Goal: Task Accomplishment & Management: Use online tool/utility

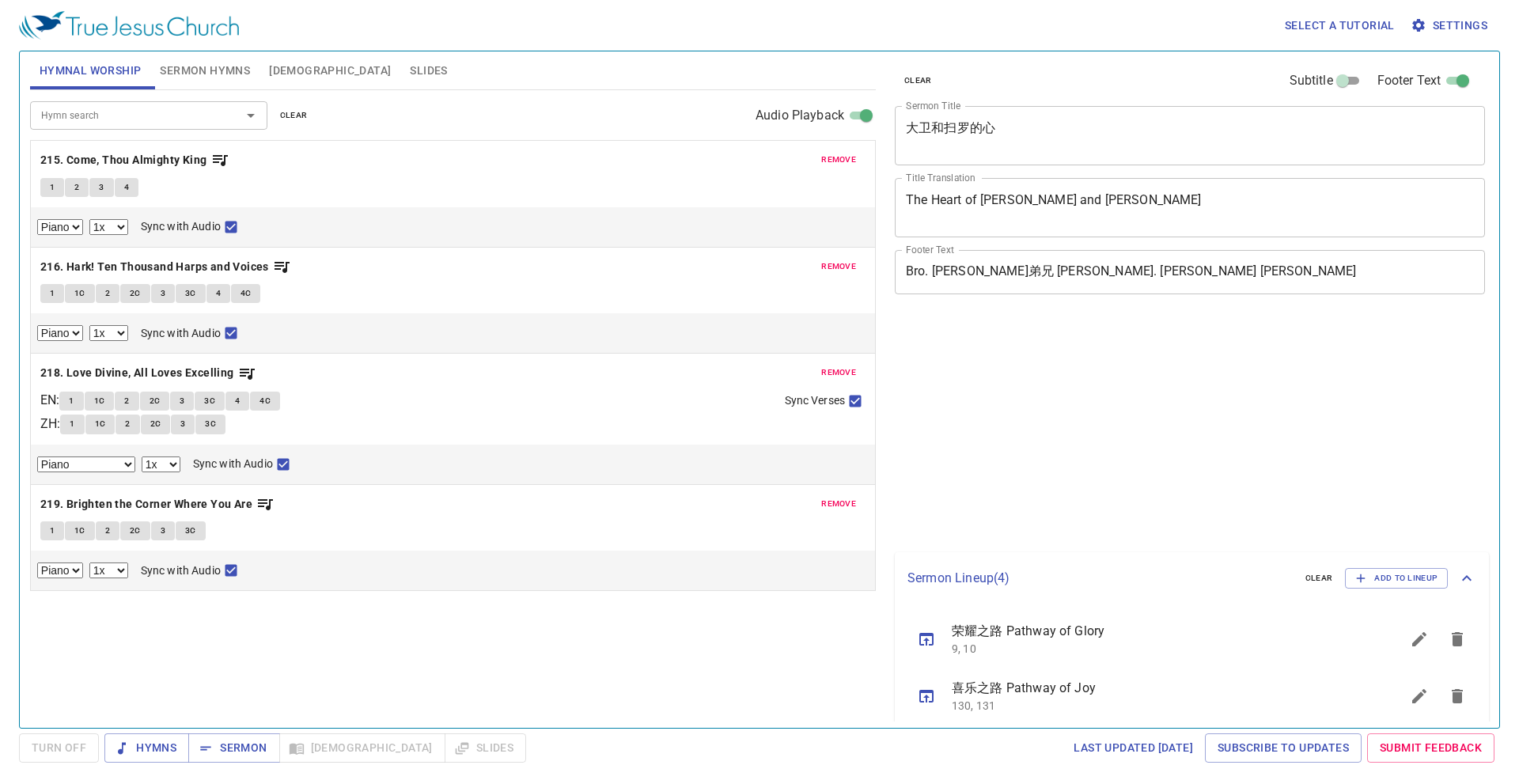
select select "1"
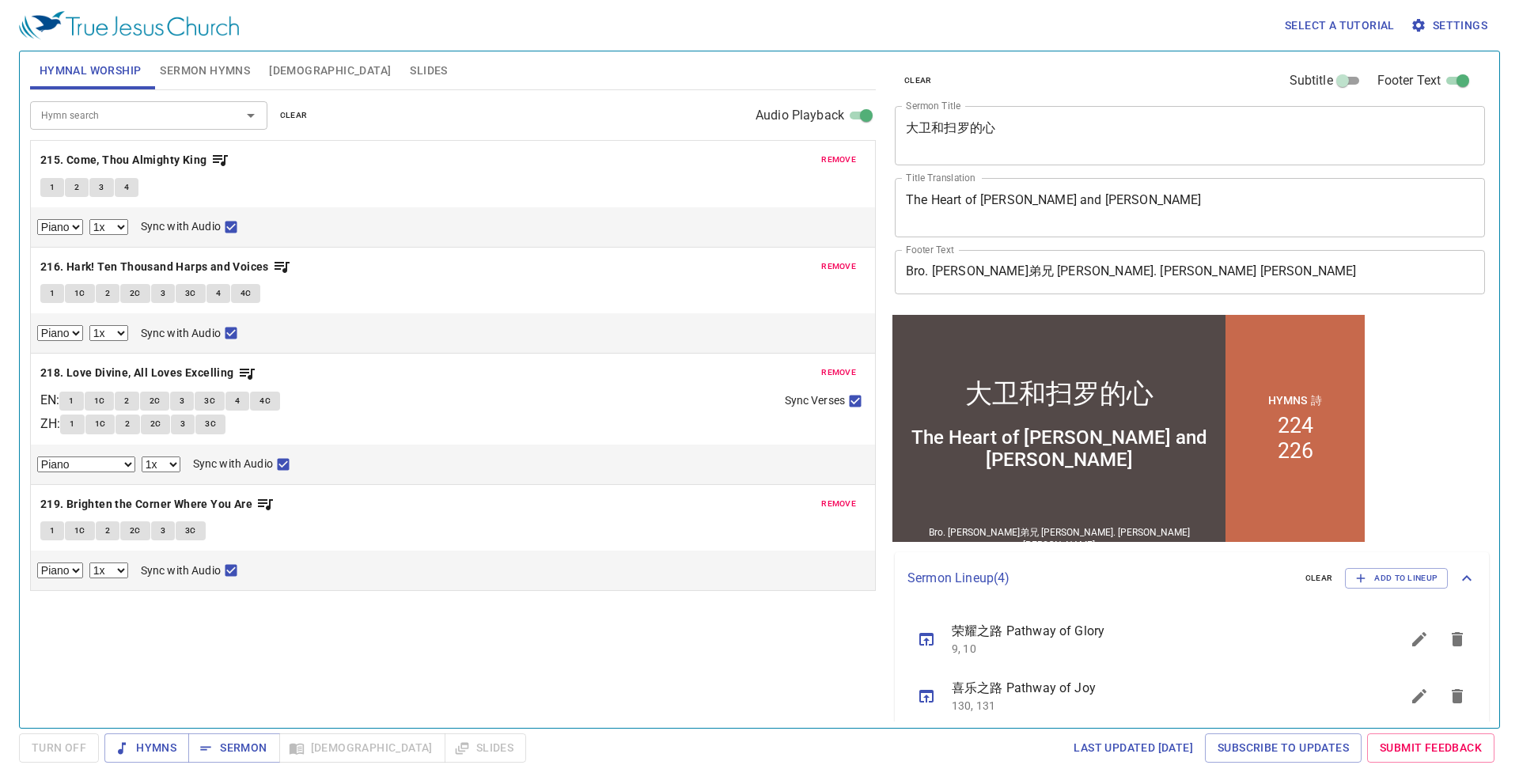
click at [204, 70] on span "Sermon Hymns" at bounding box center [205, 71] width 90 height 20
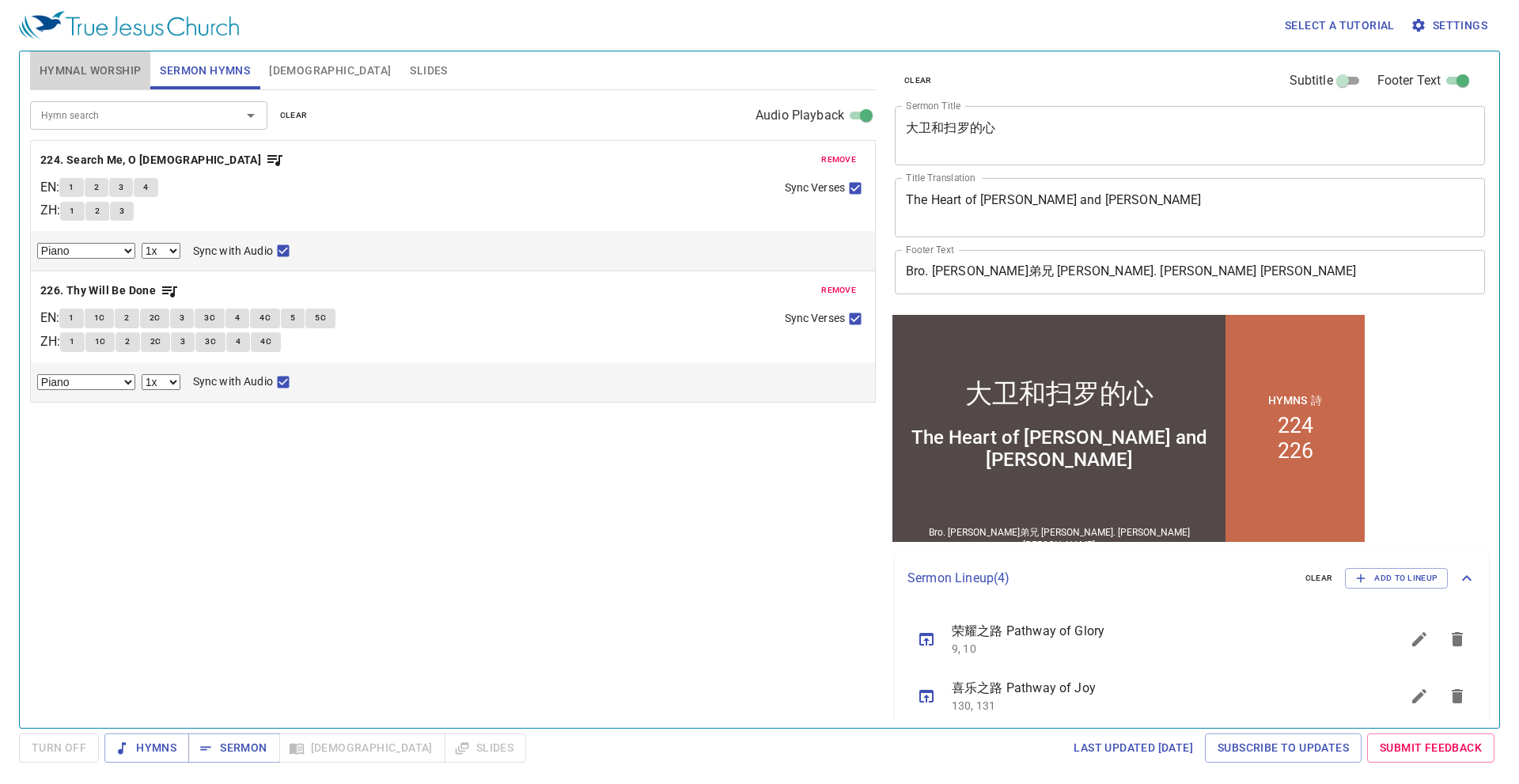
click at [128, 69] on span "Hymnal Worship" at bounding box center [90, 71] width 102 height 20
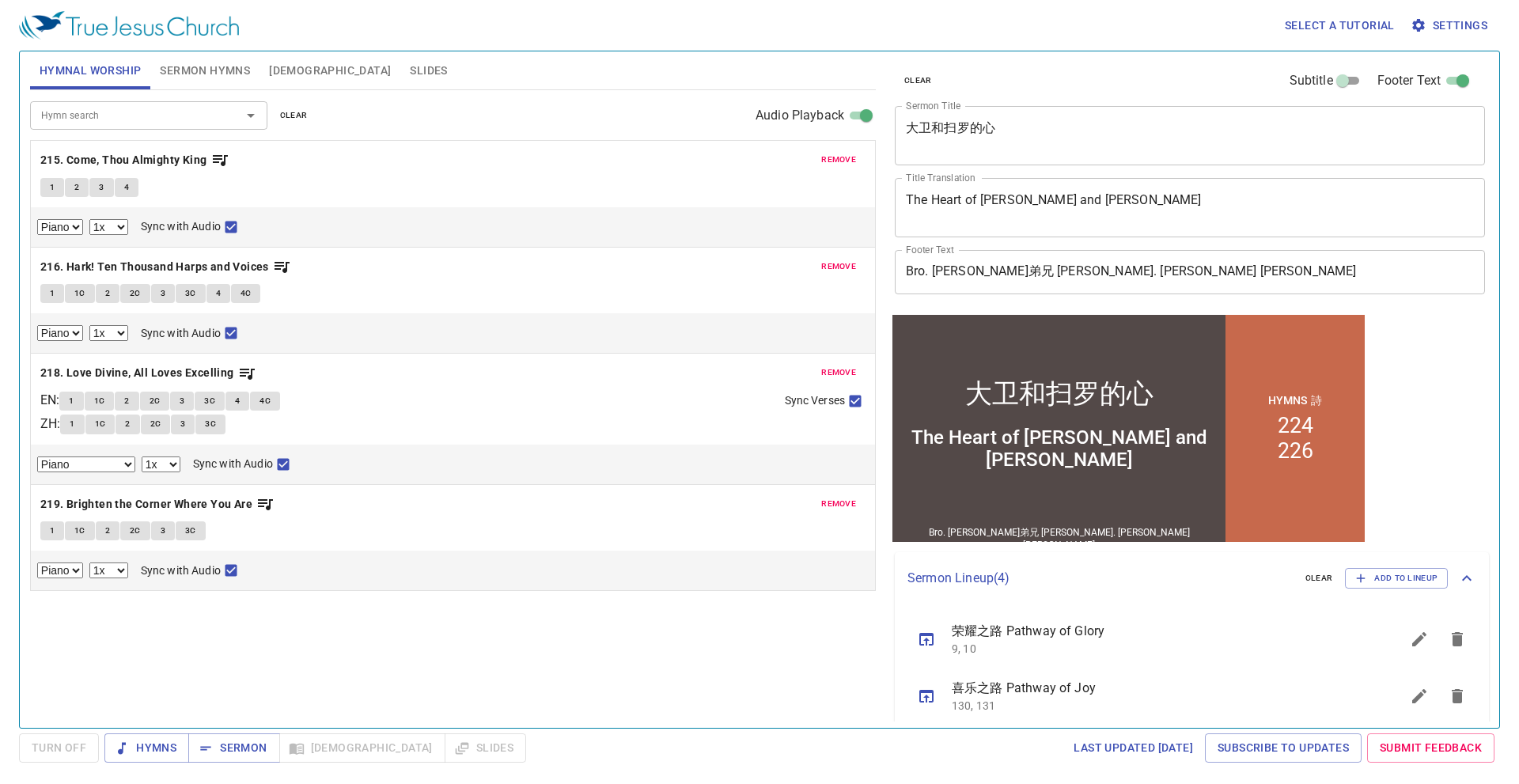
click at [833, 151] on button "remove" at bounding box center [839, 159] width 53 height 19
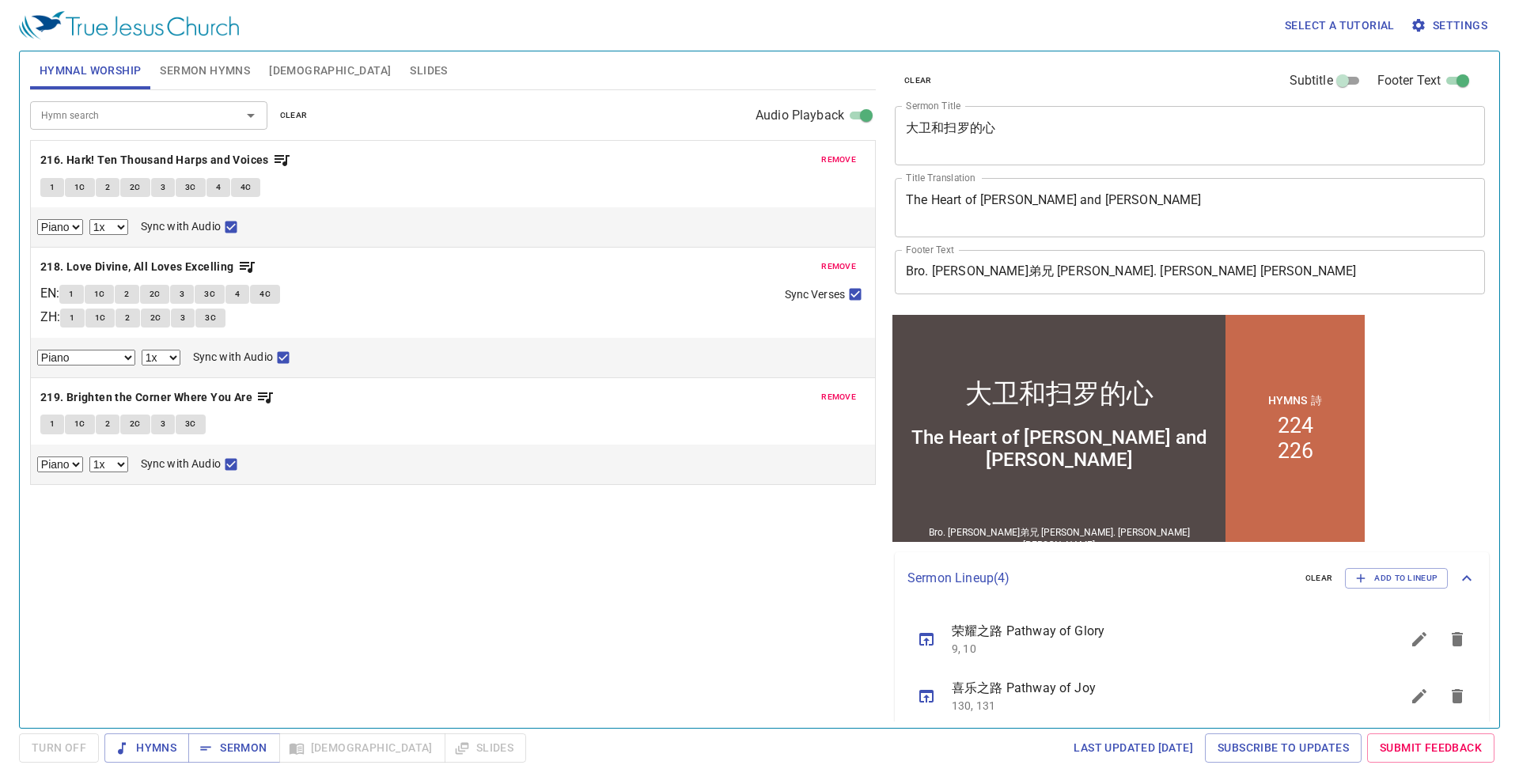
click at [833, 151] on button "remove" at bounding box center [839, 159] width 53 height 19
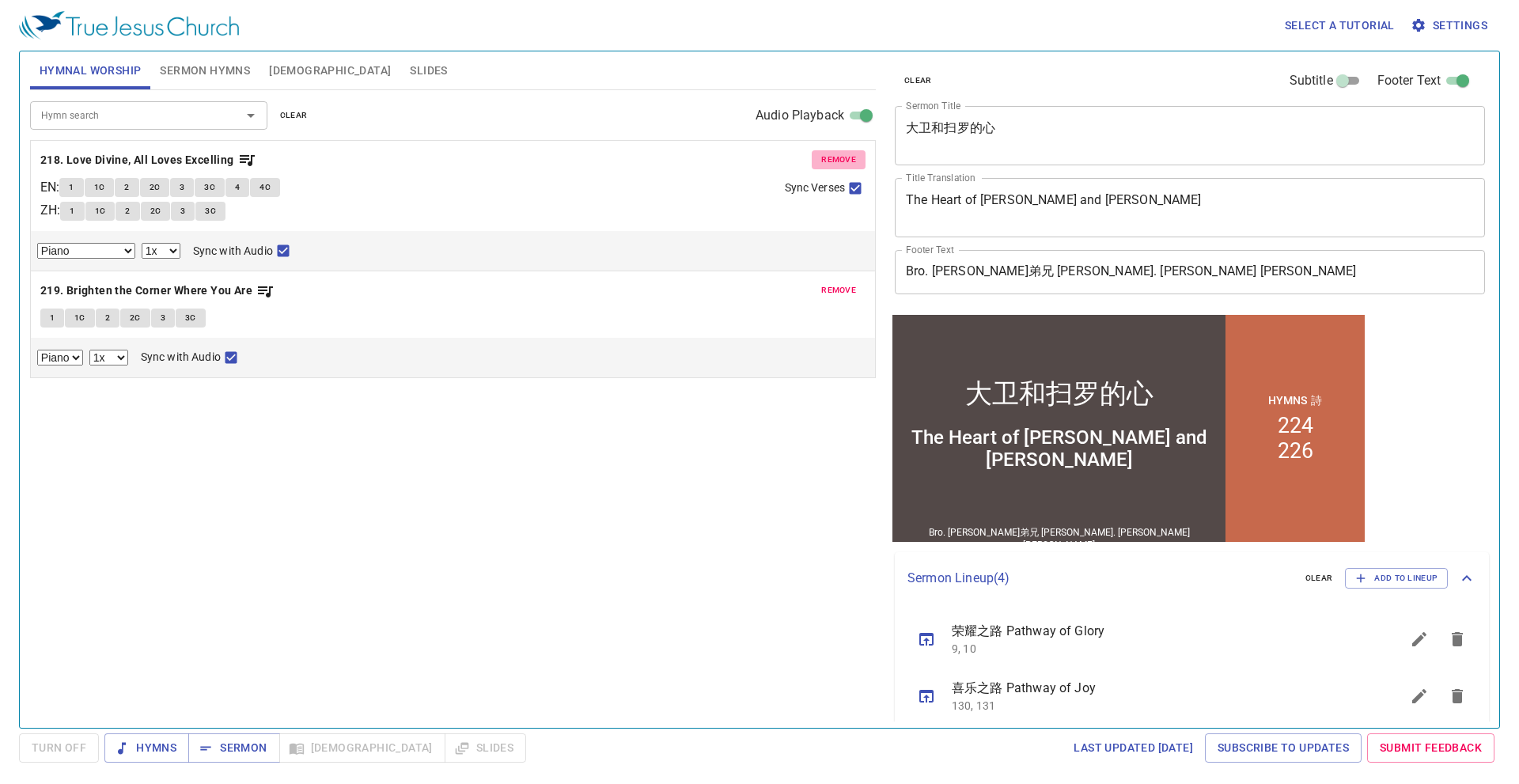
click at [833, 151] on button "remove" at bounding box center [839, 159] width 53 height 19
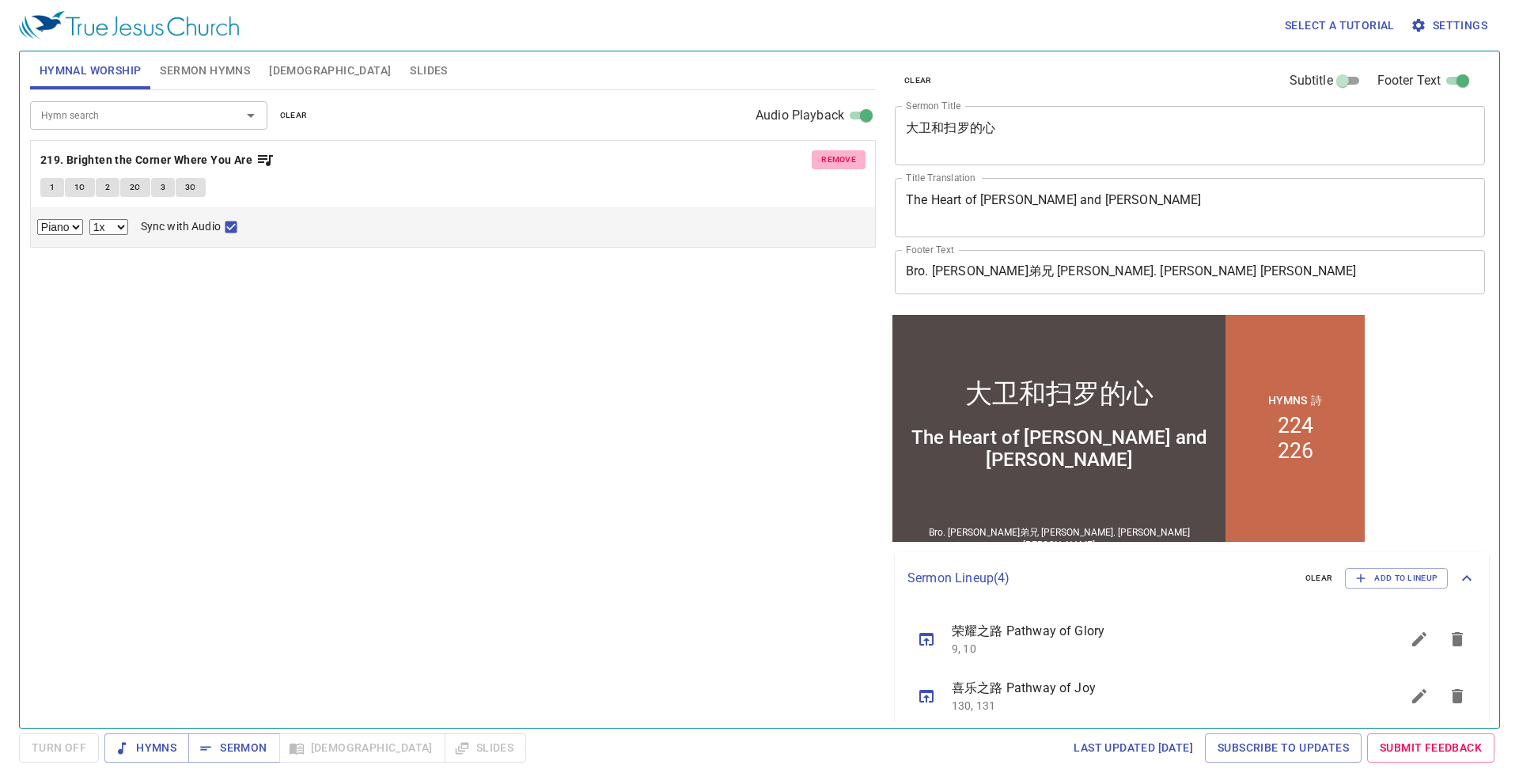
click at [833, 151] on button "remove" at bounding box center [839, 159] width 53 height 19
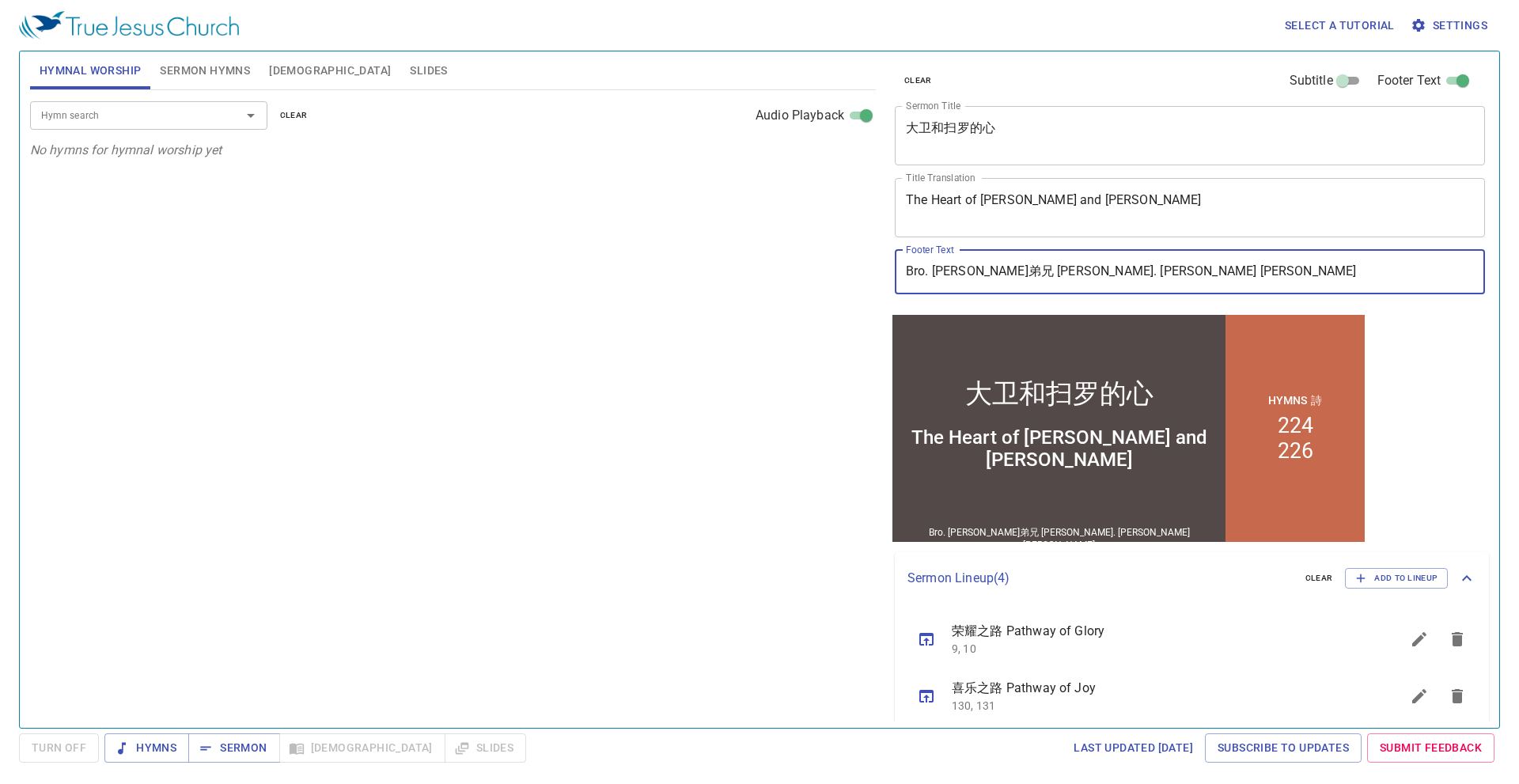
drag, startPoint x: 1280, startPoint y: 276, endPoint x: 553, endPoint y: 250, distance: 727.5
click at [553, 250] on div "Hymnal Worship Sermon Hymns Bible Slides Hymn search Hymn search clear Audio Pl…" at bounding box center [760, 384] width 1472 height 676
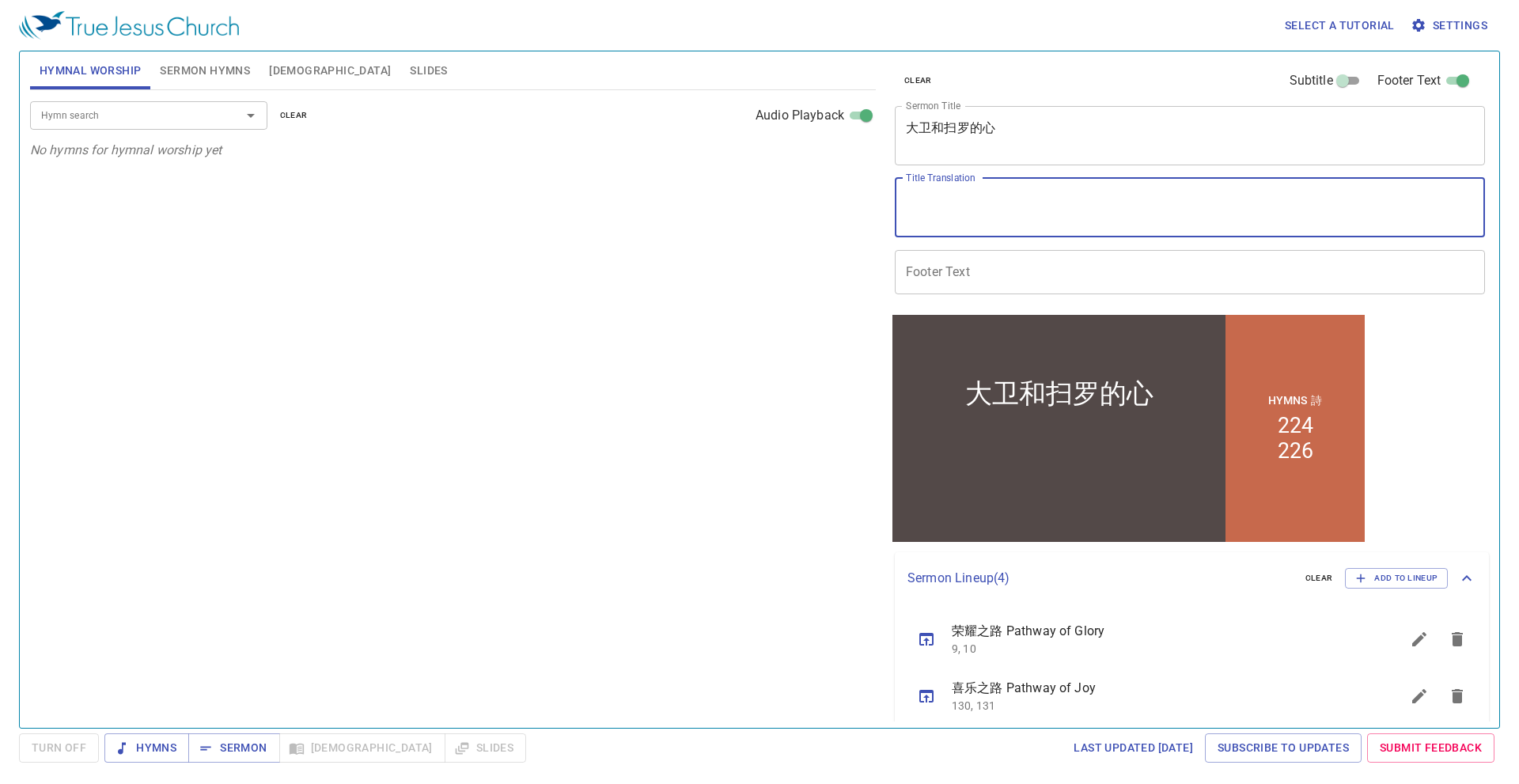
drag, startPoint x: 1265, startPoint y: 201, endPoint x: 770, endPoint y: 194, distance: 495.0
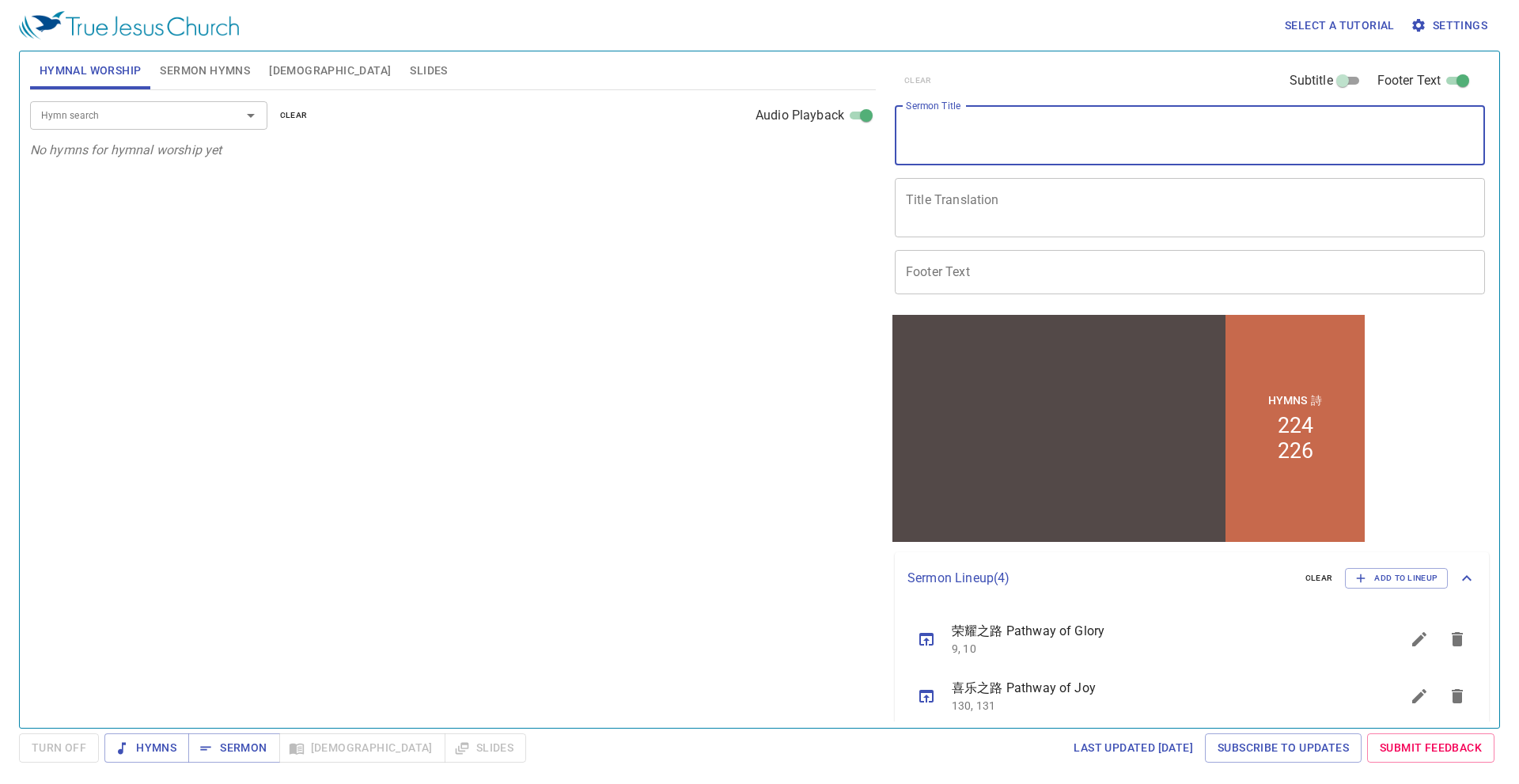
drag, startPoint x: 1207, startPoint y: 142, endPoint x: 679, endPoint y: 196, distance: 530.8
click at [262, 61] on button "[DEMOGRAPHIC_DATA]" at bounding box center [329, 70] width 140 height 38
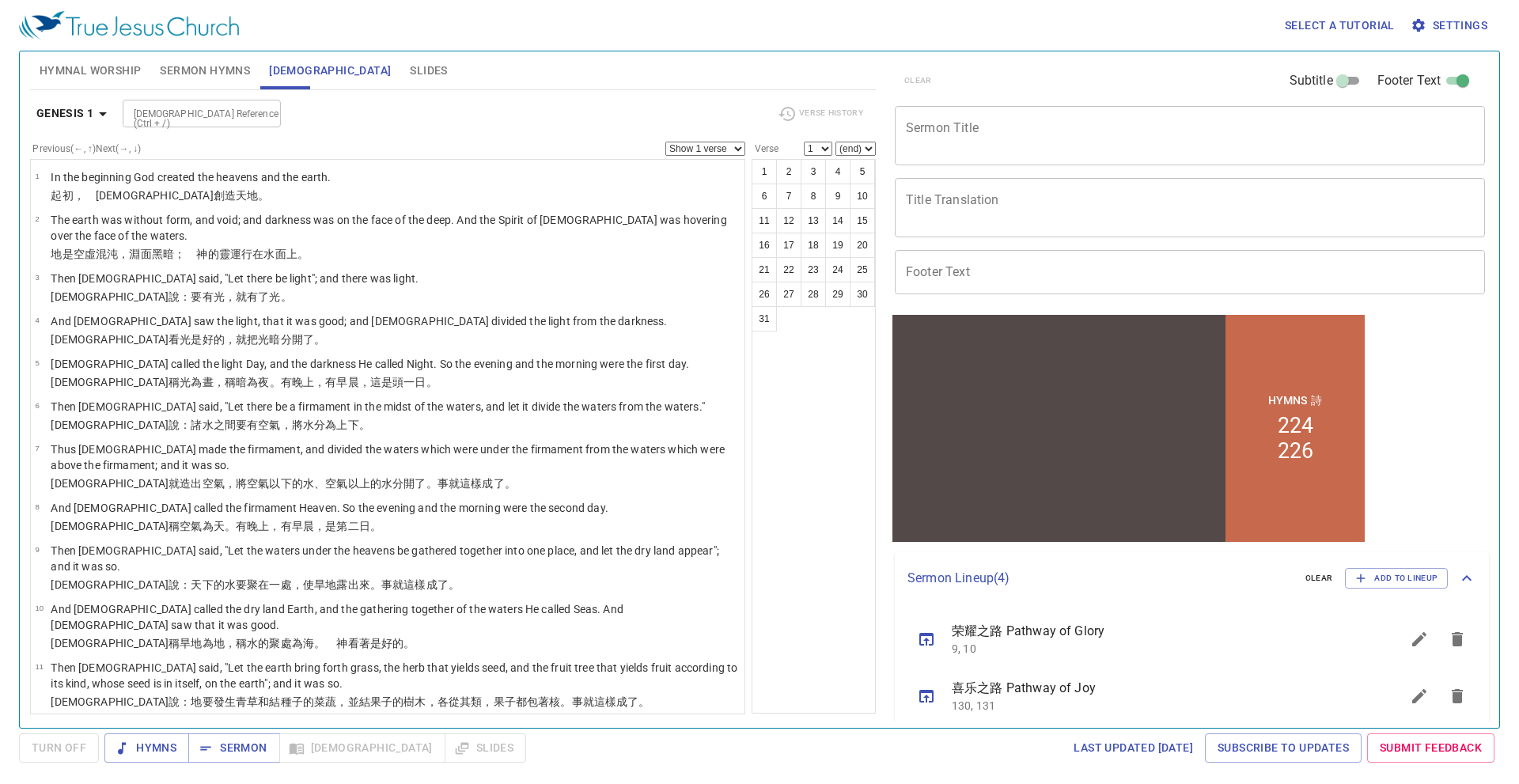
click at [236, 81] on button "Sermon Hymns" at bounding box center [205, 70] width 109 height 38
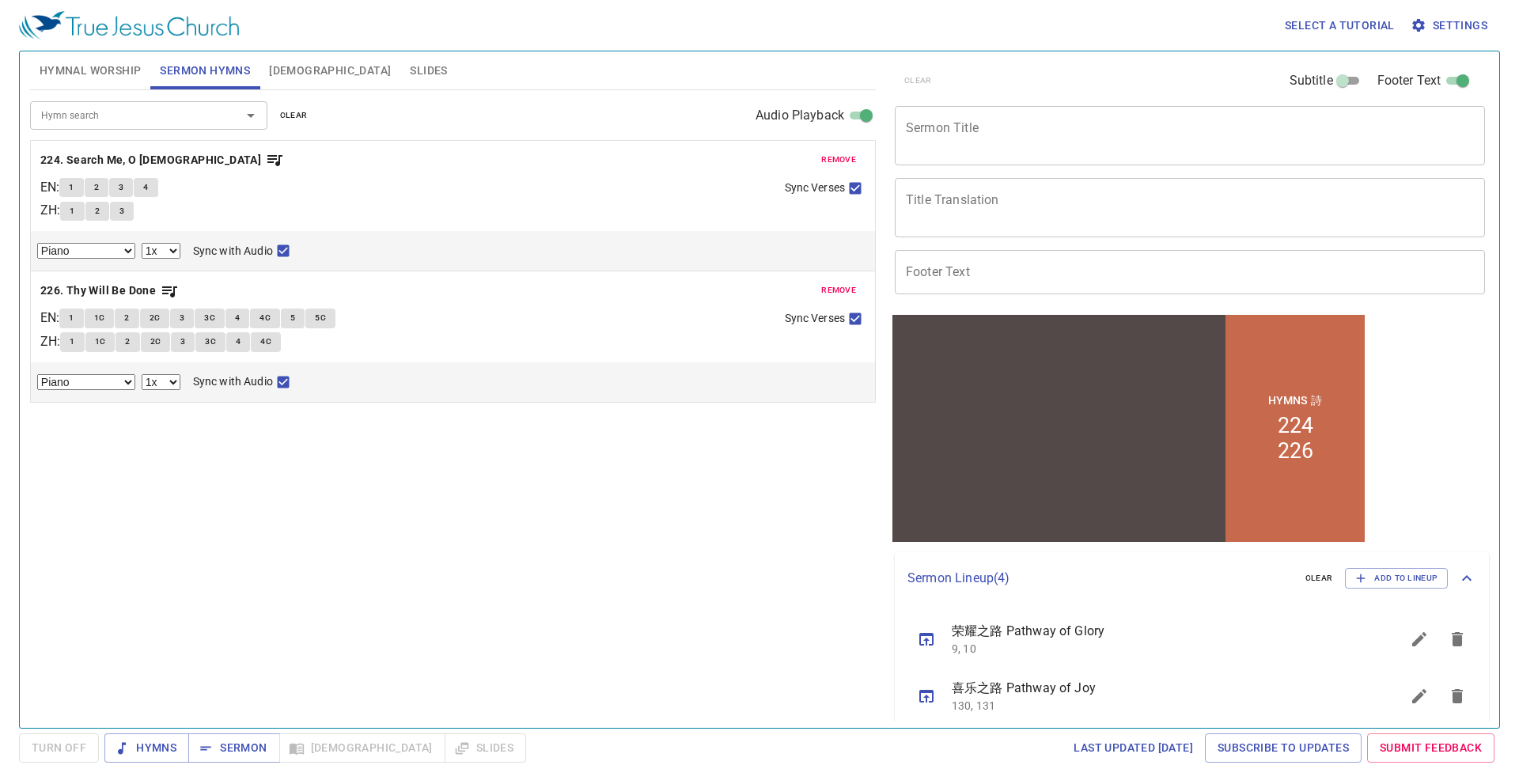
click at [837, 156] on span "remove" at bounding box center [839, 159] width 35 height 14
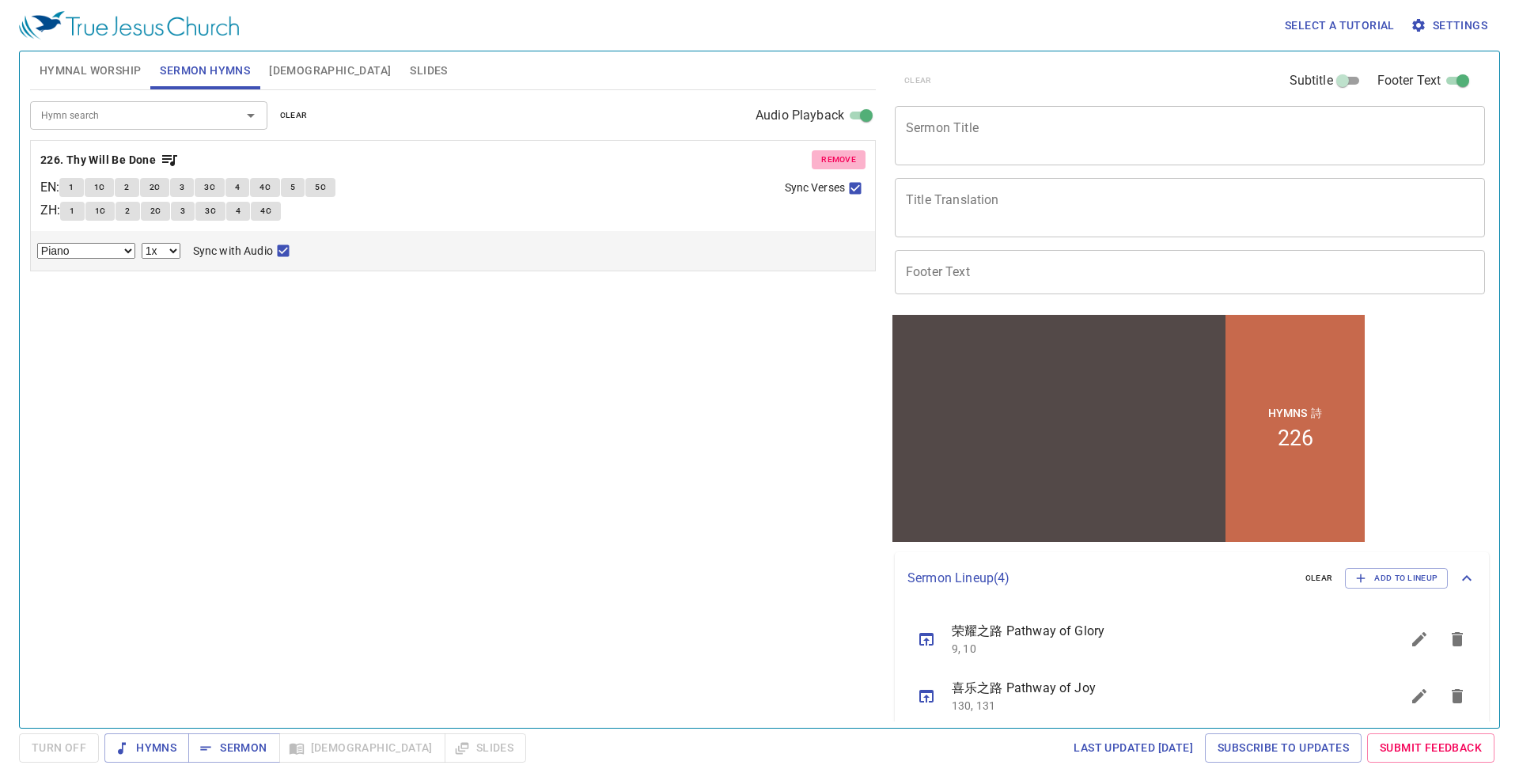
click at [837, 156] on span "remove" at bounding box center [839, 159] width 35 height 14
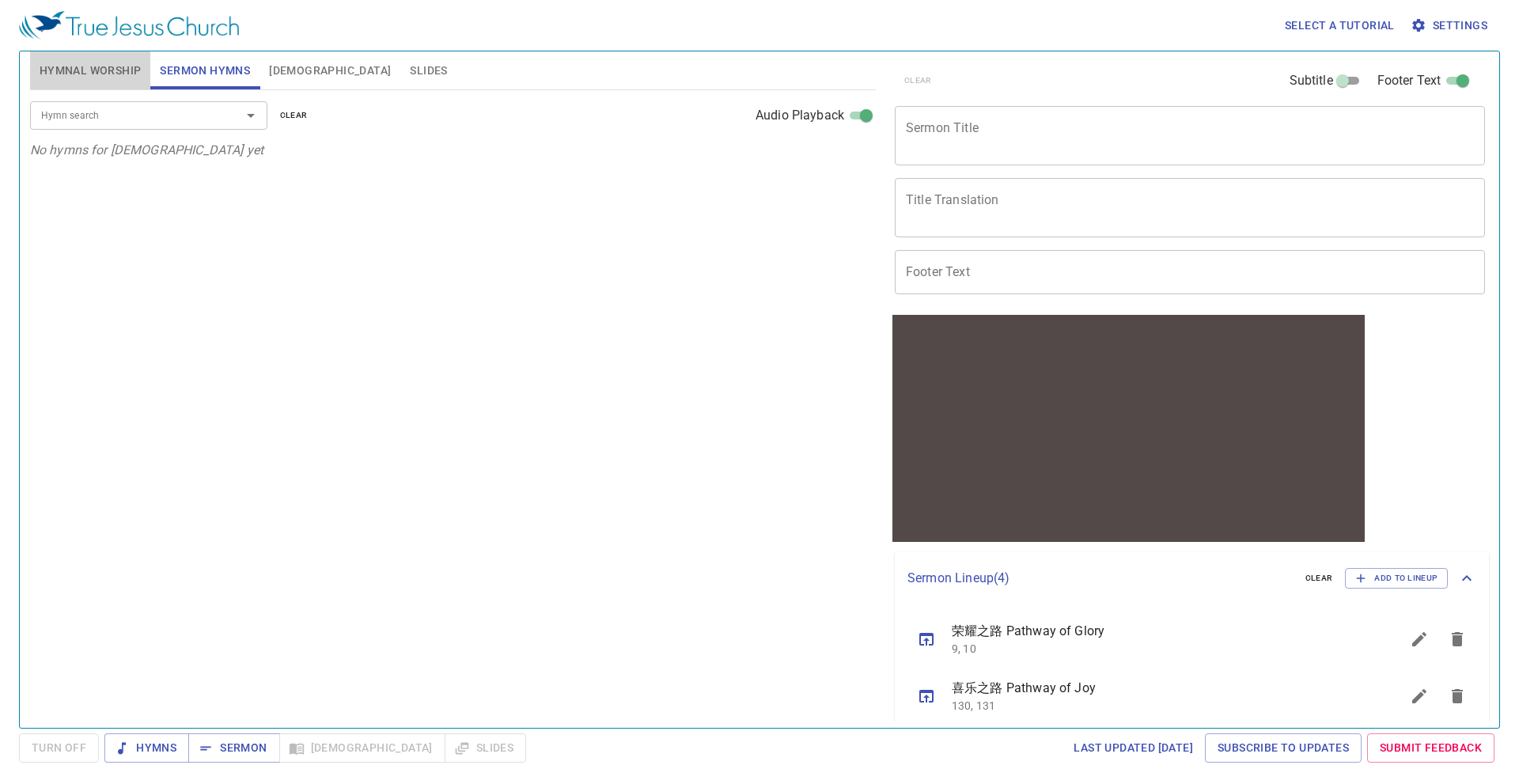
click at [118, 79] on span "Hymnal Worship" at bounding box center [90, 71] width 102 height 20
click at [129, 115] on input "Hymn search" at bounding box center [125, 115] width 181 height 18
click at [441, 421] on div "Hymn search Hymn search clear Audio Playback No hymns for hymnal worship yet" at bounding box center [452, 401] width 846 height 624
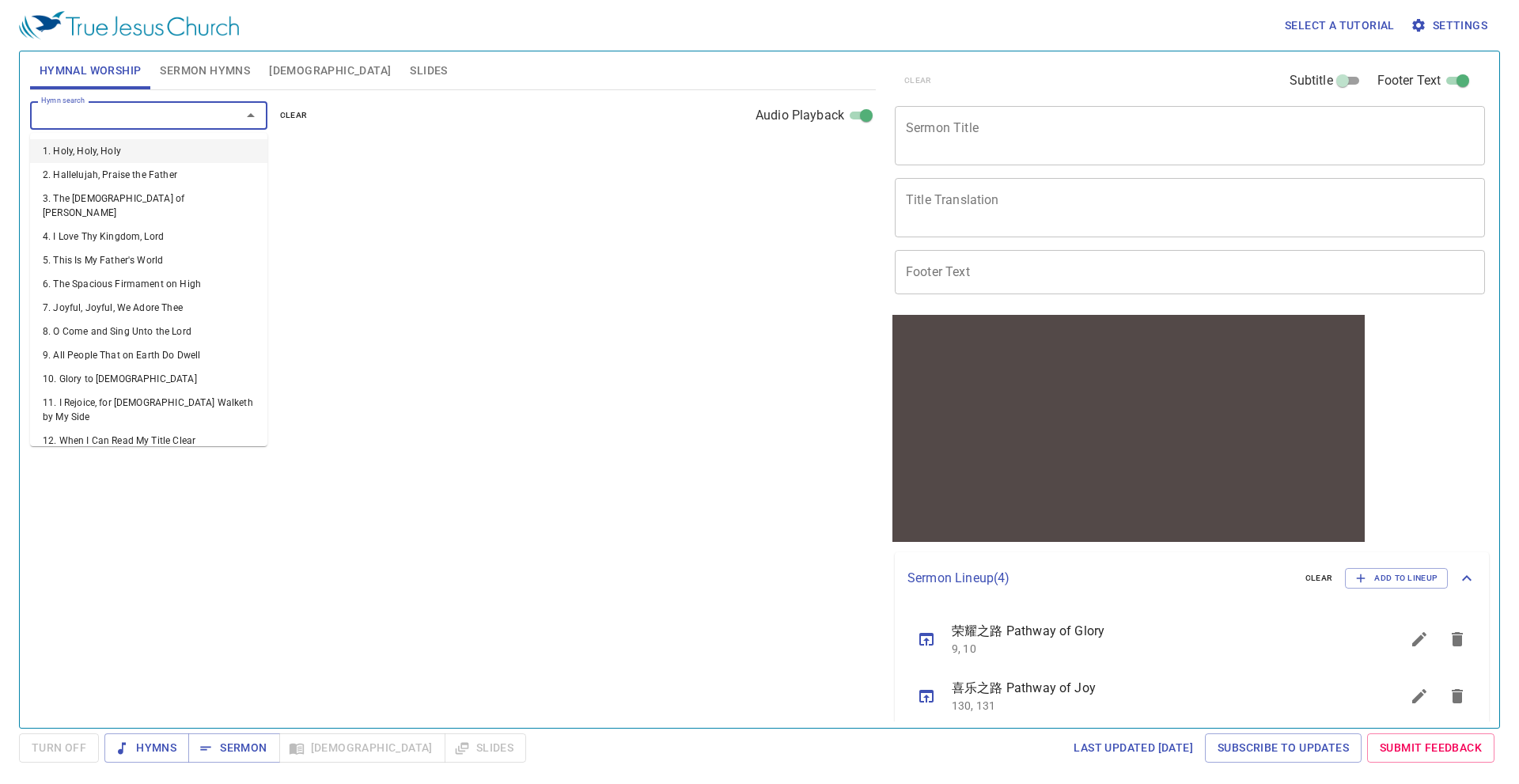
click at [167, 109] on input "Hymn search" at bounding box center [125, 115] width 181 height 18
type input "58"
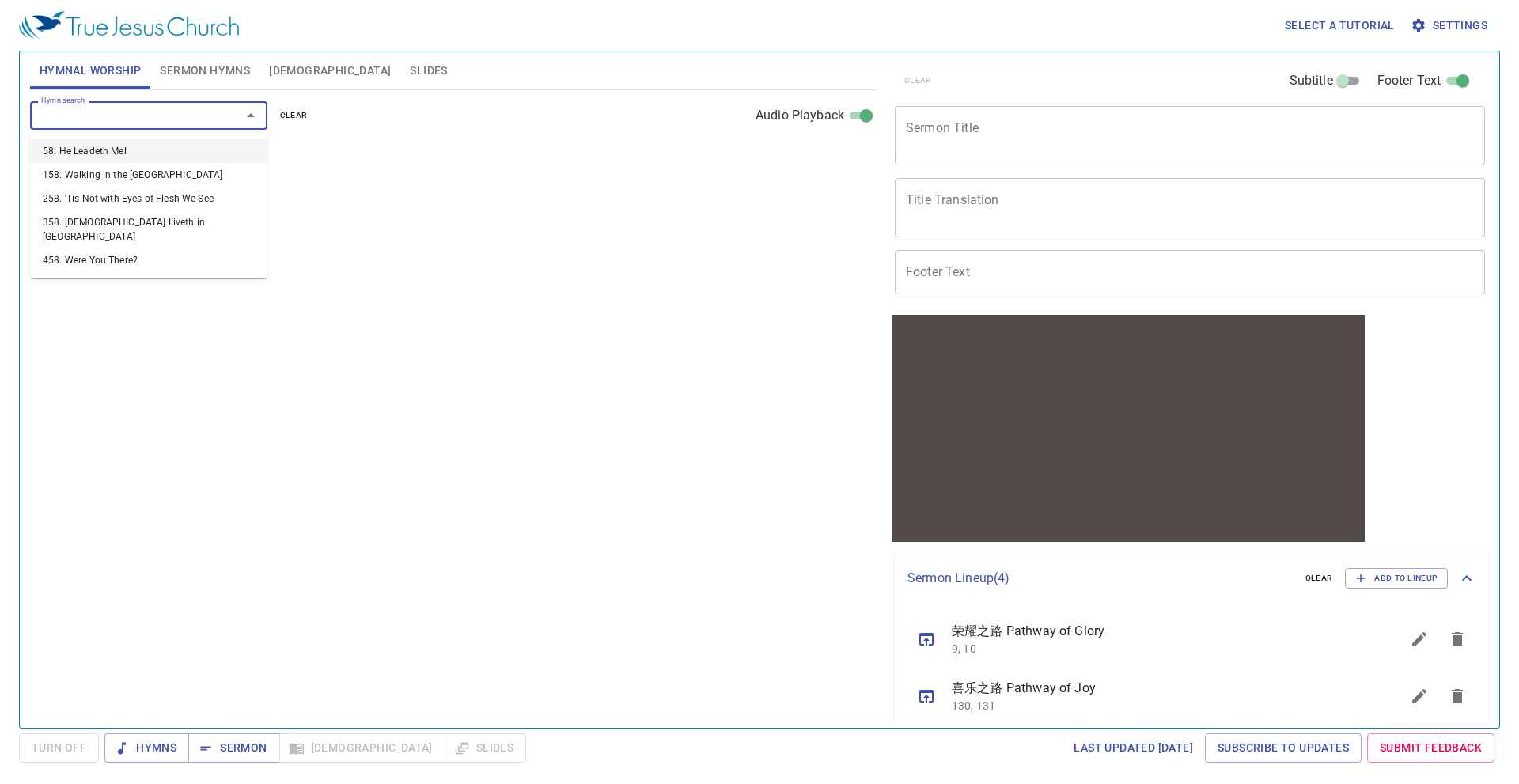
select select "1"
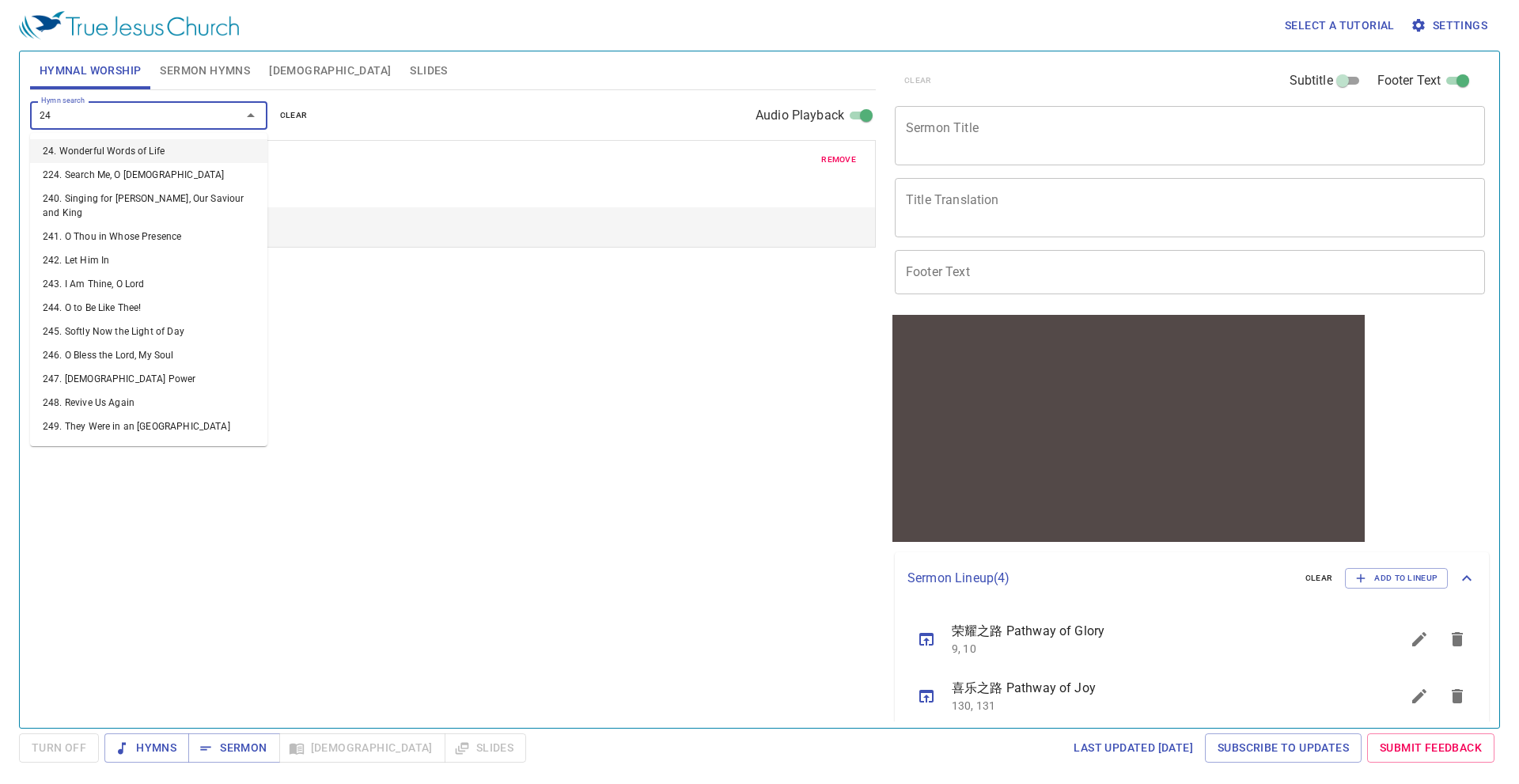
type input "245"
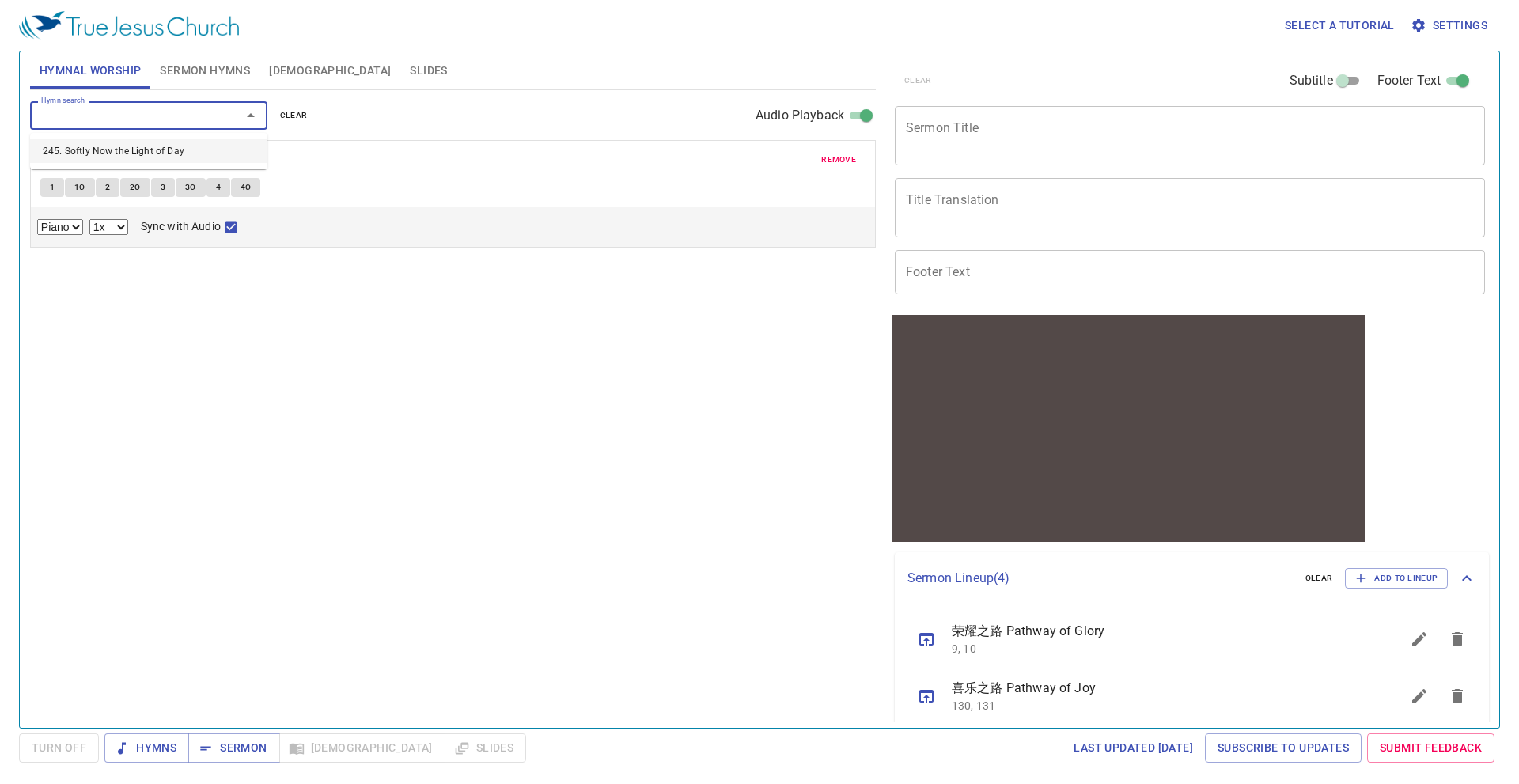
select select "1"
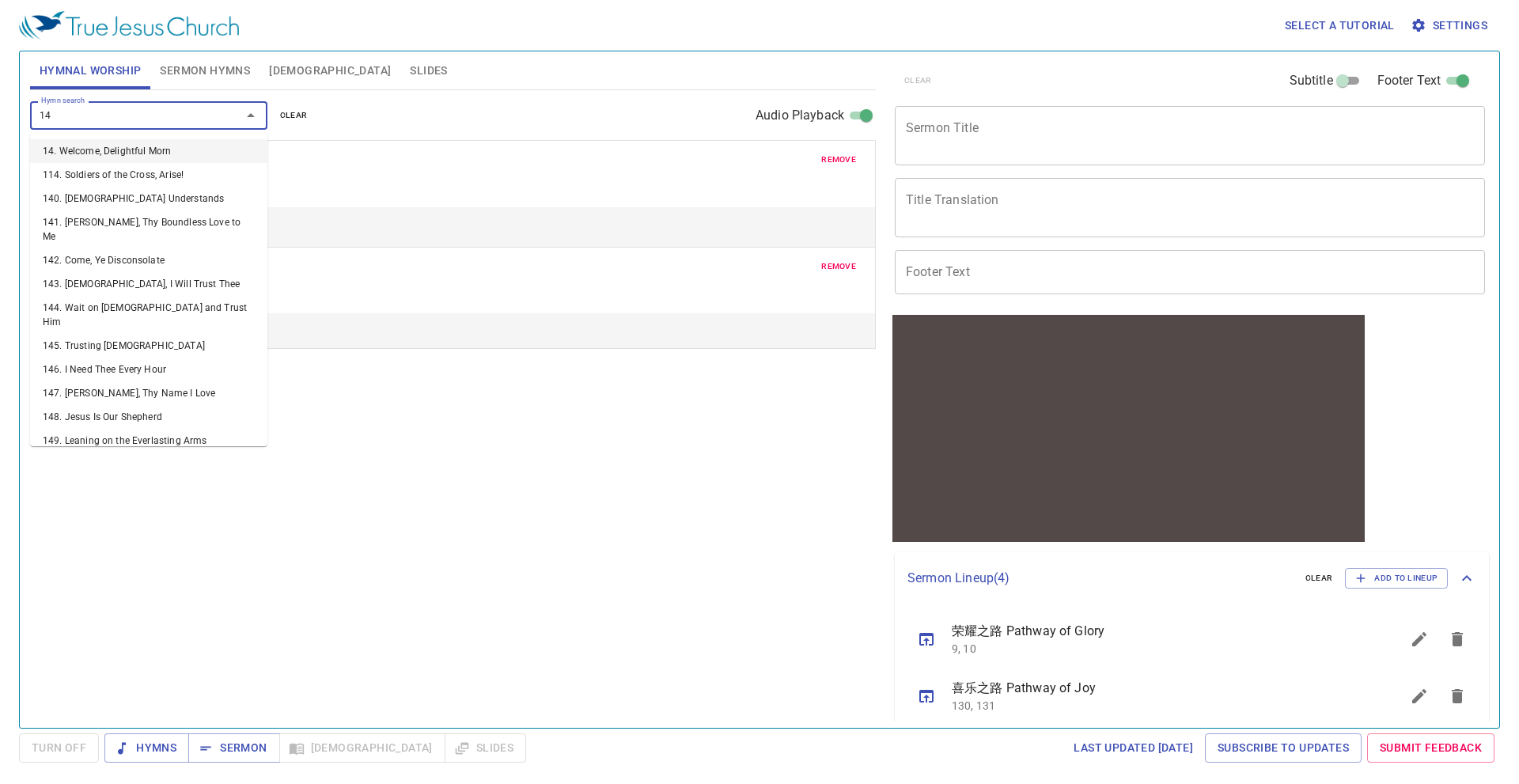
type input "146"
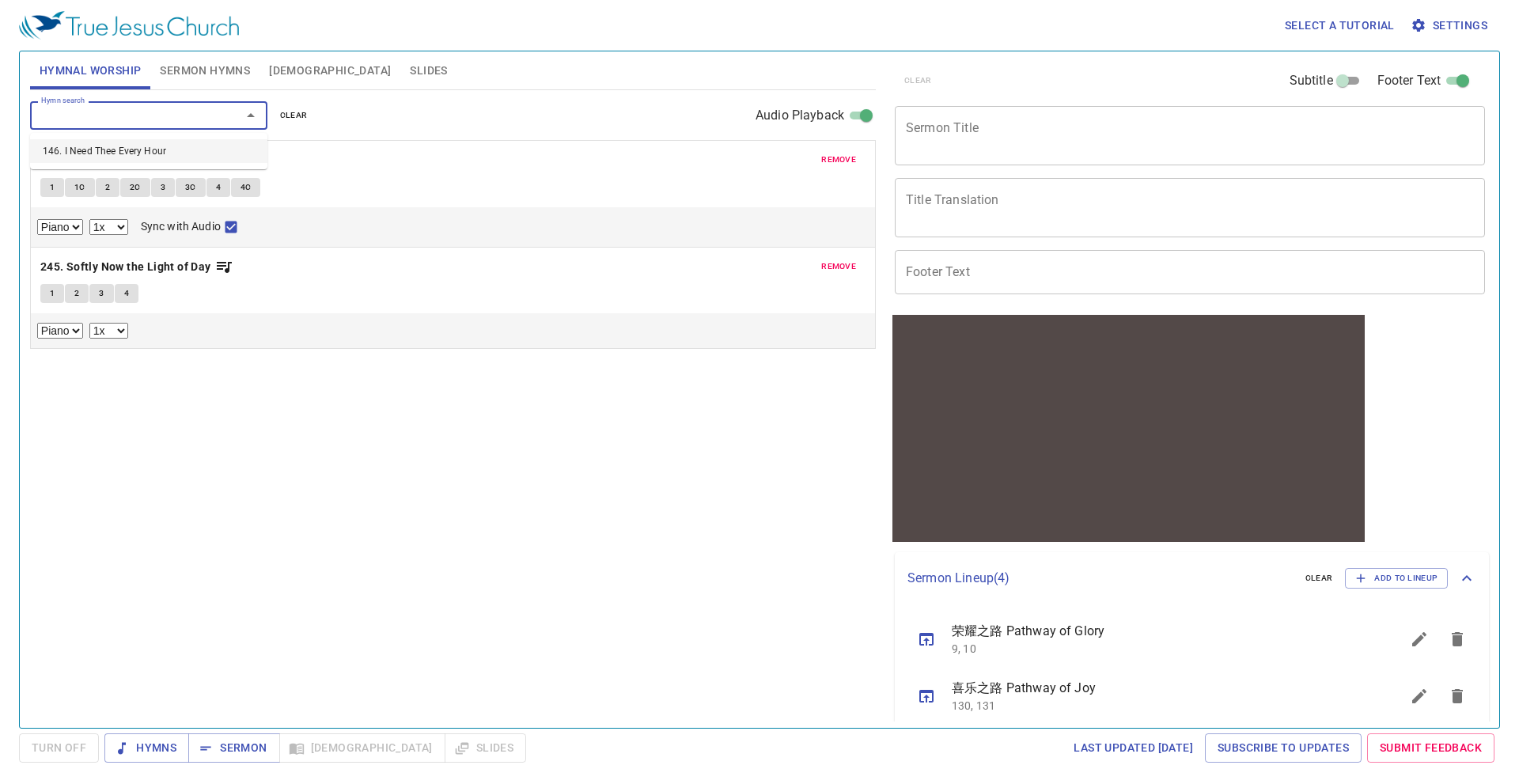
select select "1"
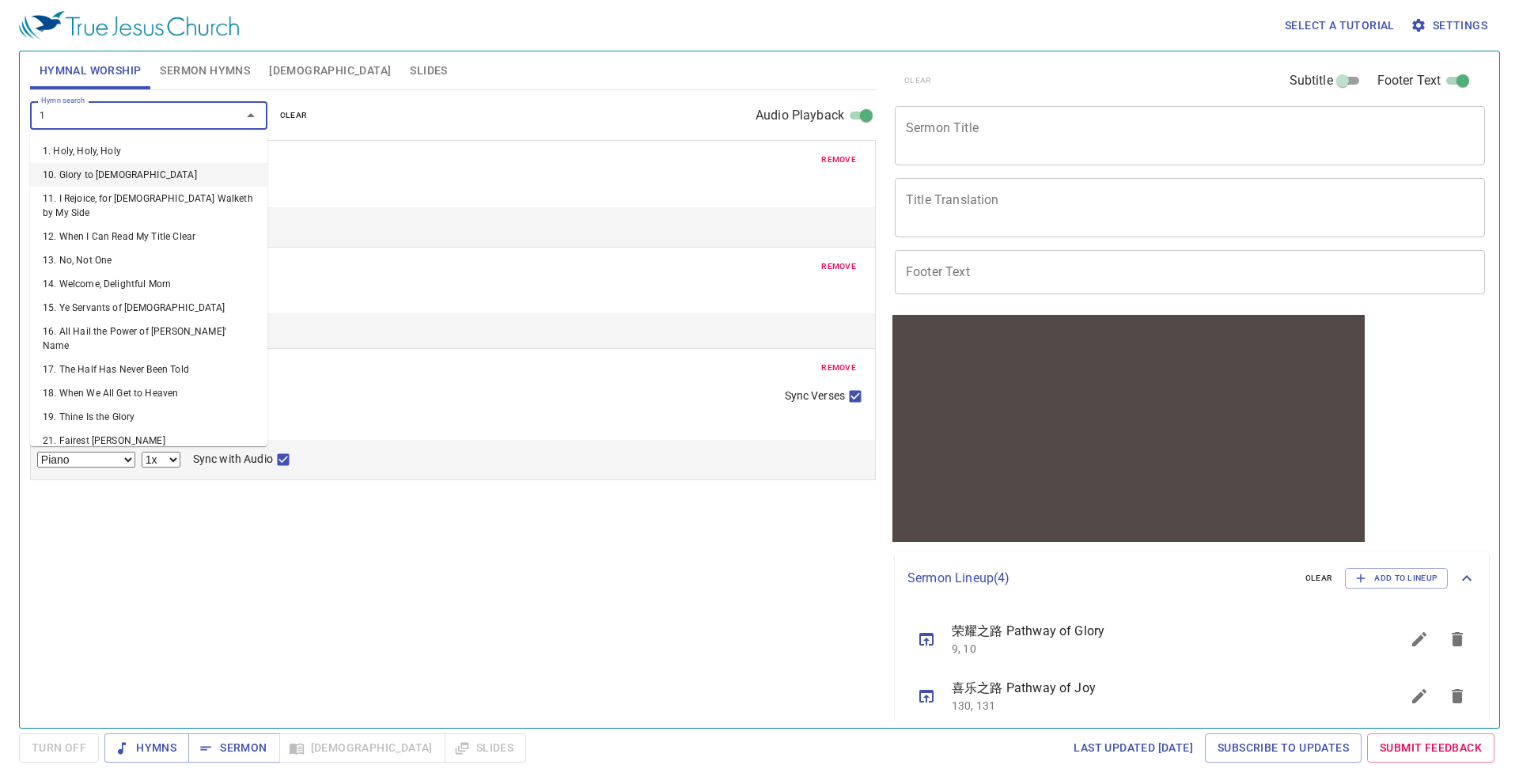
type input "1"
click at [839, 263] on span "remove" at bounding box center [839, 266] width 35 height 14
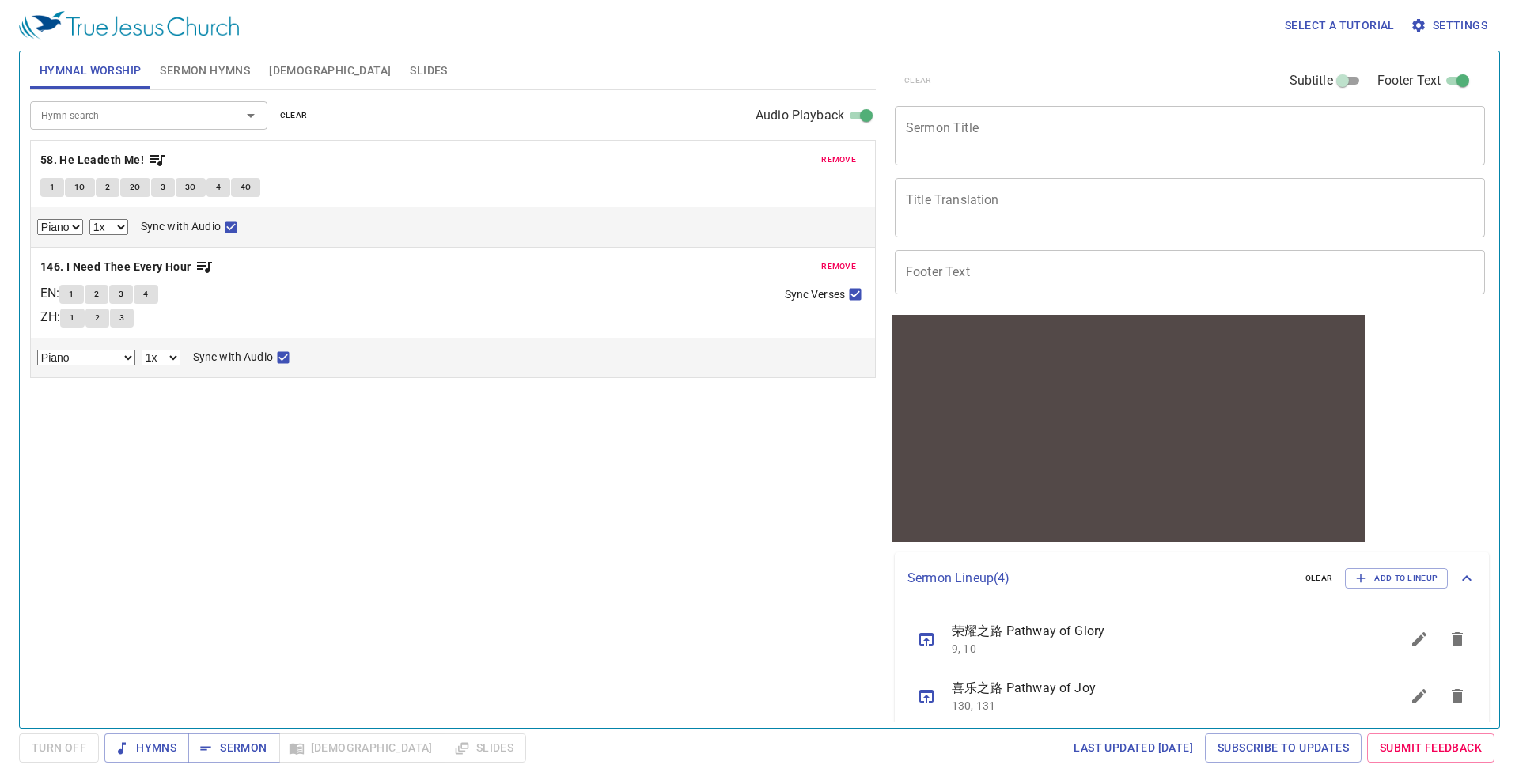
click at [99, 119] on input "Hymn search" at bounding box center [125, 115] width 181 height 18
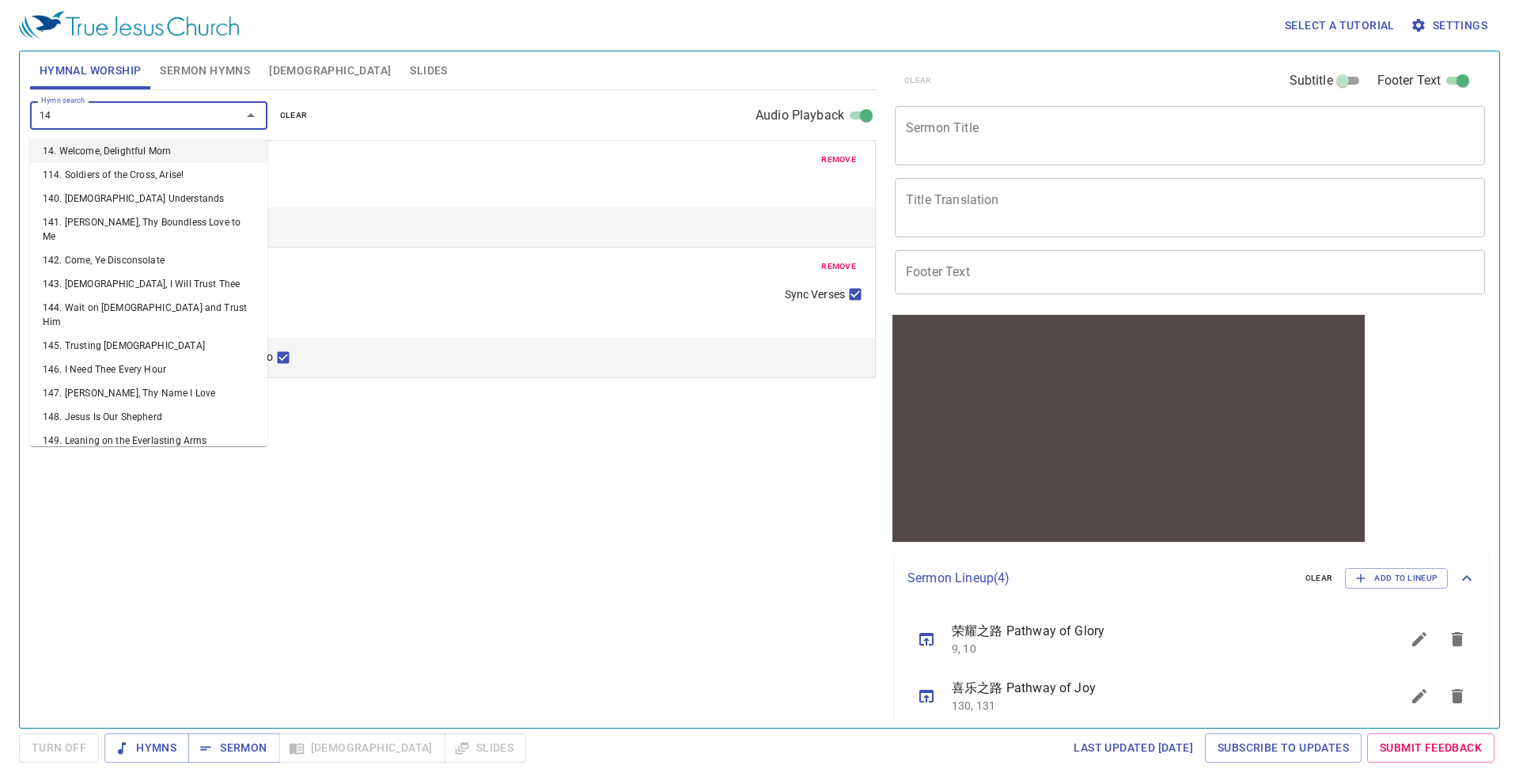
type input "145"
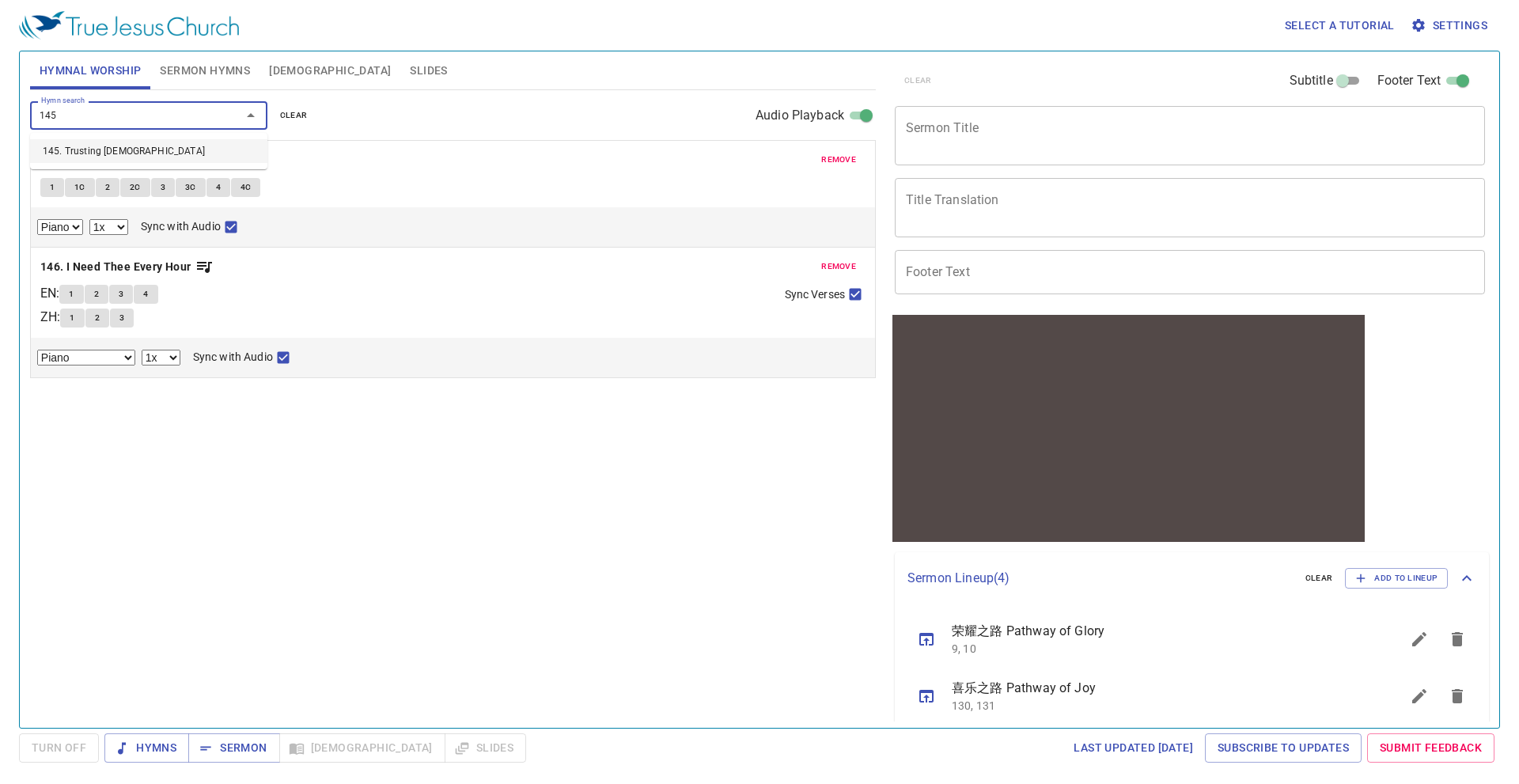
click at [146, 161] on li "145. Trusting [DEMOGRAPHIC_DATA]" at bounding box center [148, 151] width 237 height 24
select select "1"
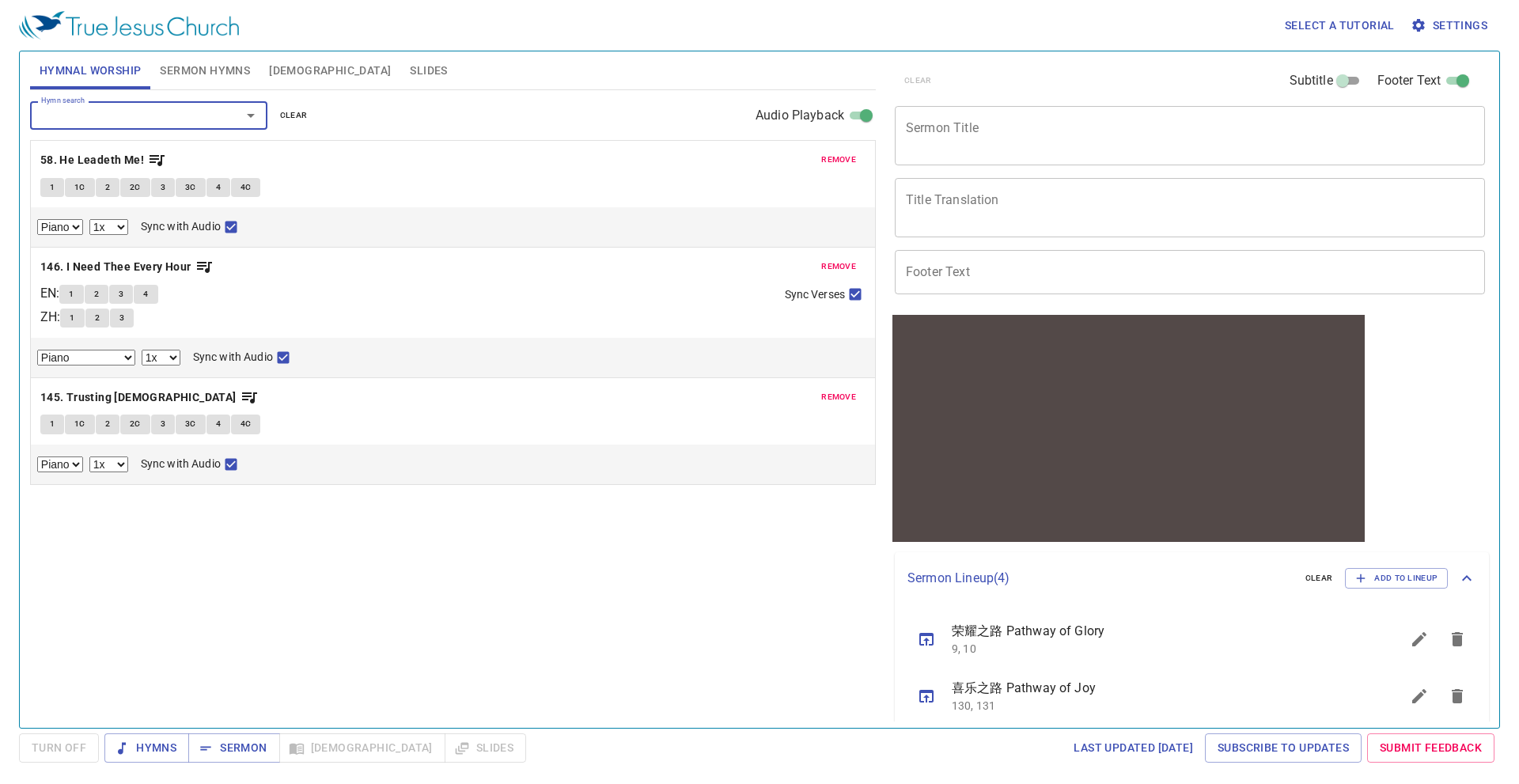
select select "1"
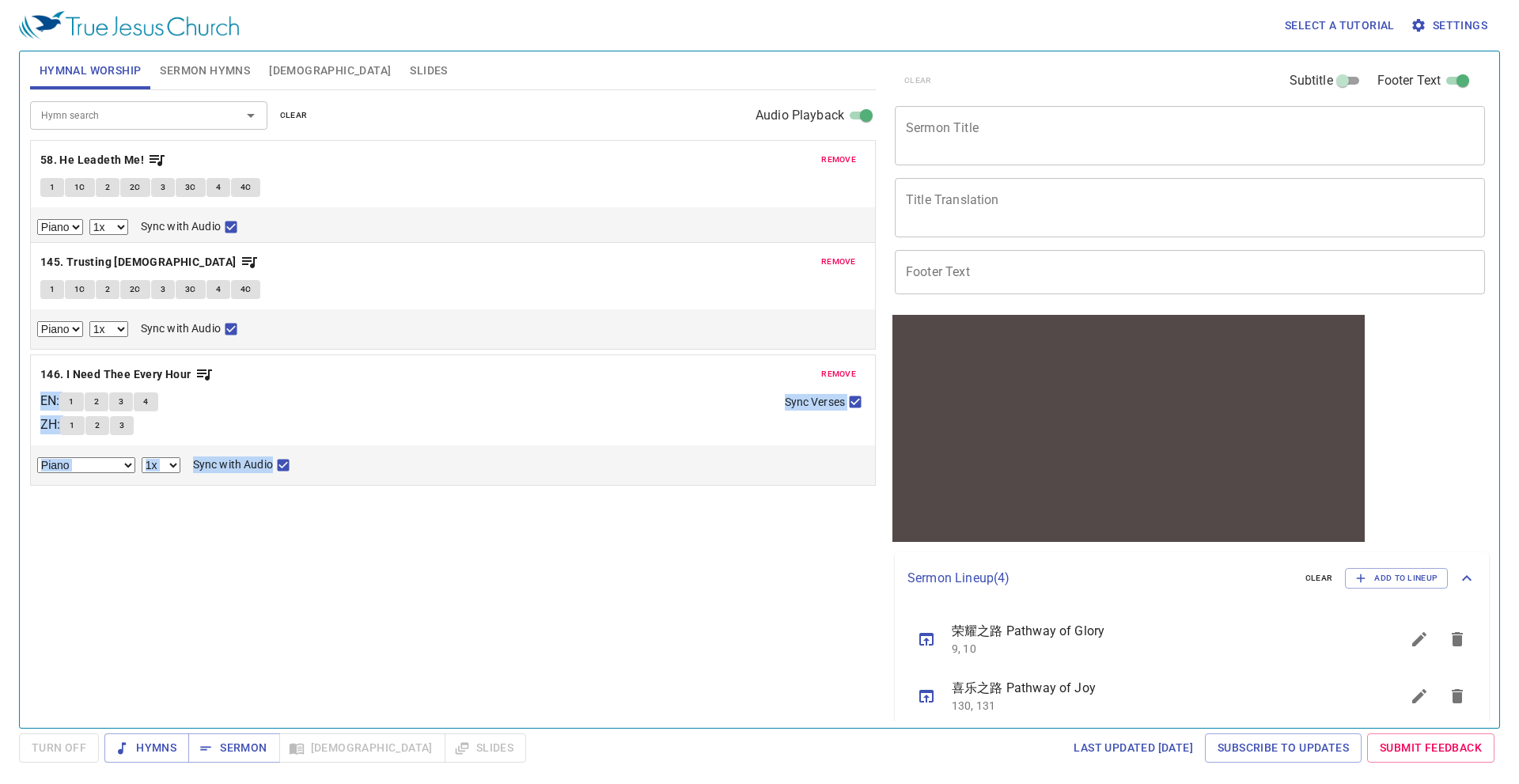
drag, startPoint x: 679, startPoint y: 407, endPoint x: 641, endPoint y: 274, distance: 138.3
click at [641, 274] on div "remove 58. He Leadeth Me! 1 1C 2 2C 3 3C 4 4C Piano 0.6x 0.7x 0.8x 0.9x 1x 1.1x…" at bounding box center [452, 312] width 846 height 345
select select "1"
click at [89, 117] on input "Hymn search" at bounding box center [125, 115] width 181 height 18
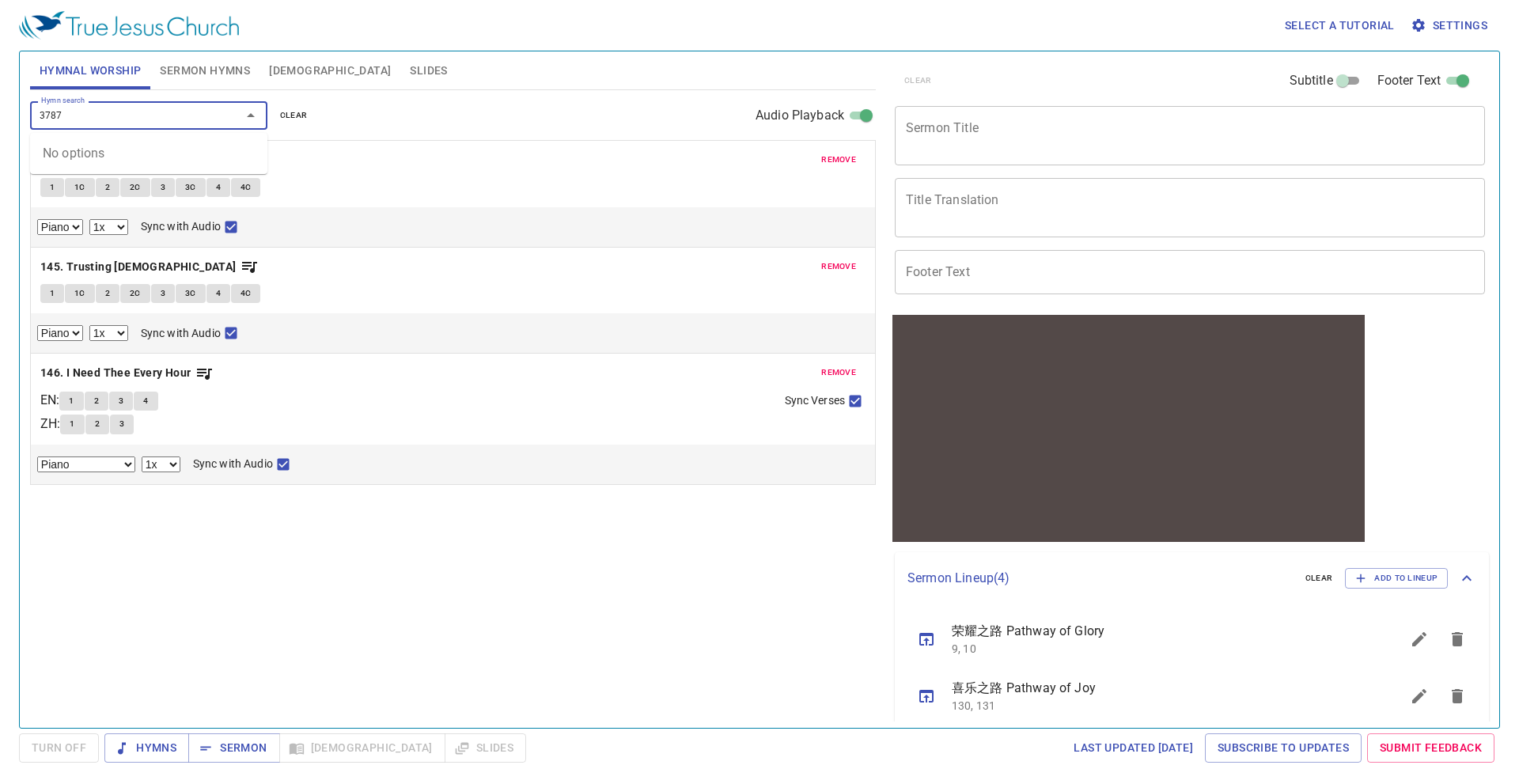
type input "378"
select select "1"
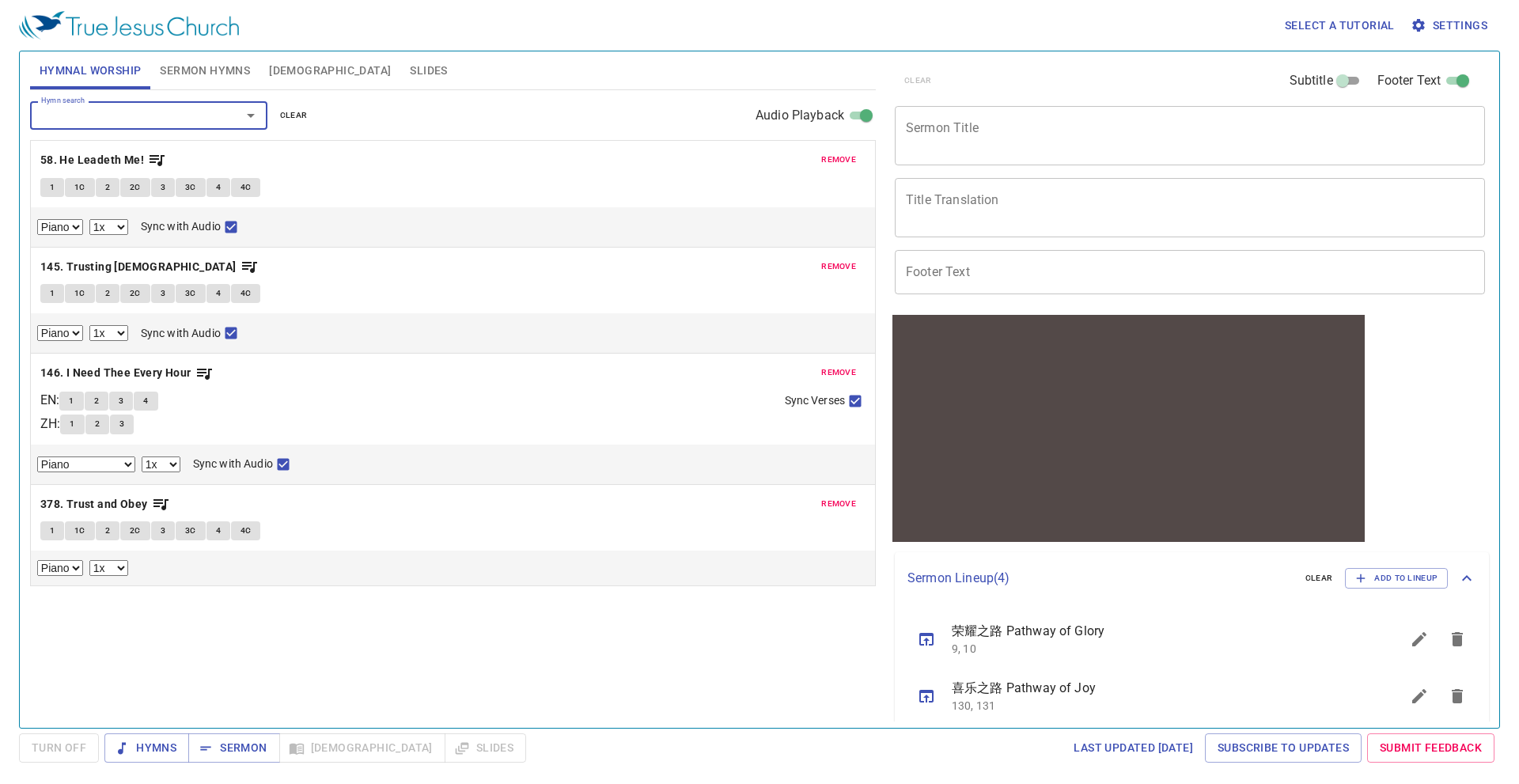
click at [410, 73] on span "Slides" at bounding box center [429, 71] width 38 height 20
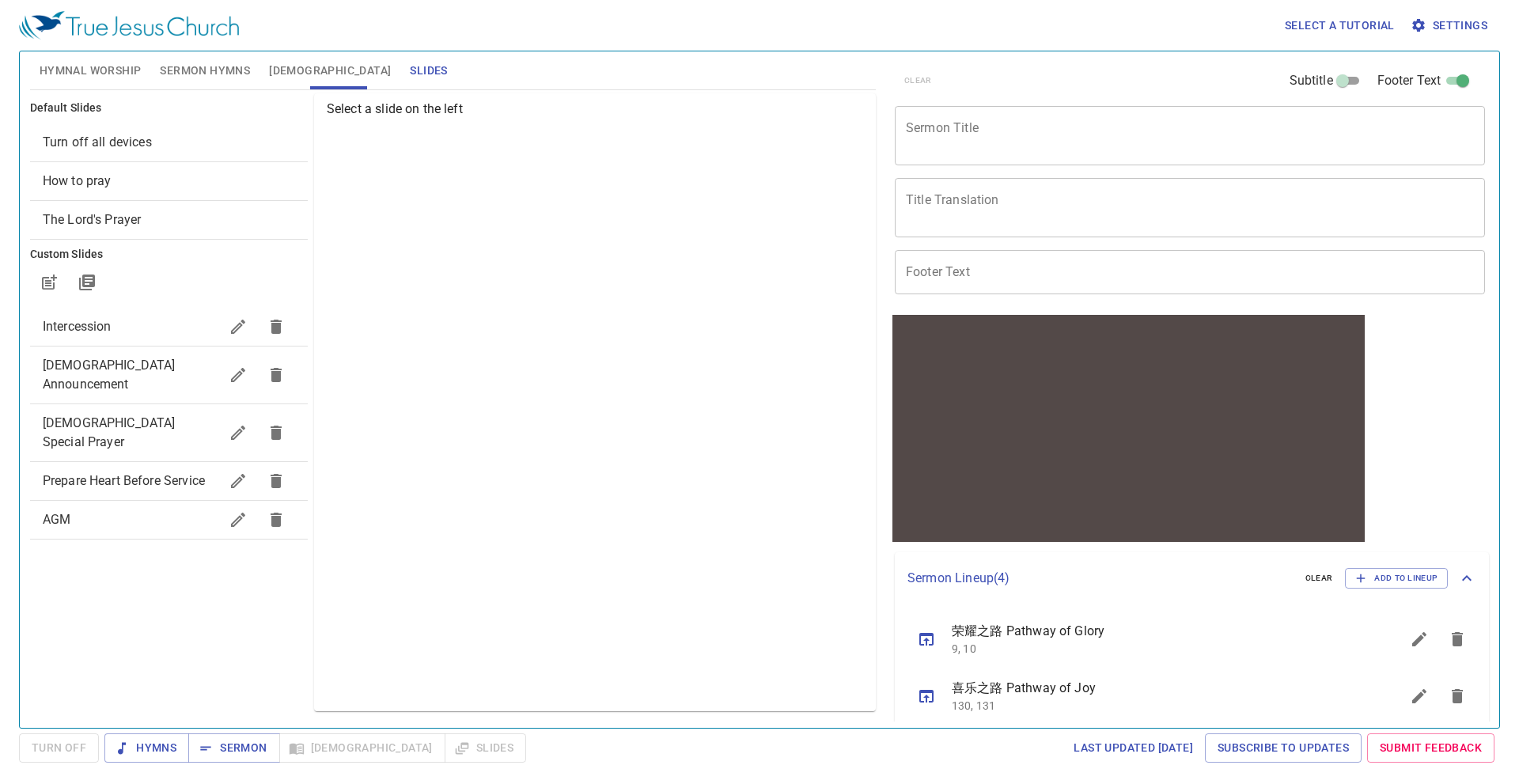
click at [141, 415] on span "[DEMOGRAPHIC_DATA] Special Prayer" at bounding box center [109, 432] width 133 height 34
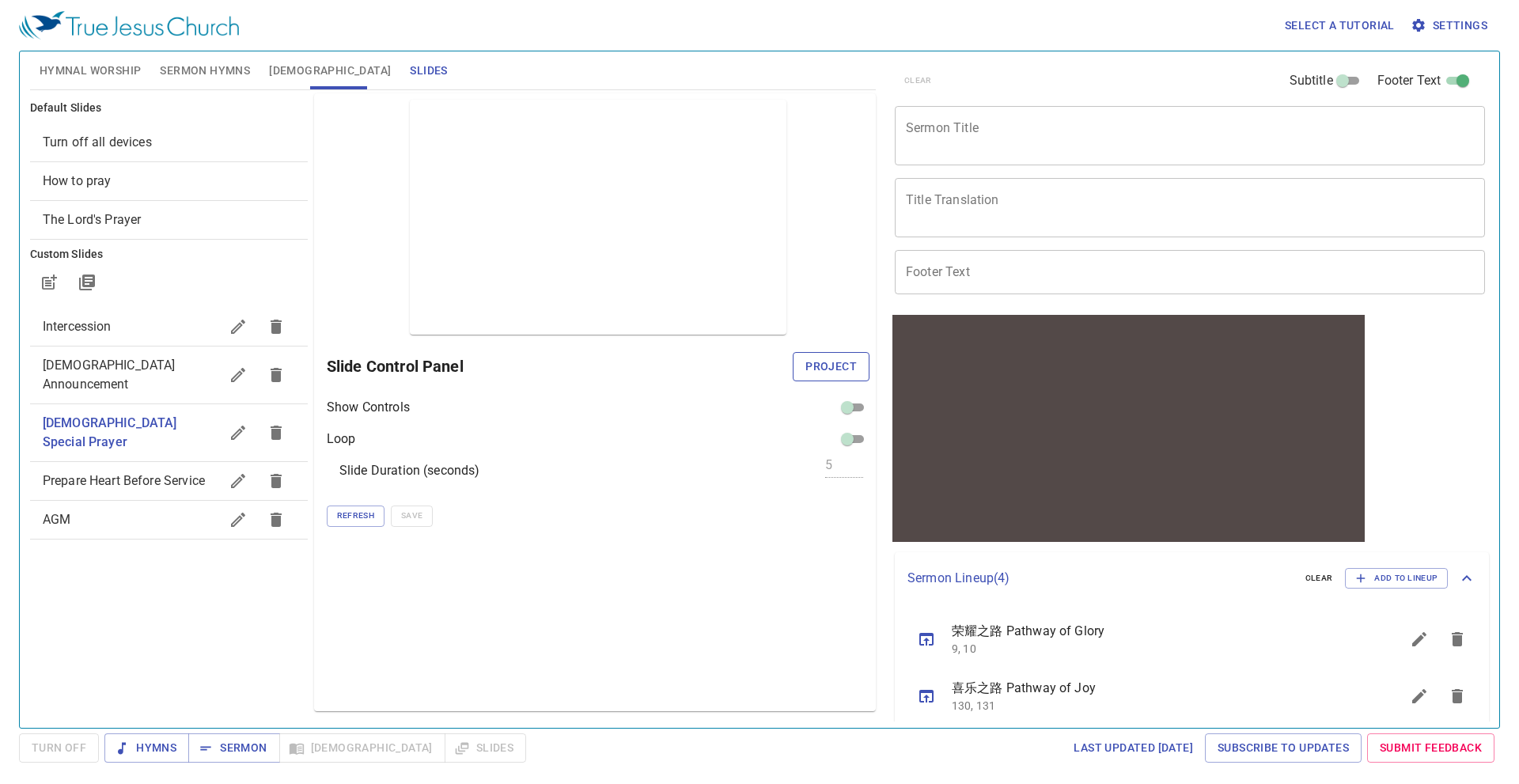
click at [820, 366] on span "Project" at bounding box center [832, 367] width 51 height 20
click at [733, 583] on div "Preview Only Slide Control Panel Show Controls Loop Slide Duration (seconds) 5 …" at bounding box center [595, 401] width 562 height 618
click at [671, 732] on div "Select a tutorial Settings Hymnal Worship Sermon Hymns Bible Slides Hymn search…" at bounding box center [760, 392] width 1519 height 784
click at [81, 67] on span "Hymnal Worship" at bounding box center [90, 71] width 102 height 20
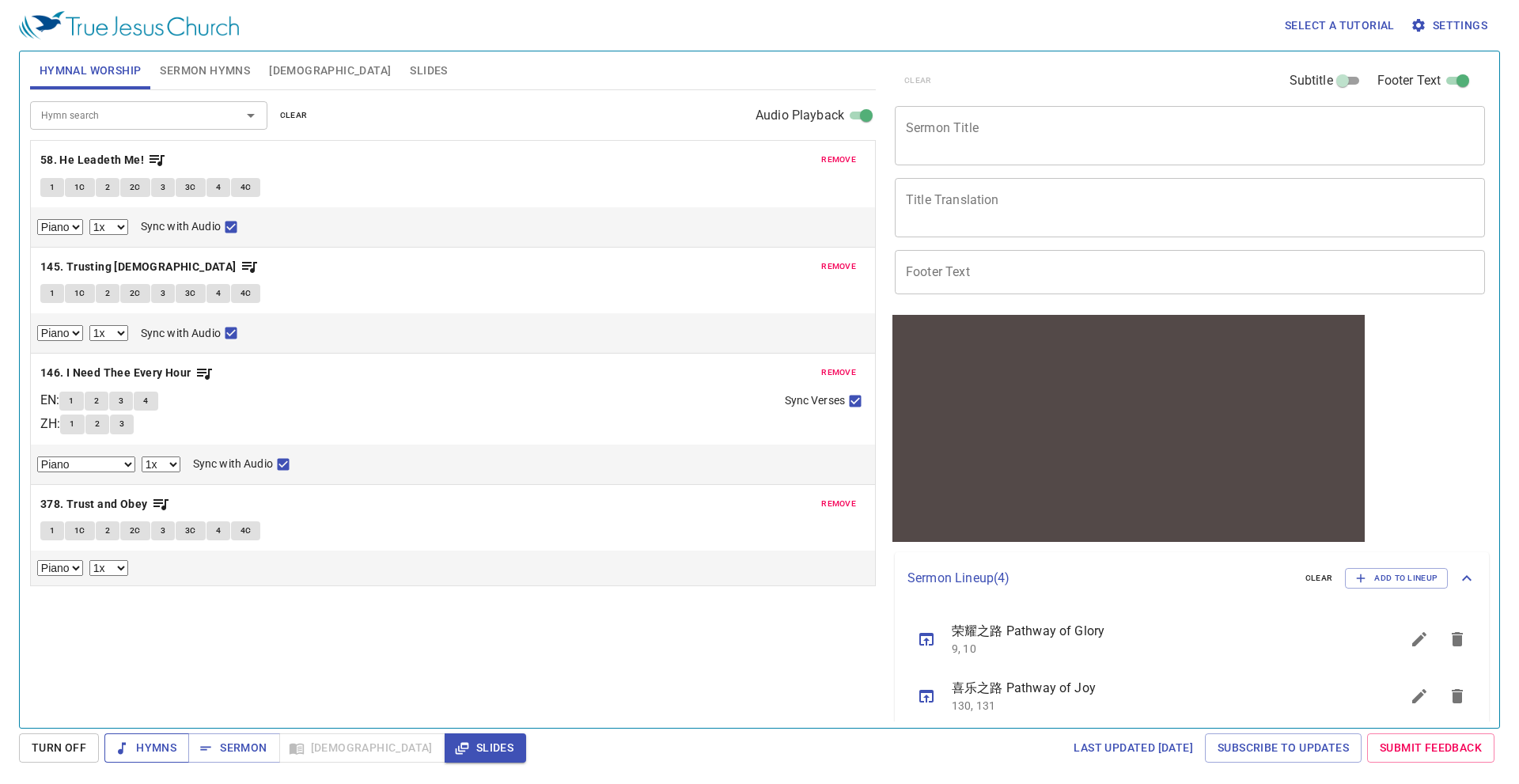
click at [173, 740] on span "Hymns" at bounding box center [146, 748] width 59 height 20
click at [67, 157] on b "58. He Leadeth Me!" at bounding box center [92, 160] width 104 height 20
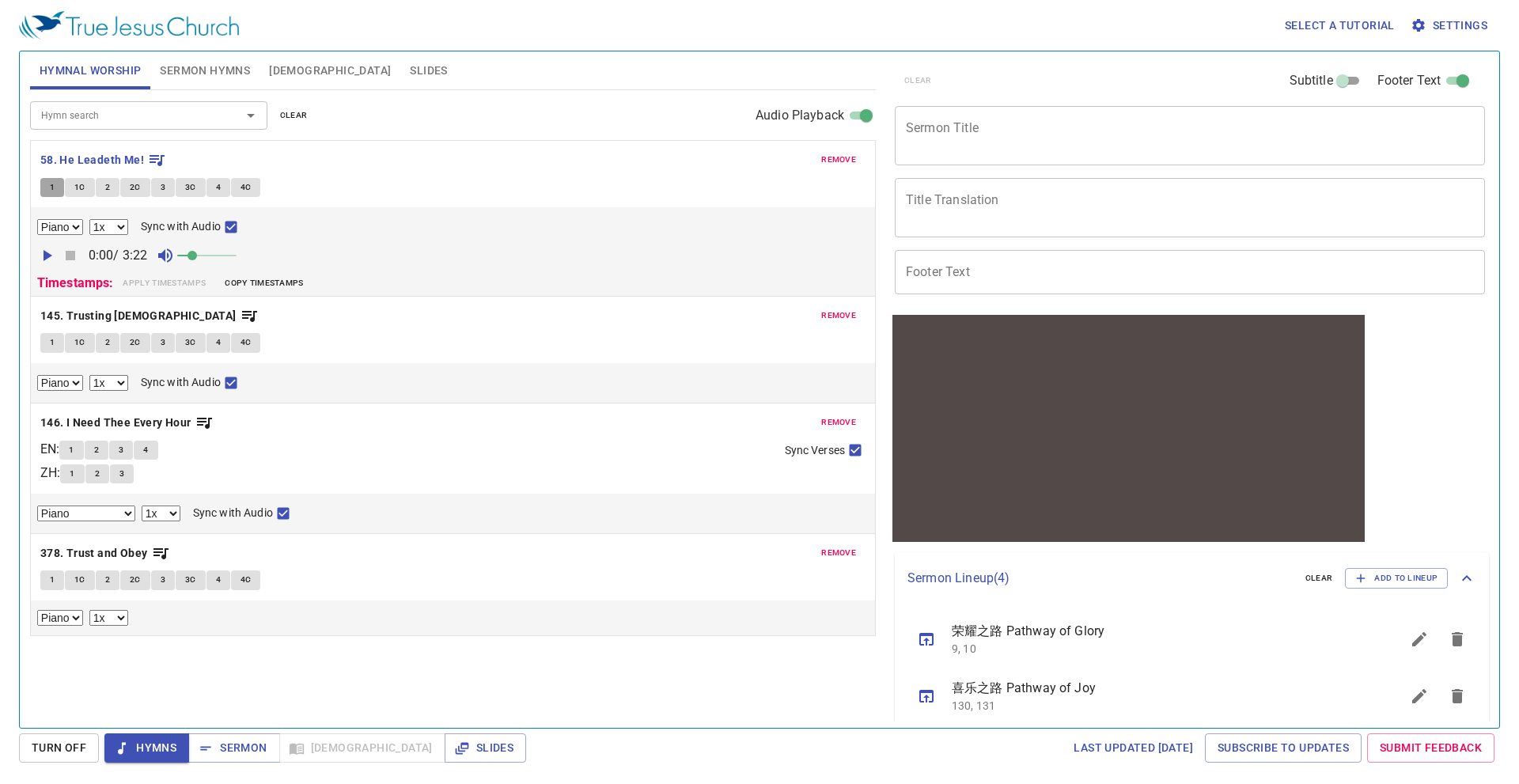
click at [56, 184] on button "1" at bounding box center [52, 187] width 24 height 19
checkbox input "false"
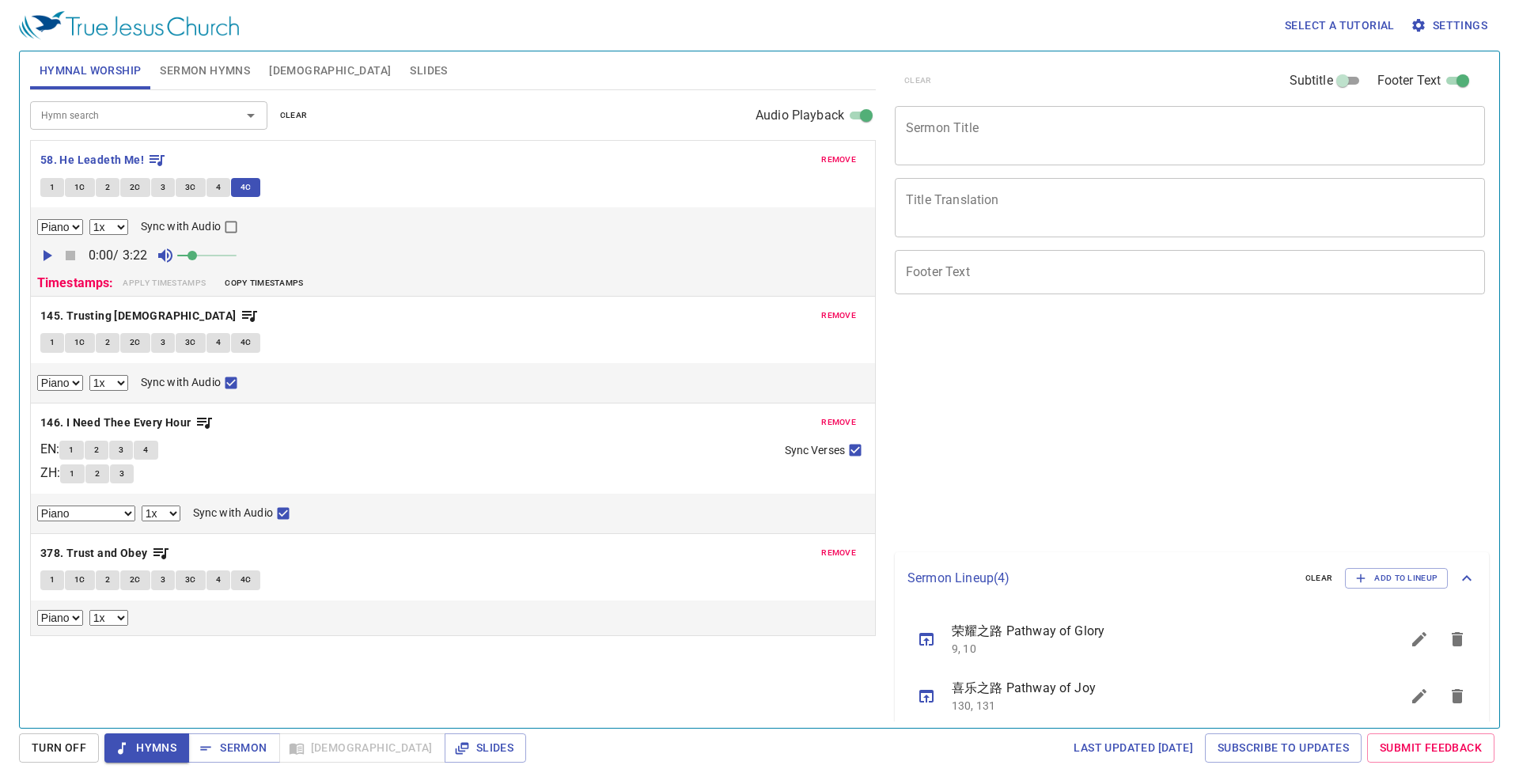
select select "1"
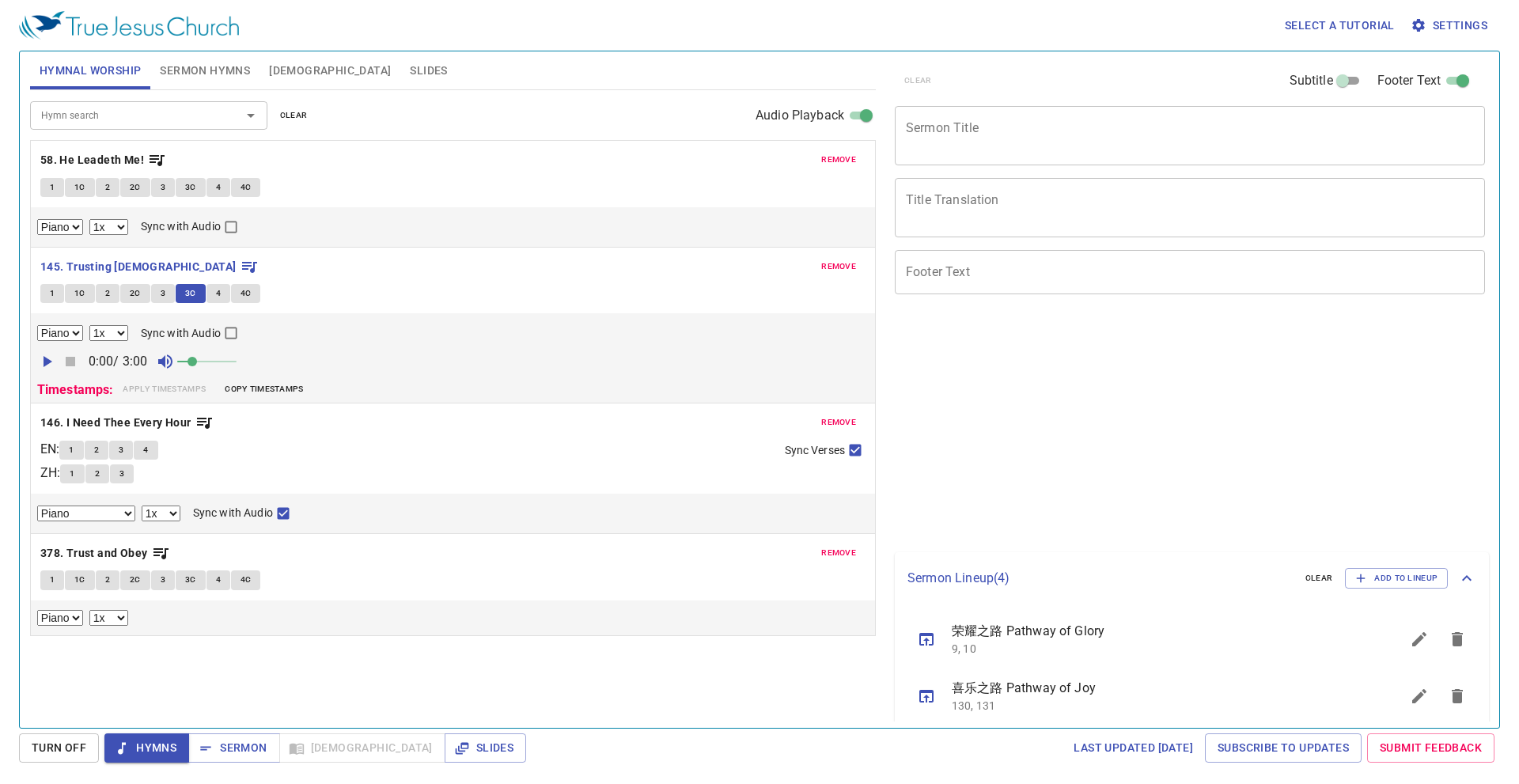
select select "1"
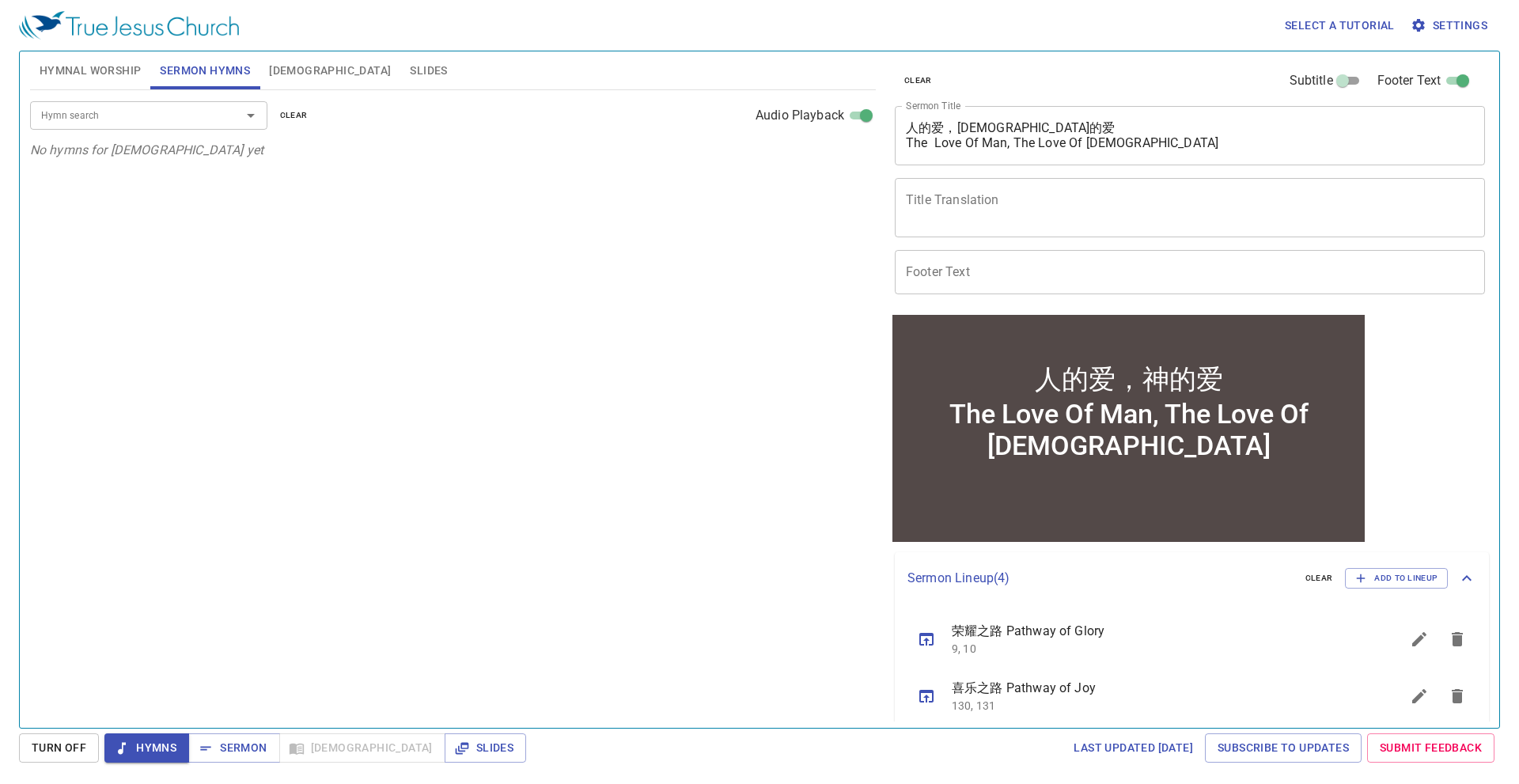
click at [137, 125] on div "Hymn search" at bounding box center [148, 115] width 237 height 28
type input "1"
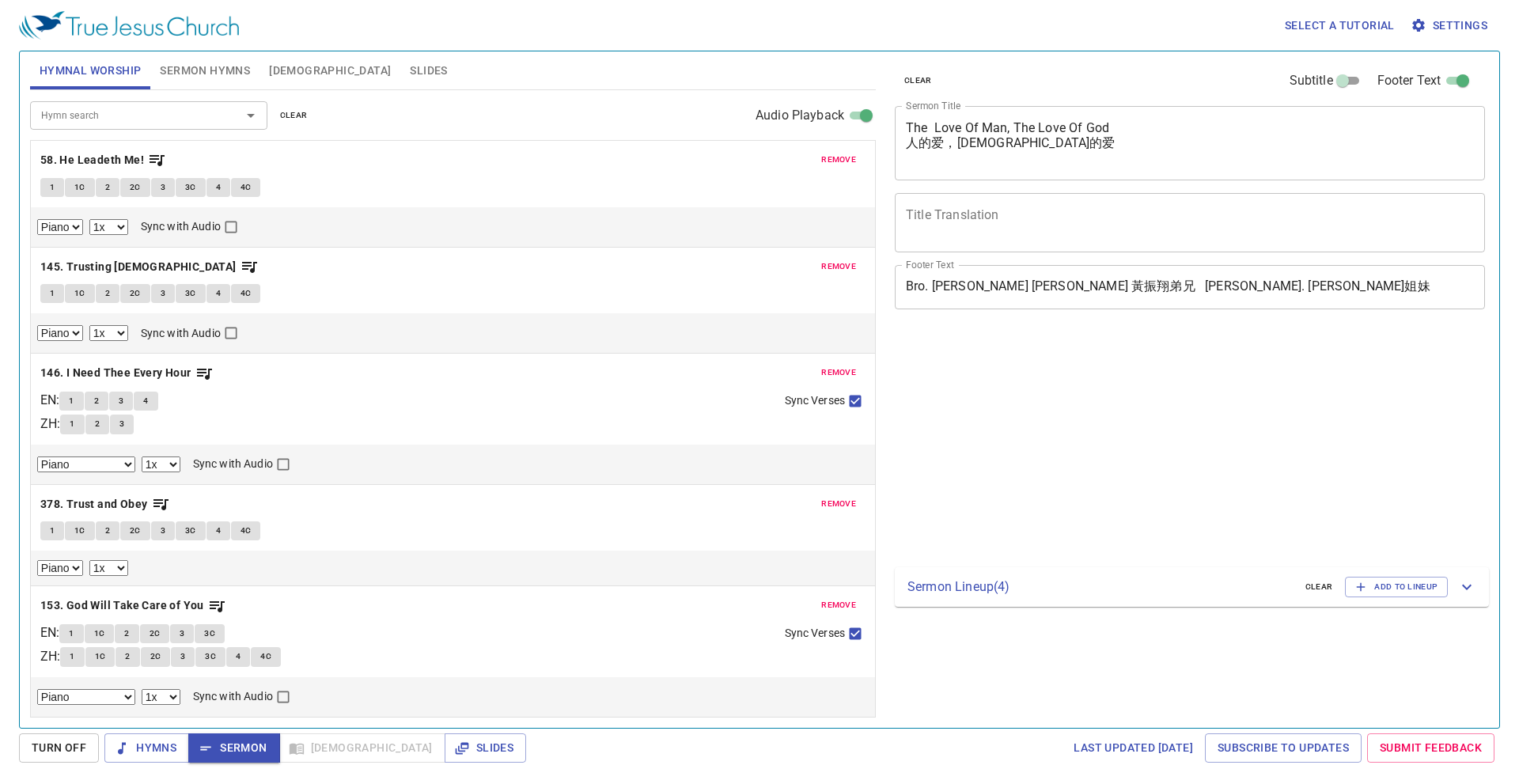
select select "1"
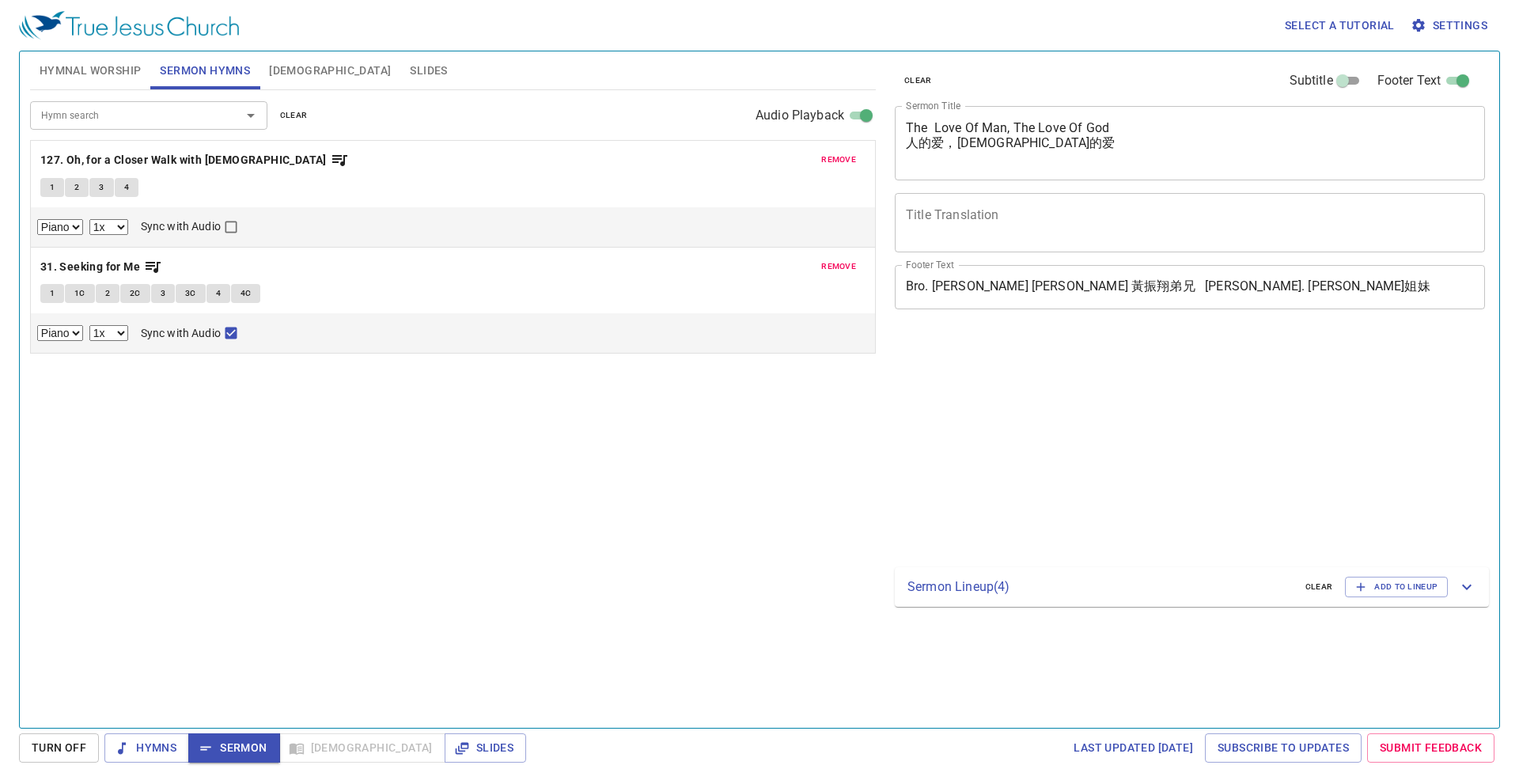
select select "1"
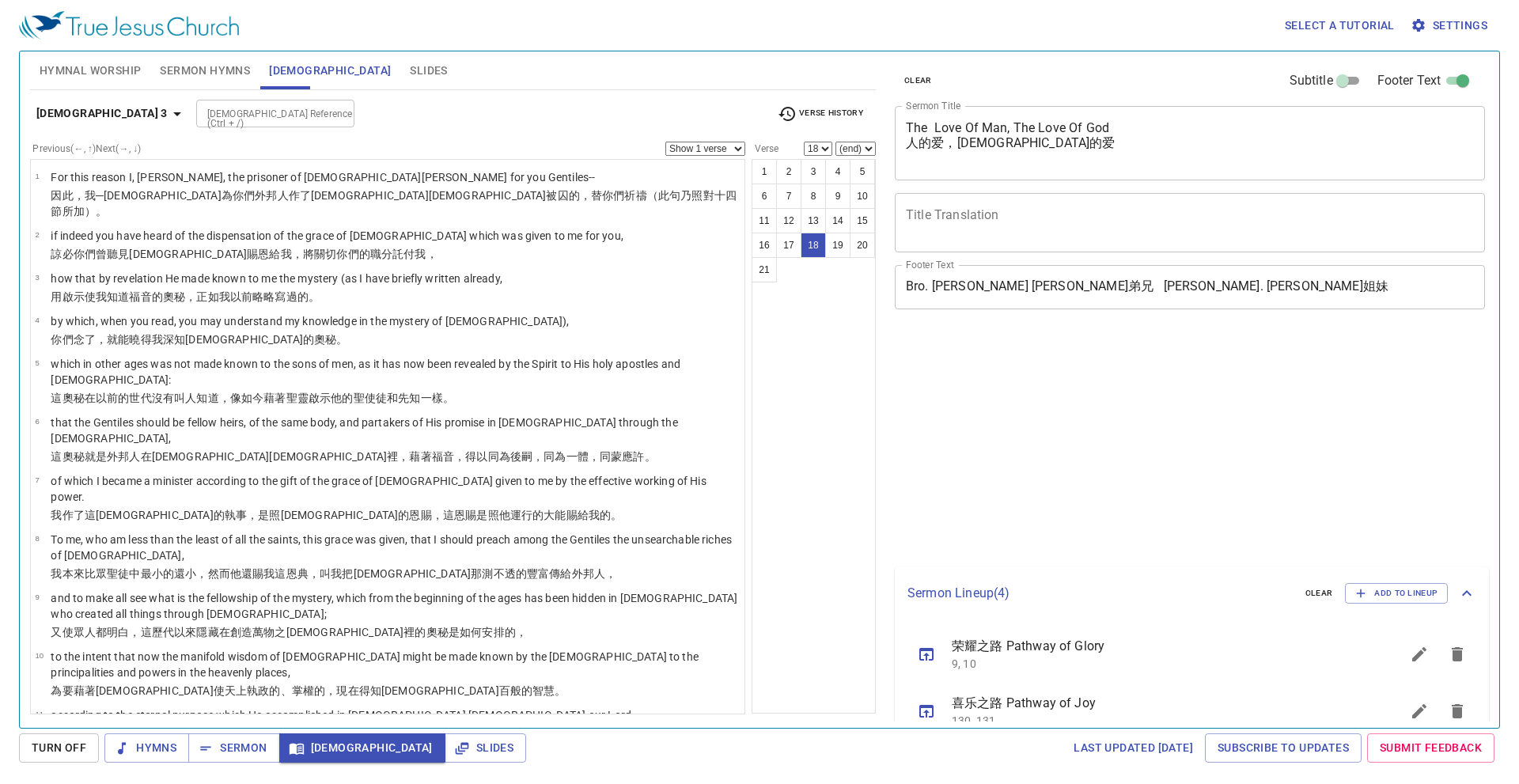
select select "18"
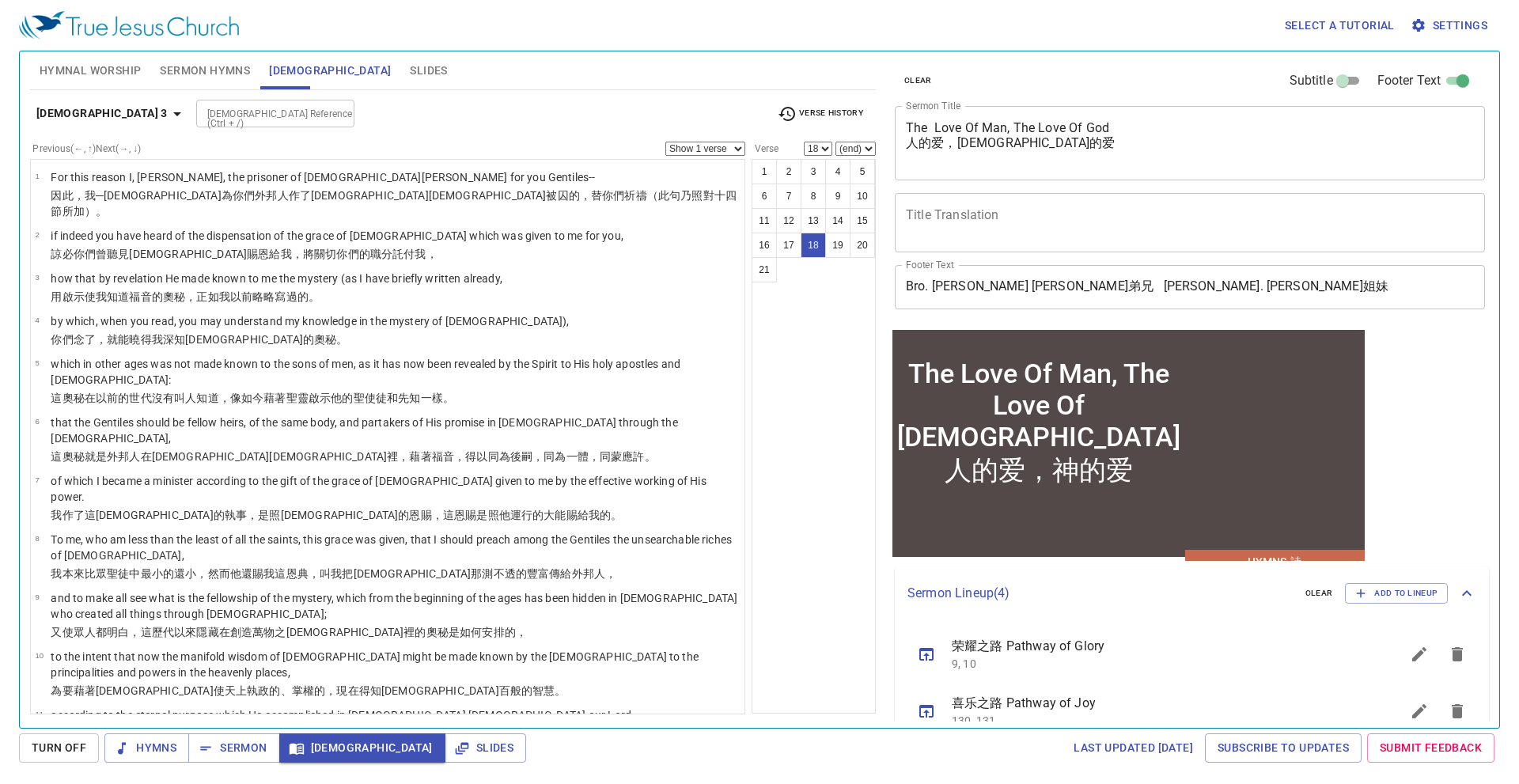
scroll to position [186, 0]
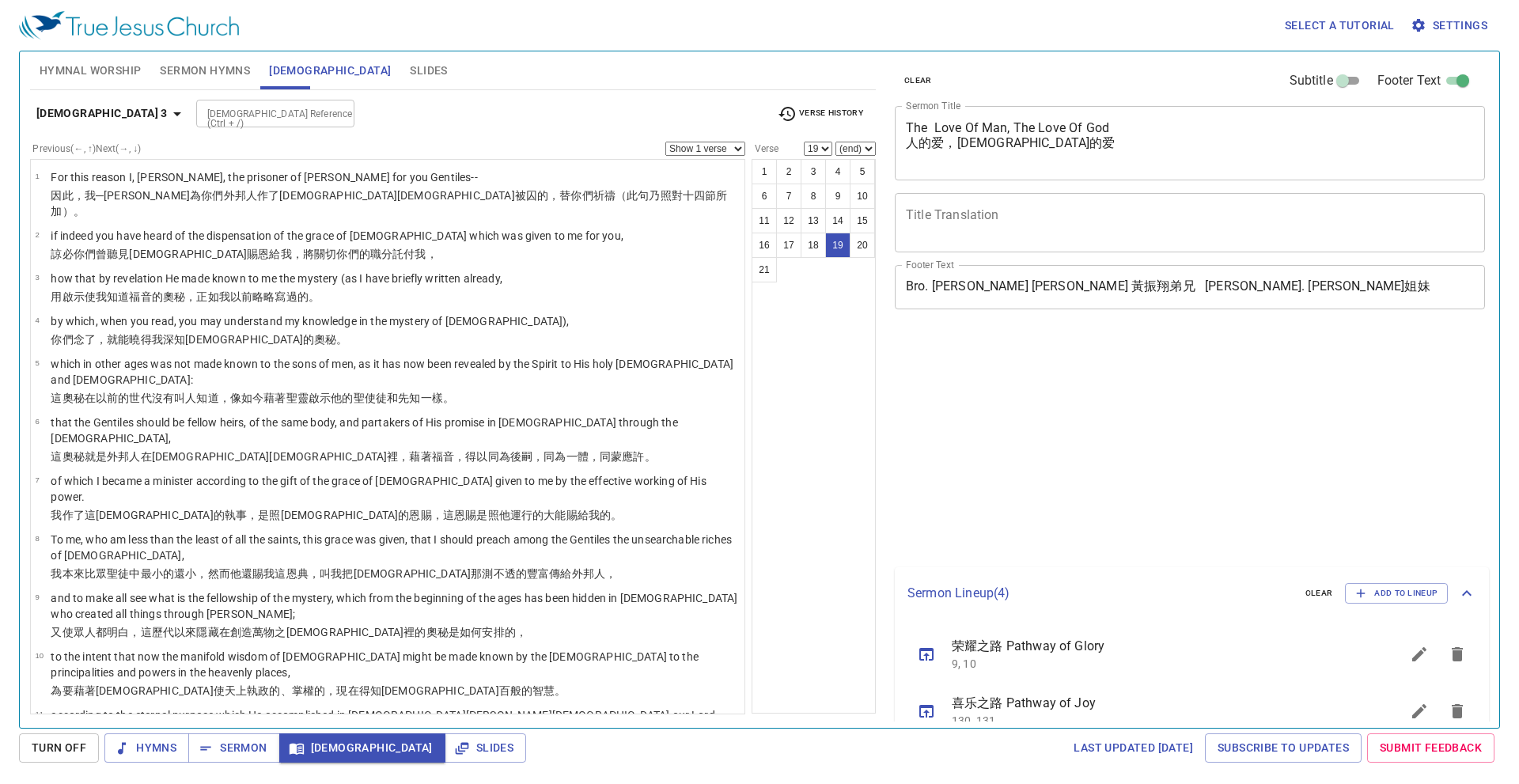
select select "19"
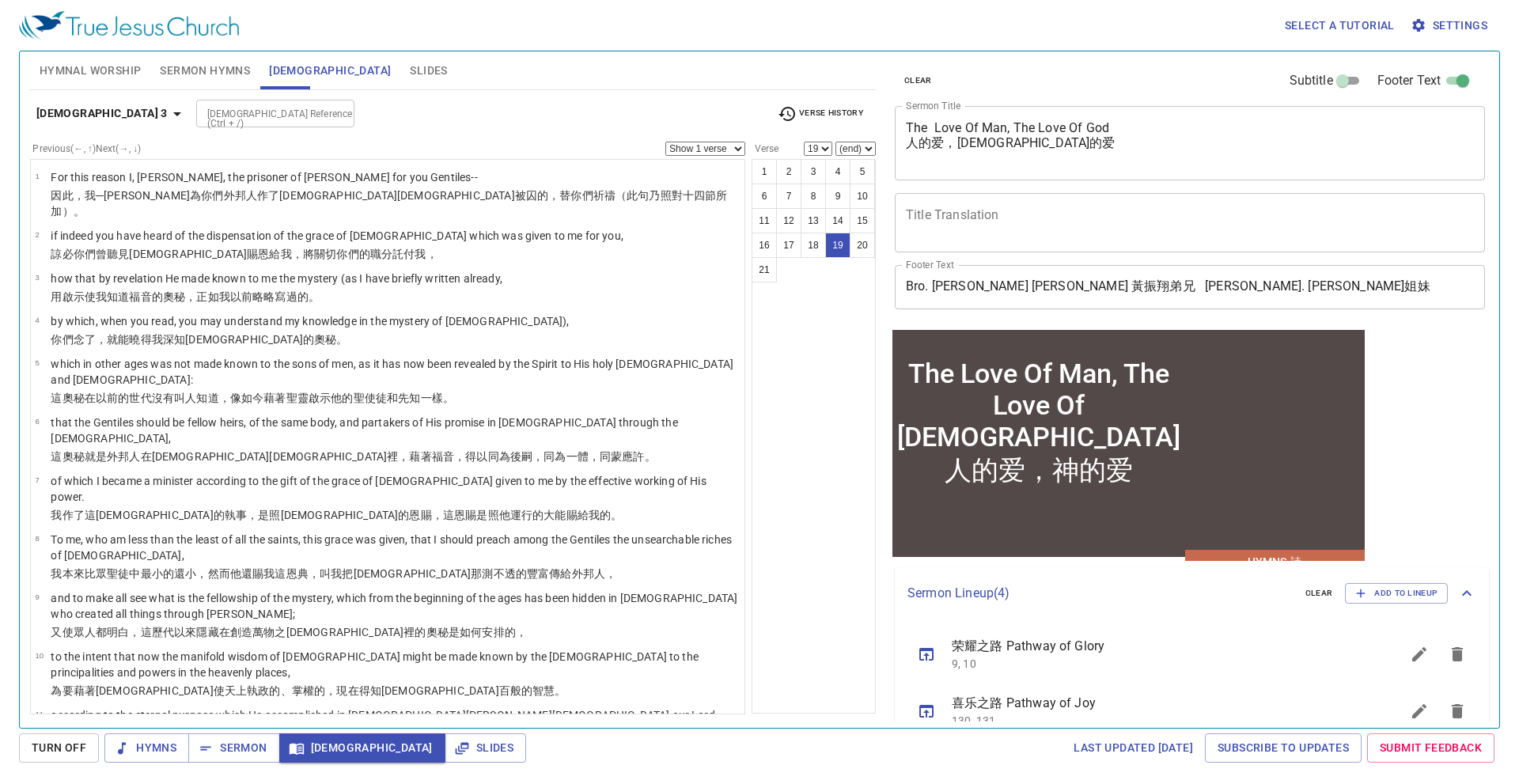
scroll to position [186, 0]
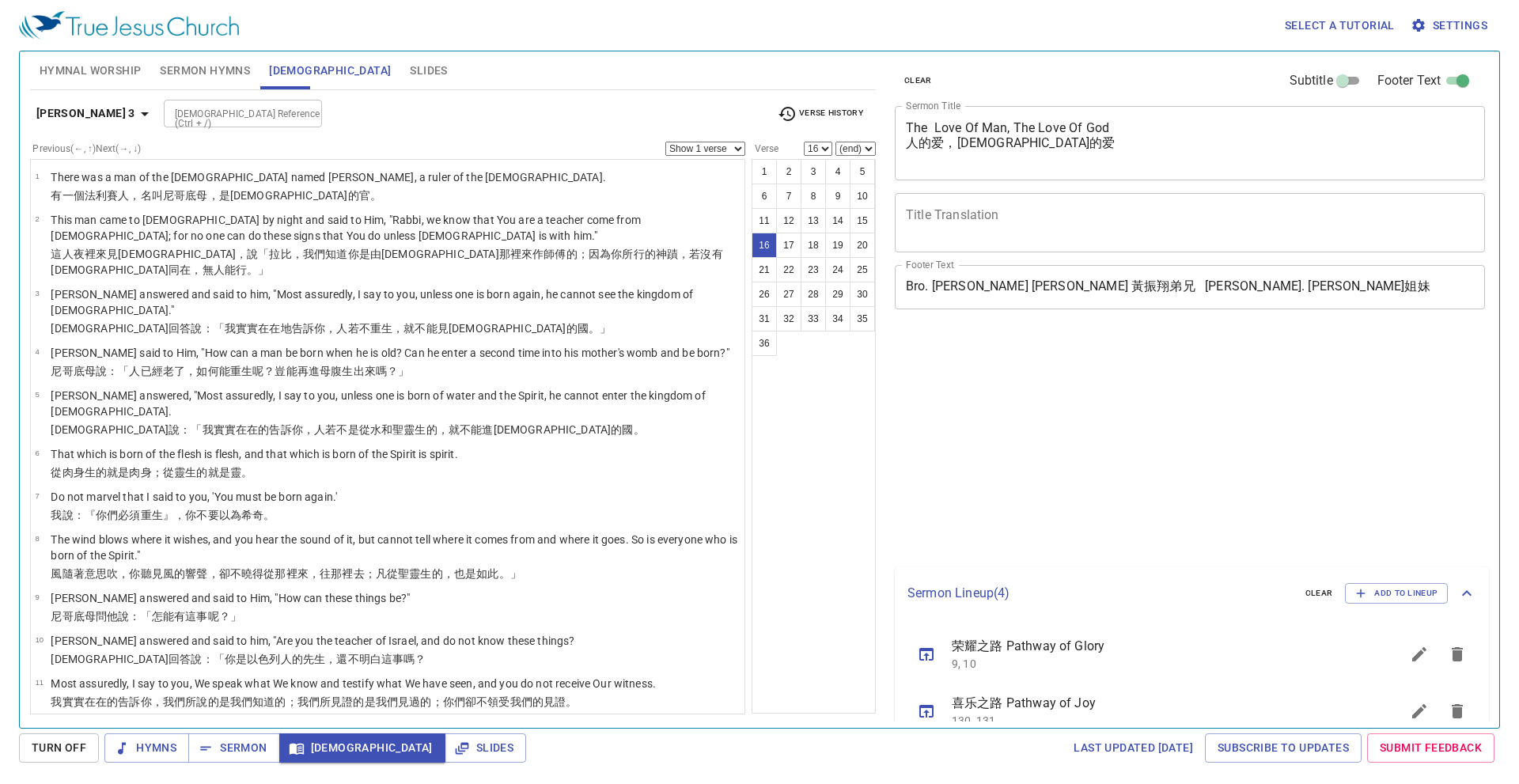
select select "16"
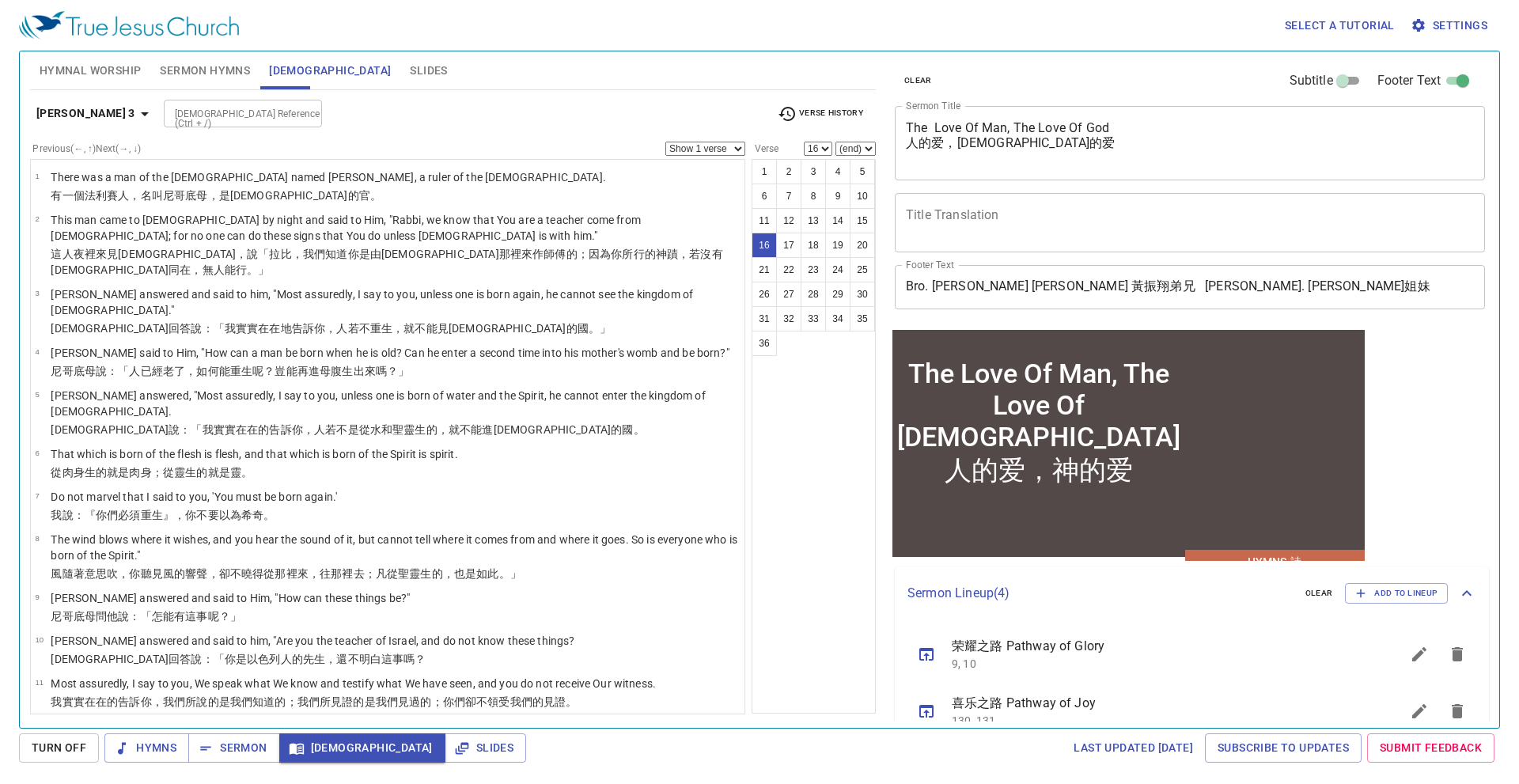
scroll to position [186, 0]
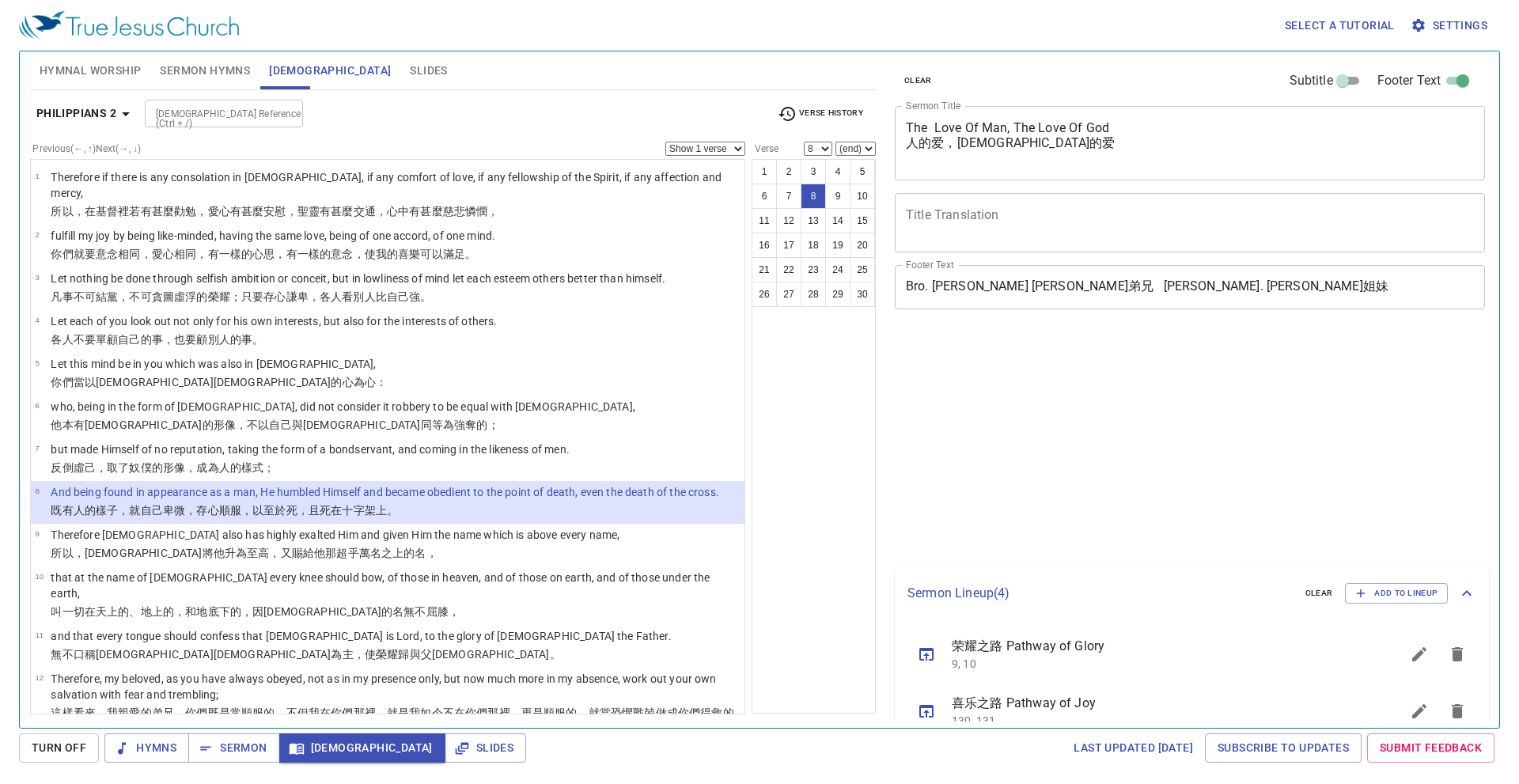
select select "8"
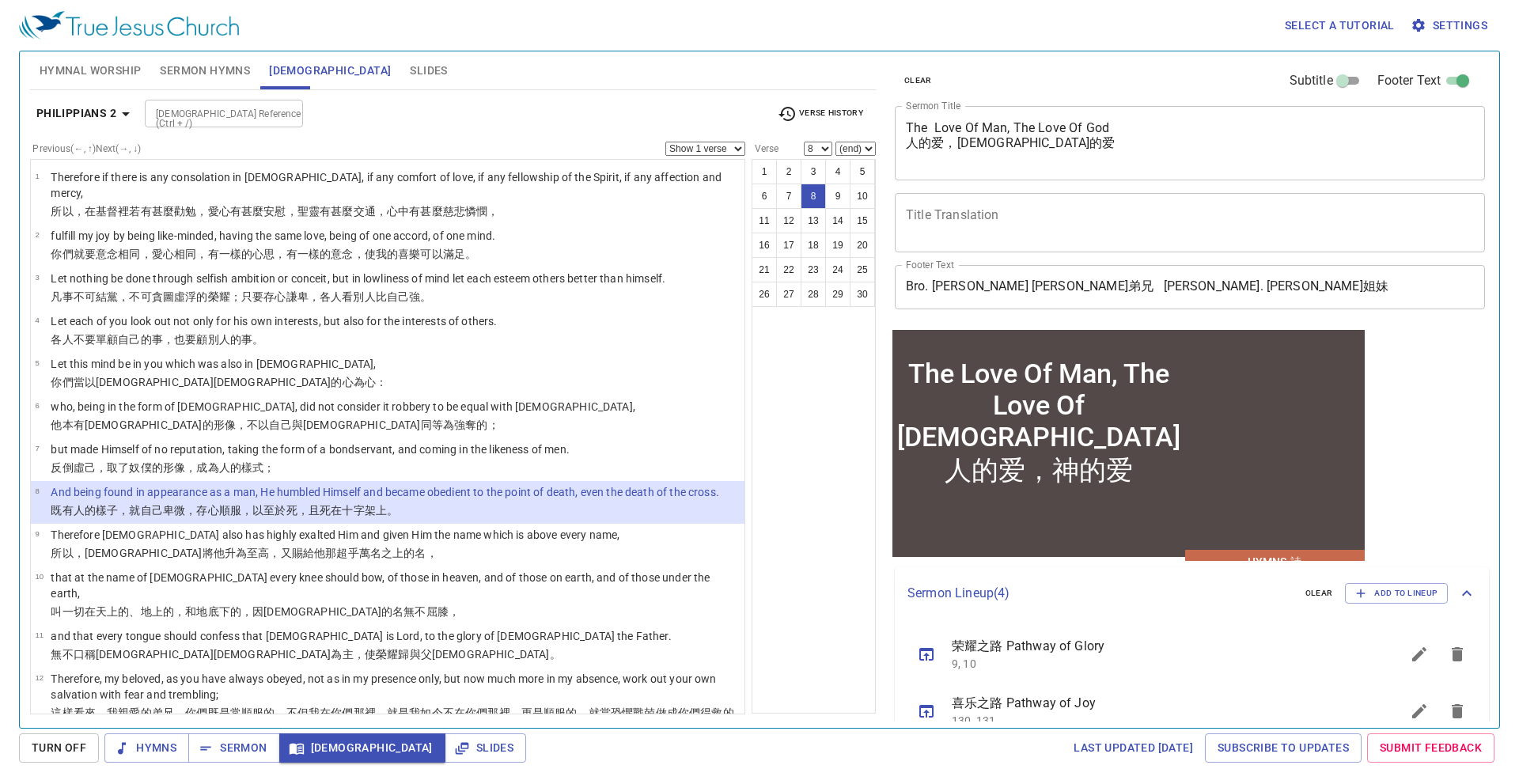
scroll to position [186, 0]
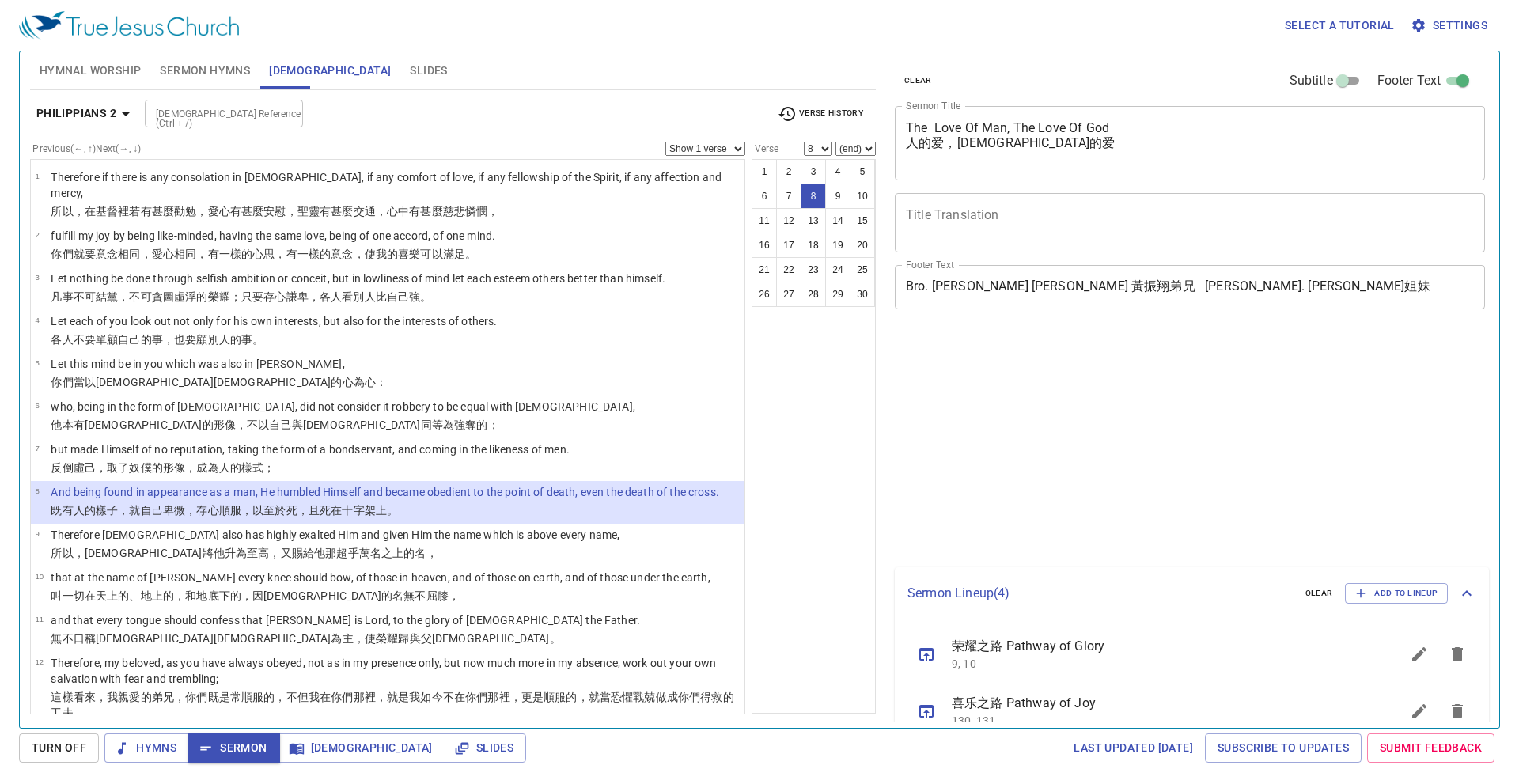
select select "8"
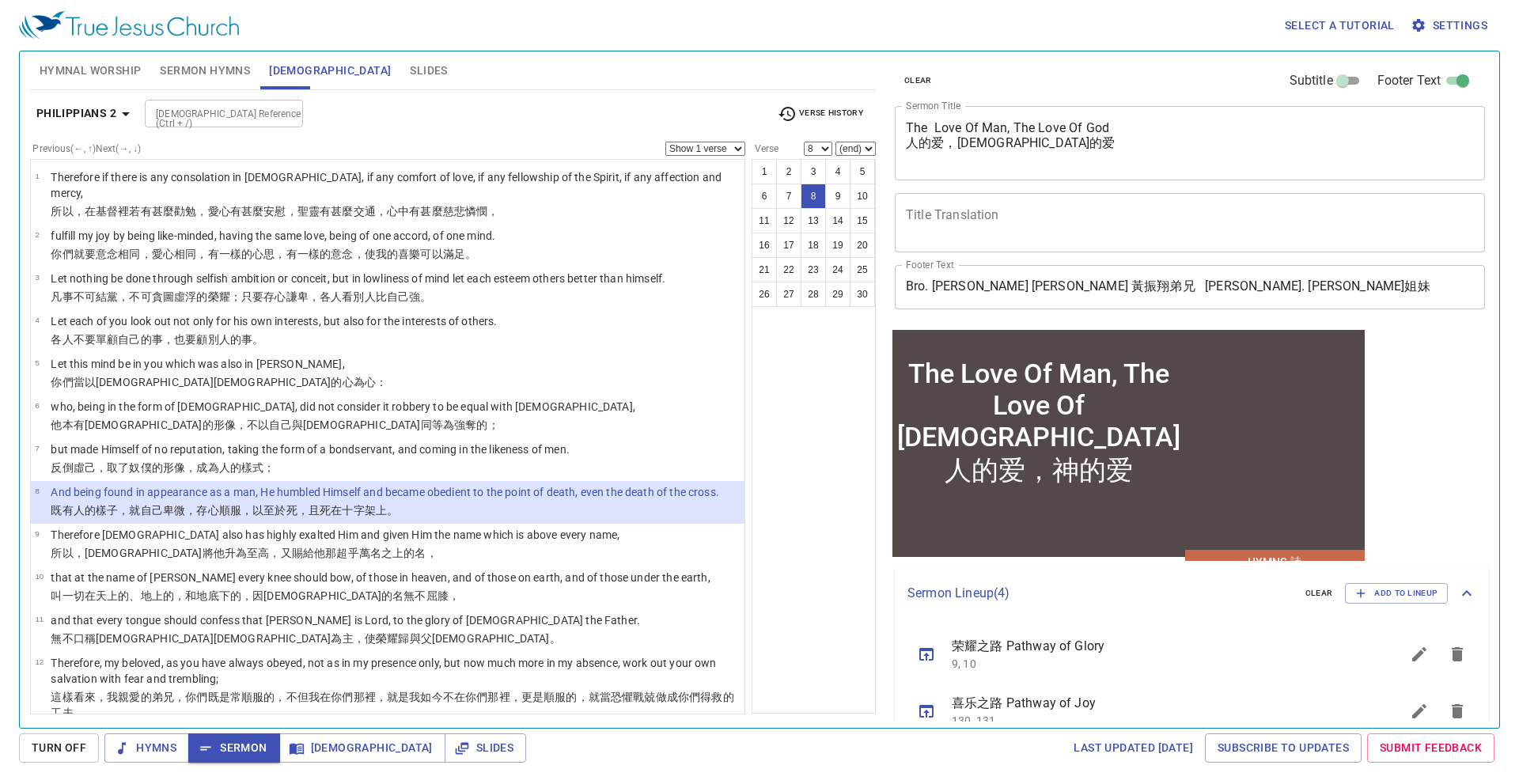
scroll to position [186, 0]
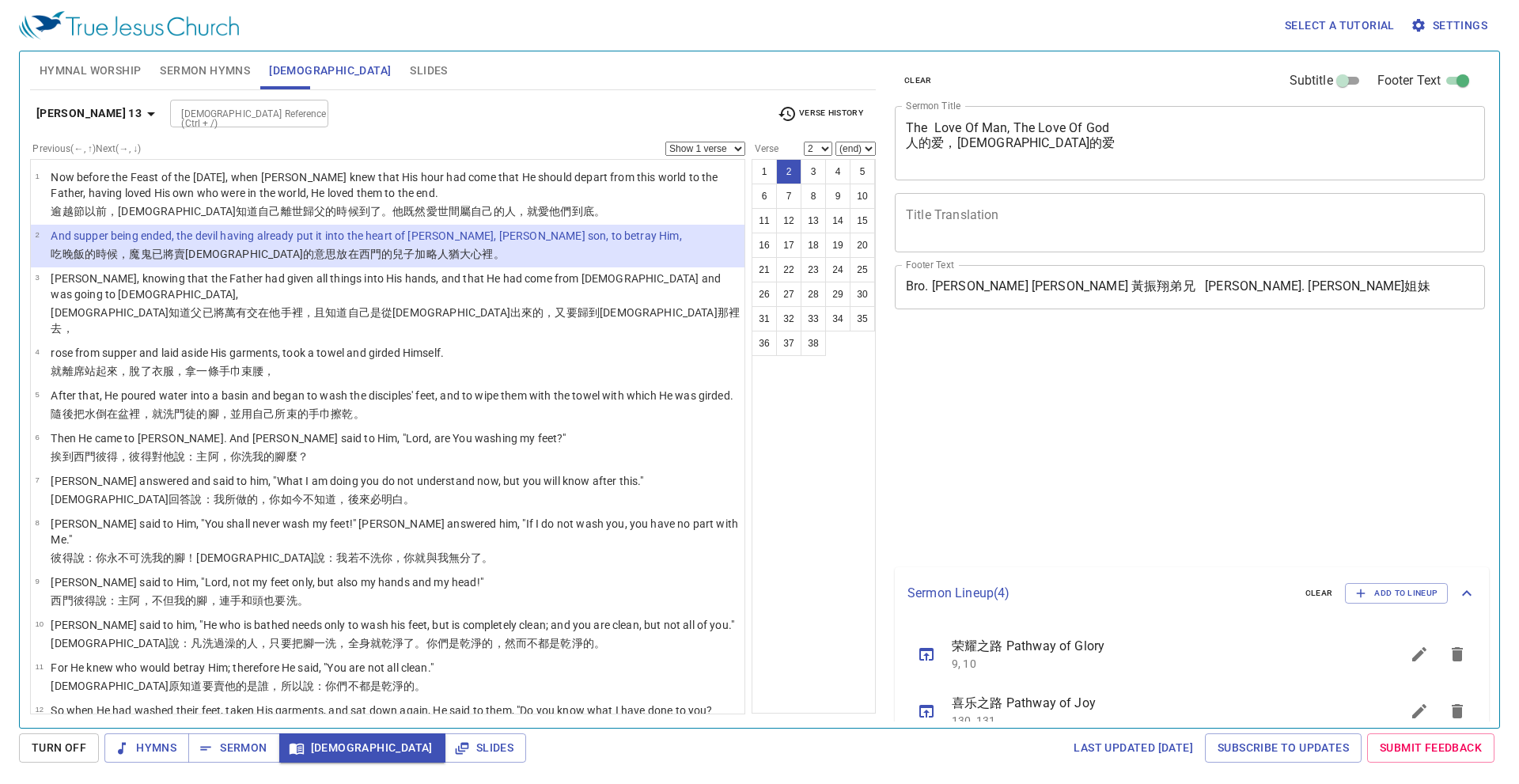
select select "2"
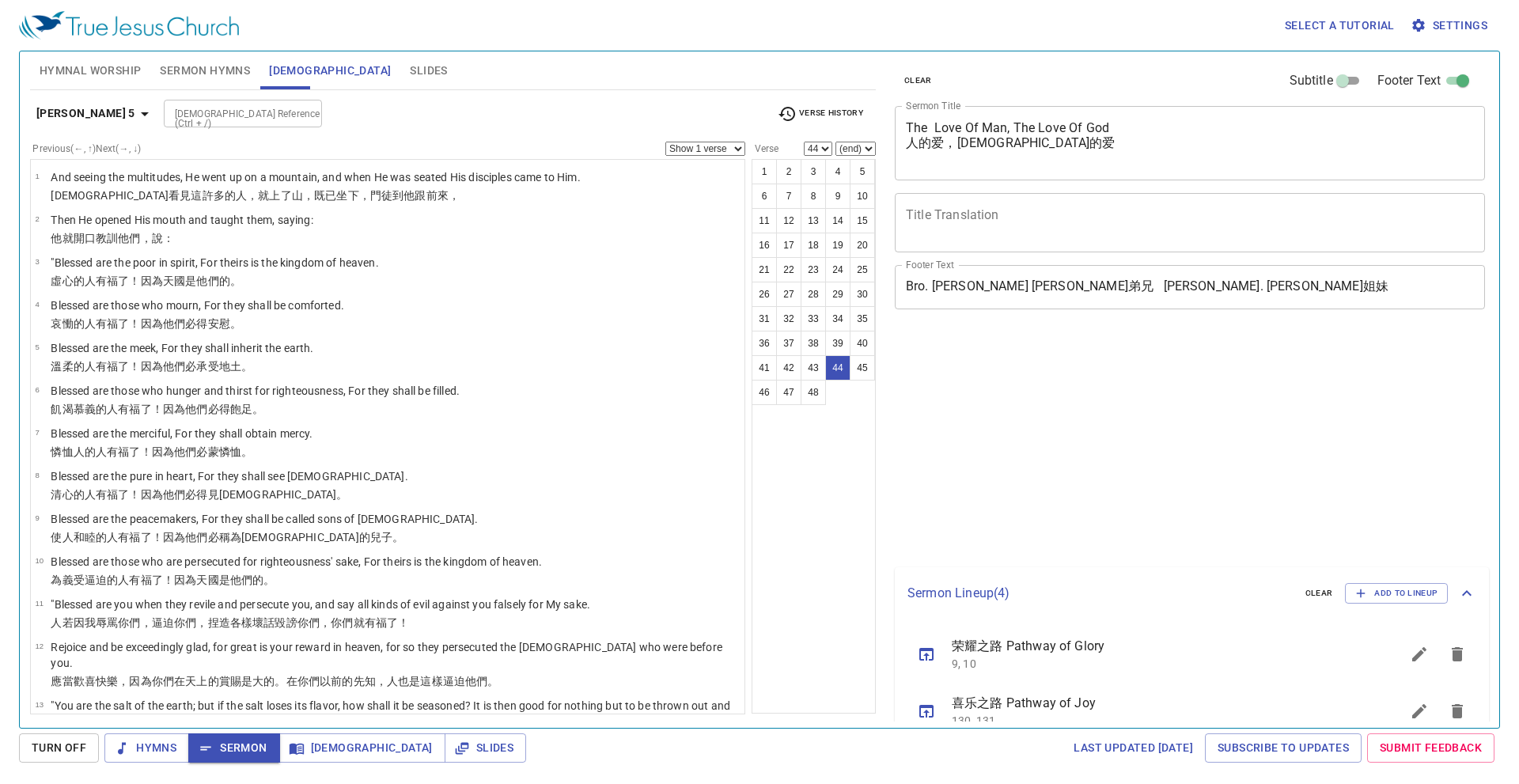
select select "44"
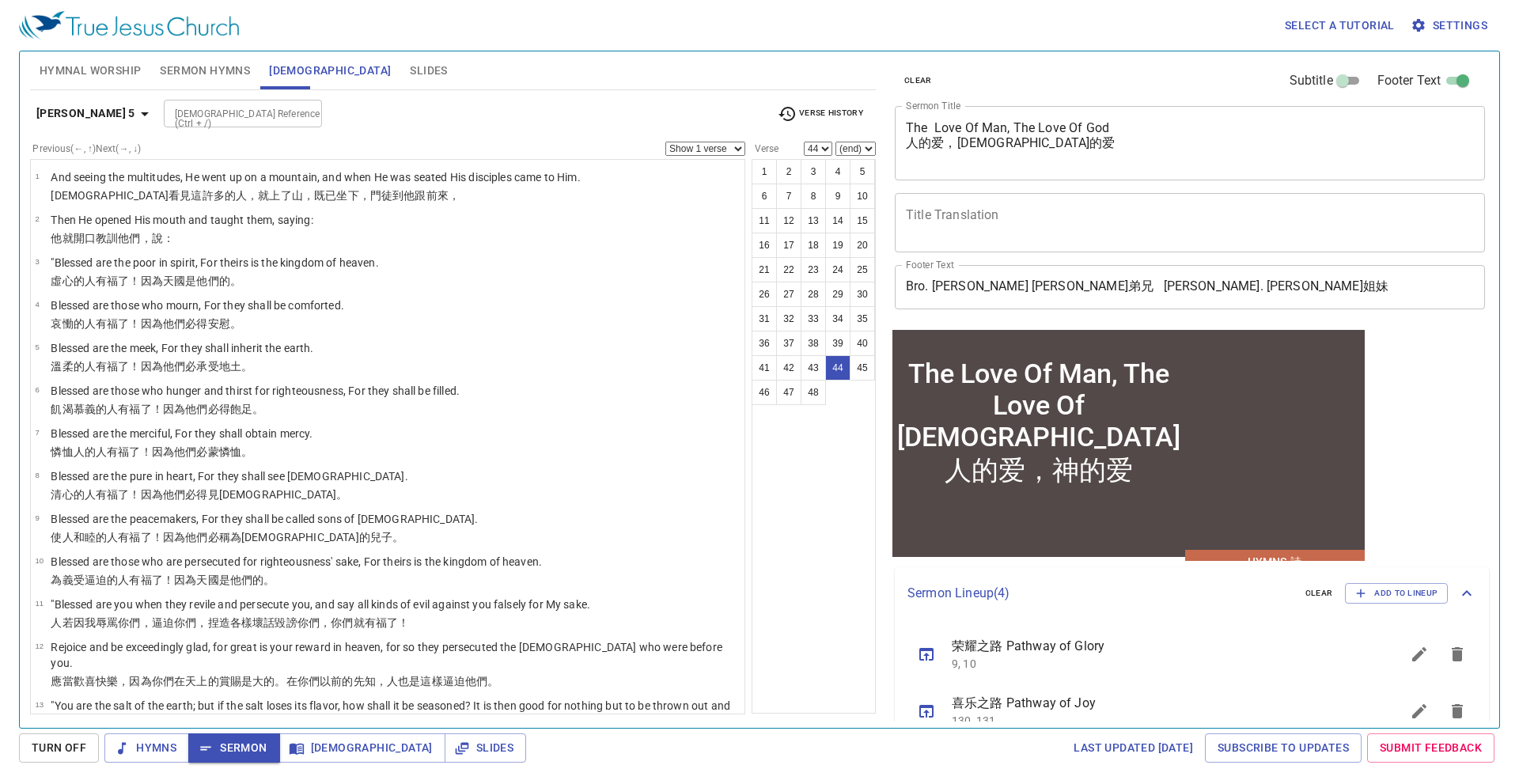
click at [69, 100] on button "Matthew 5" at bounding box center [95, 114] width 131 height 30
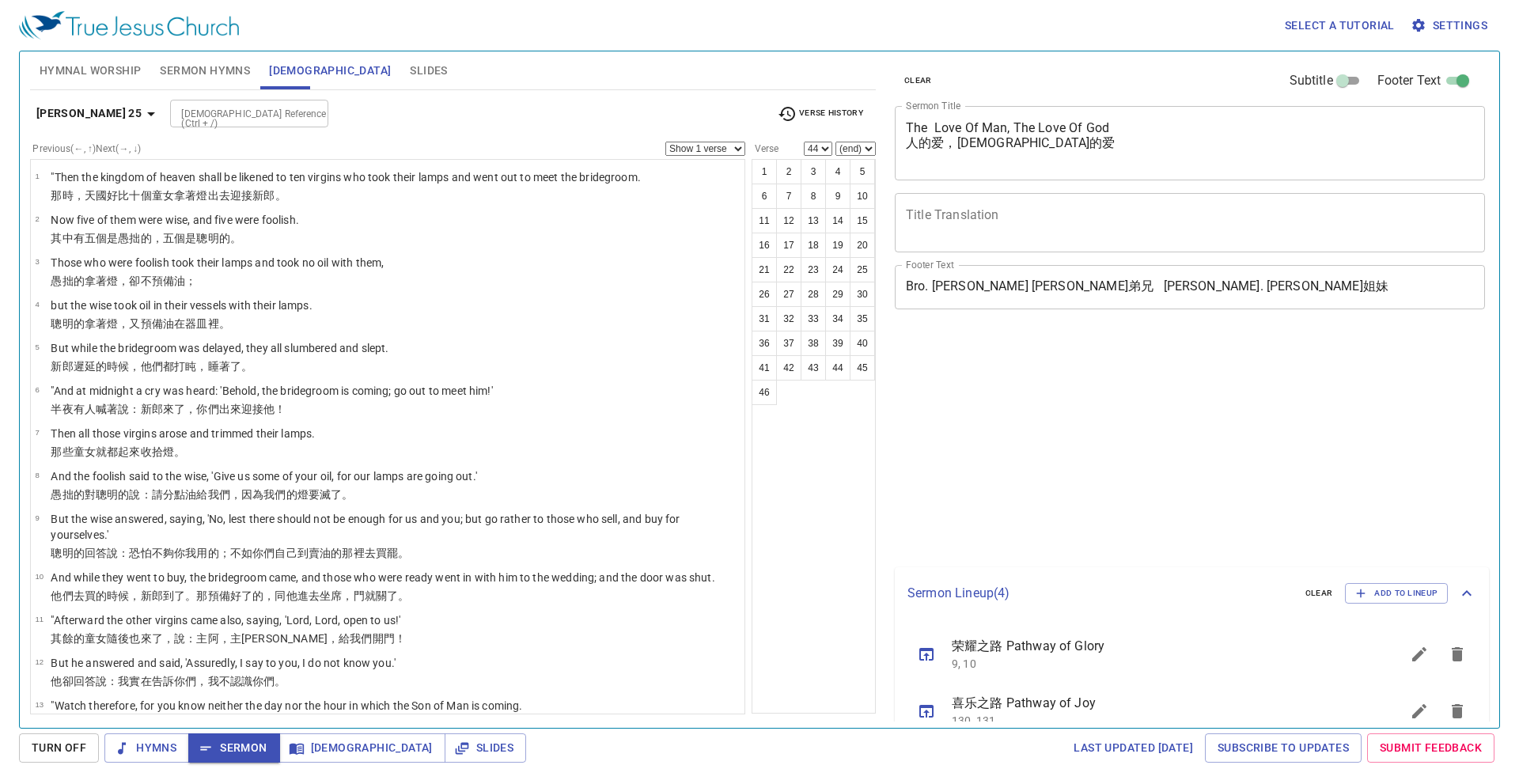
select select "44"
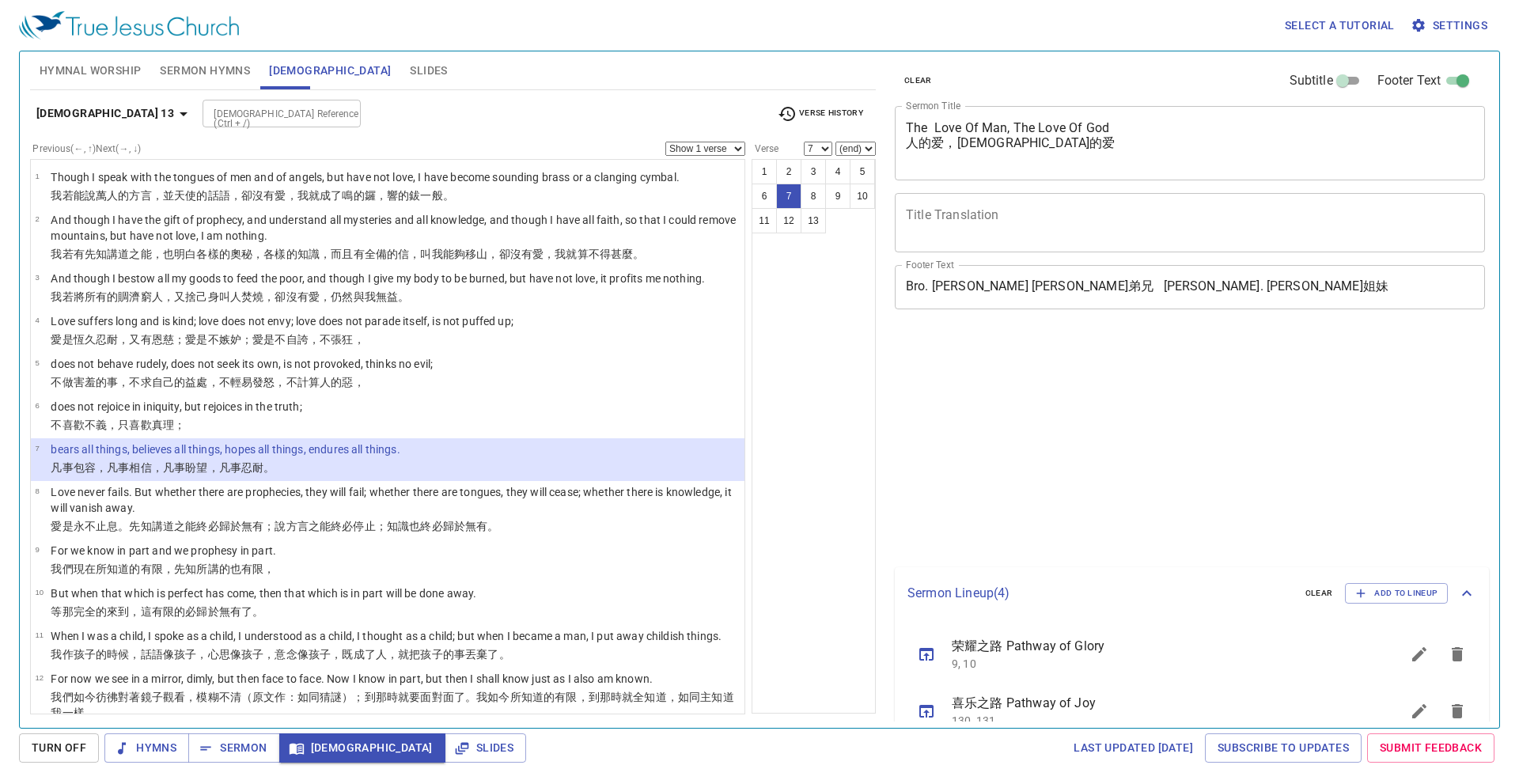
select select "7"
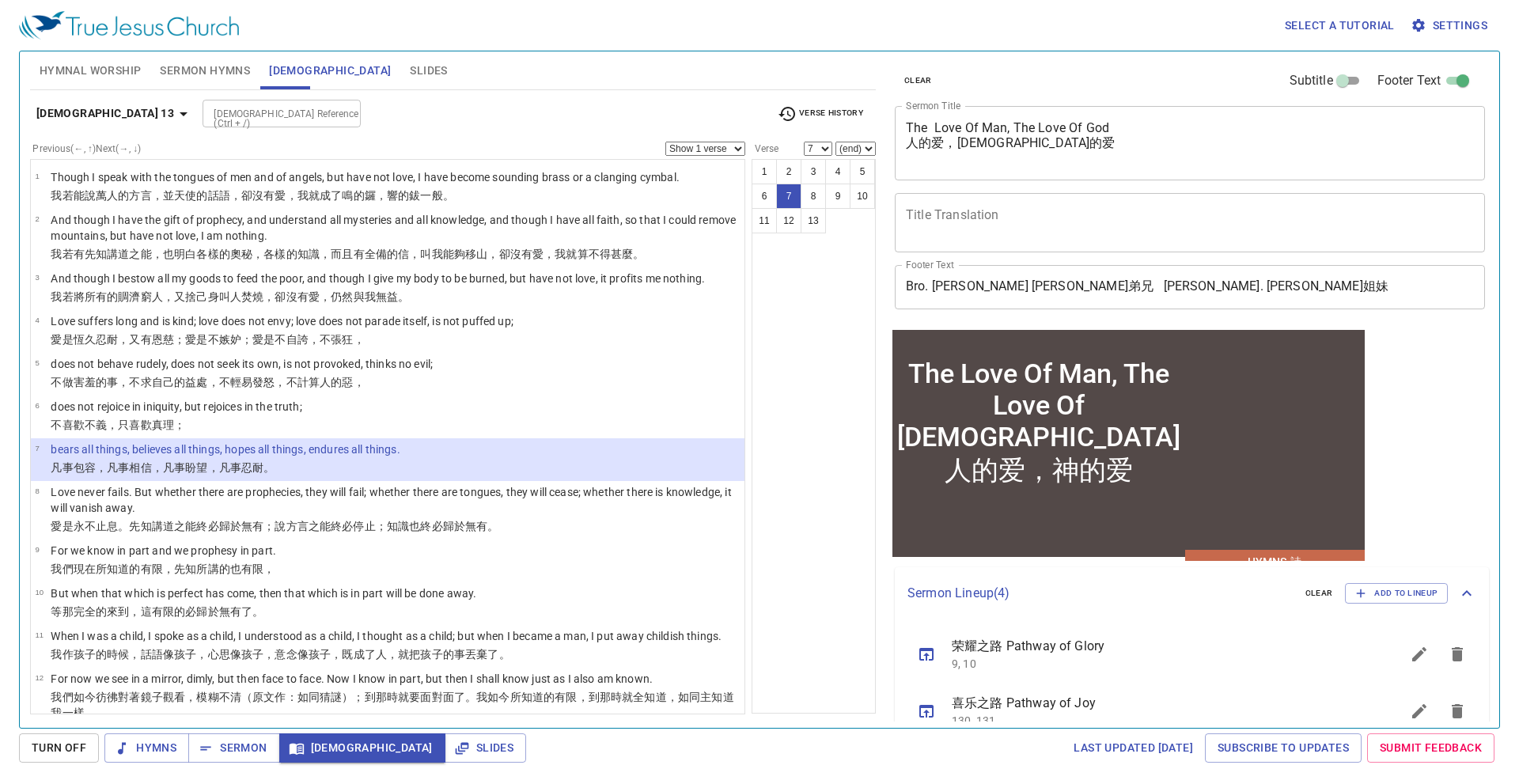
scroll to position [186, 0]
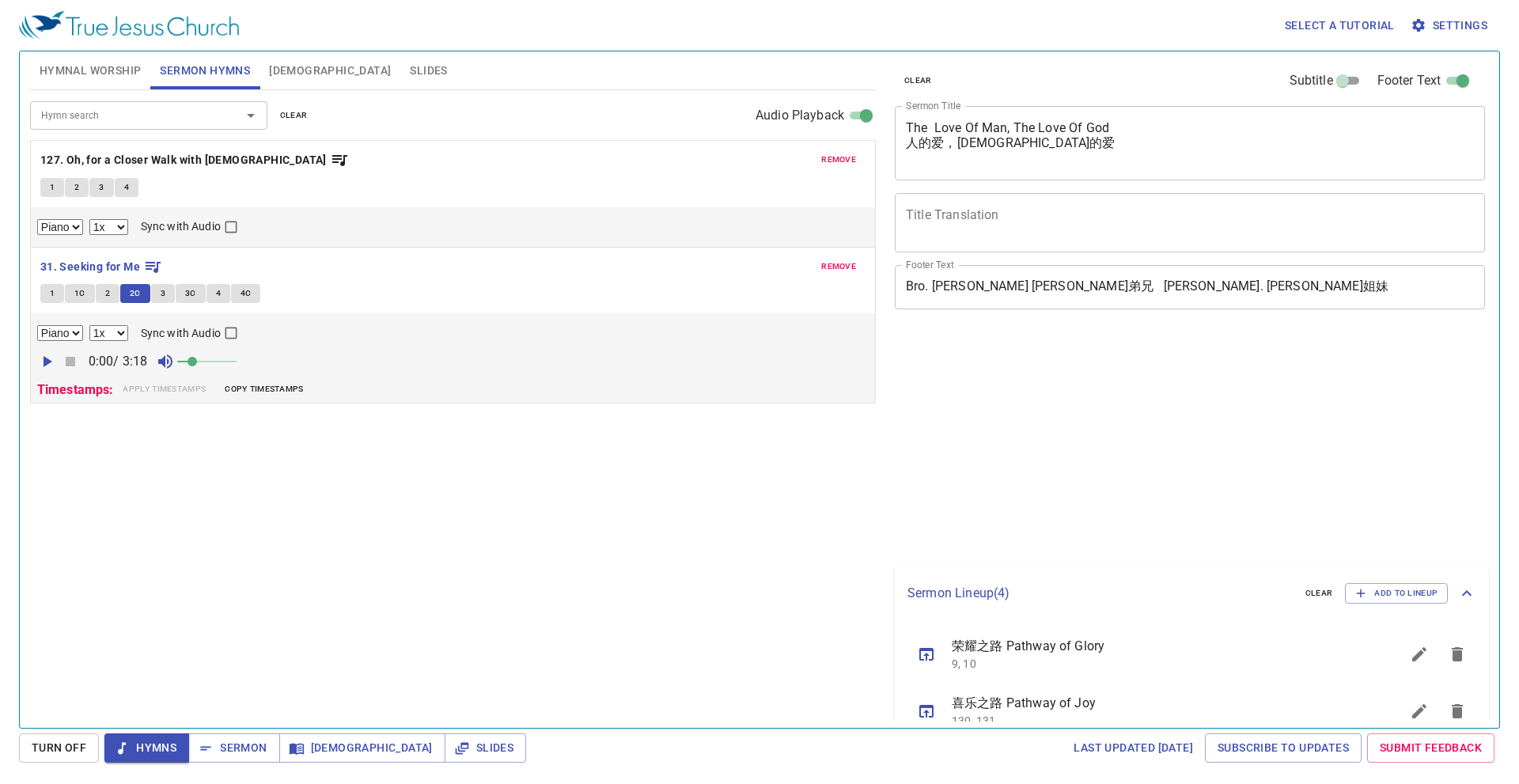
select select "1"
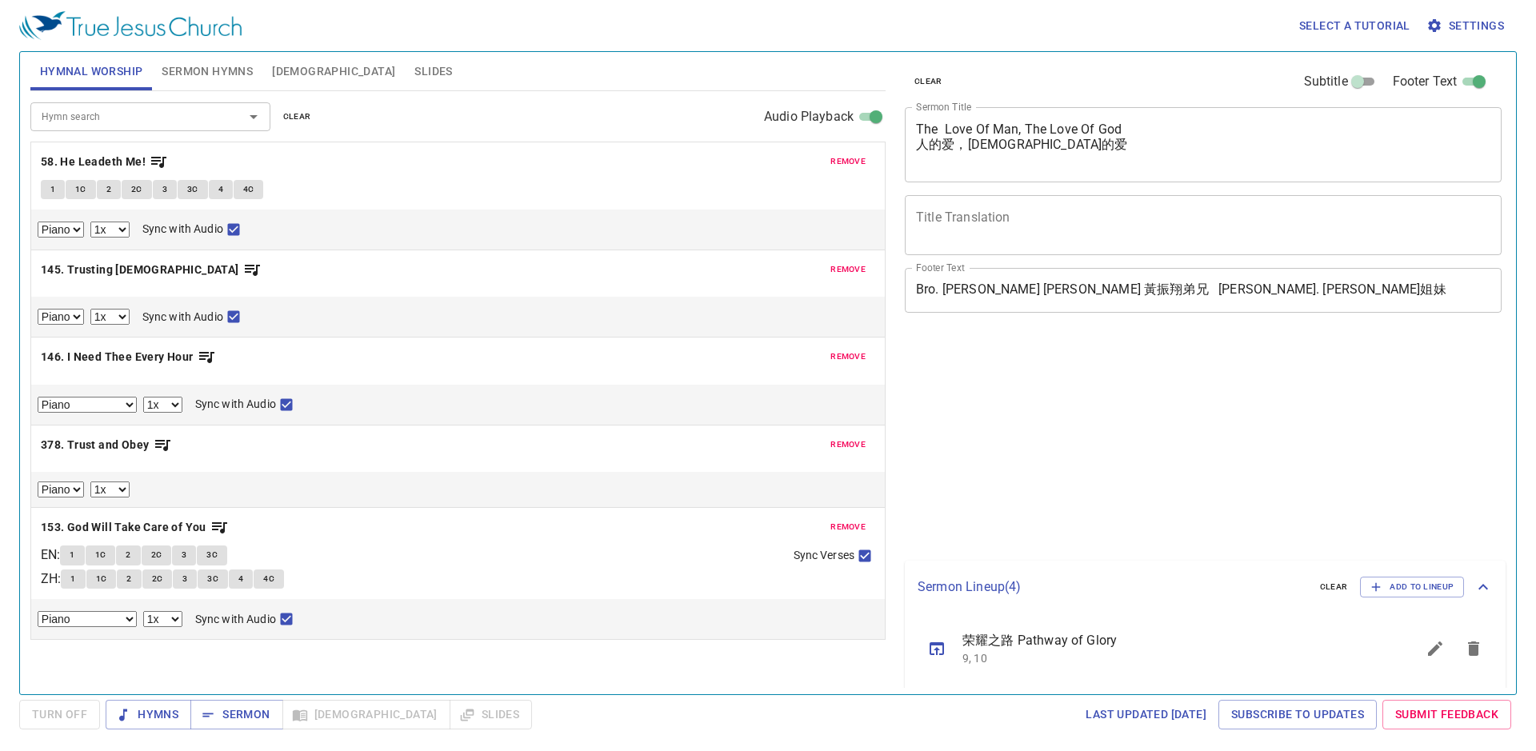
select select "1"
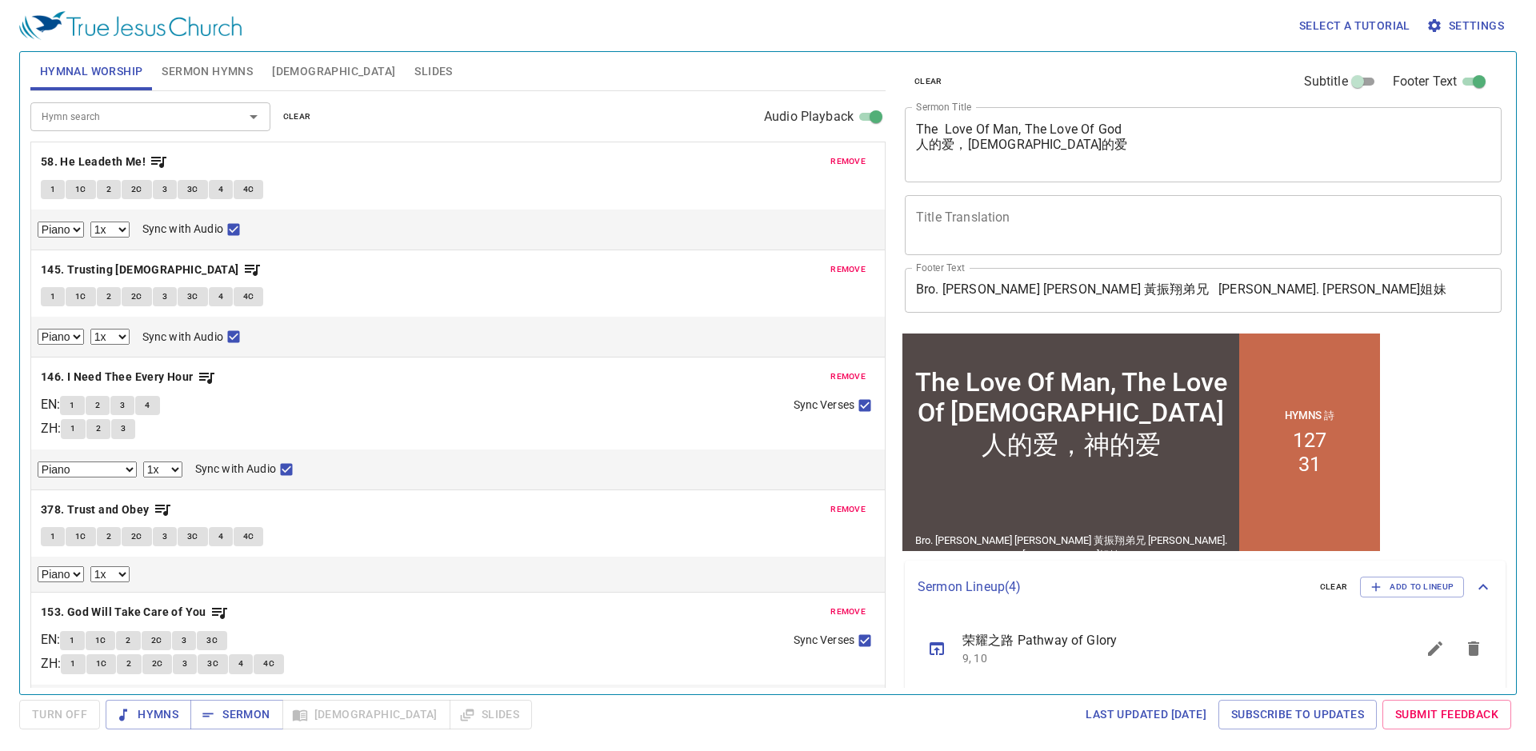
click at [405, 76] on button "Slides" at bounding box center [433, 71] width 57 height 38
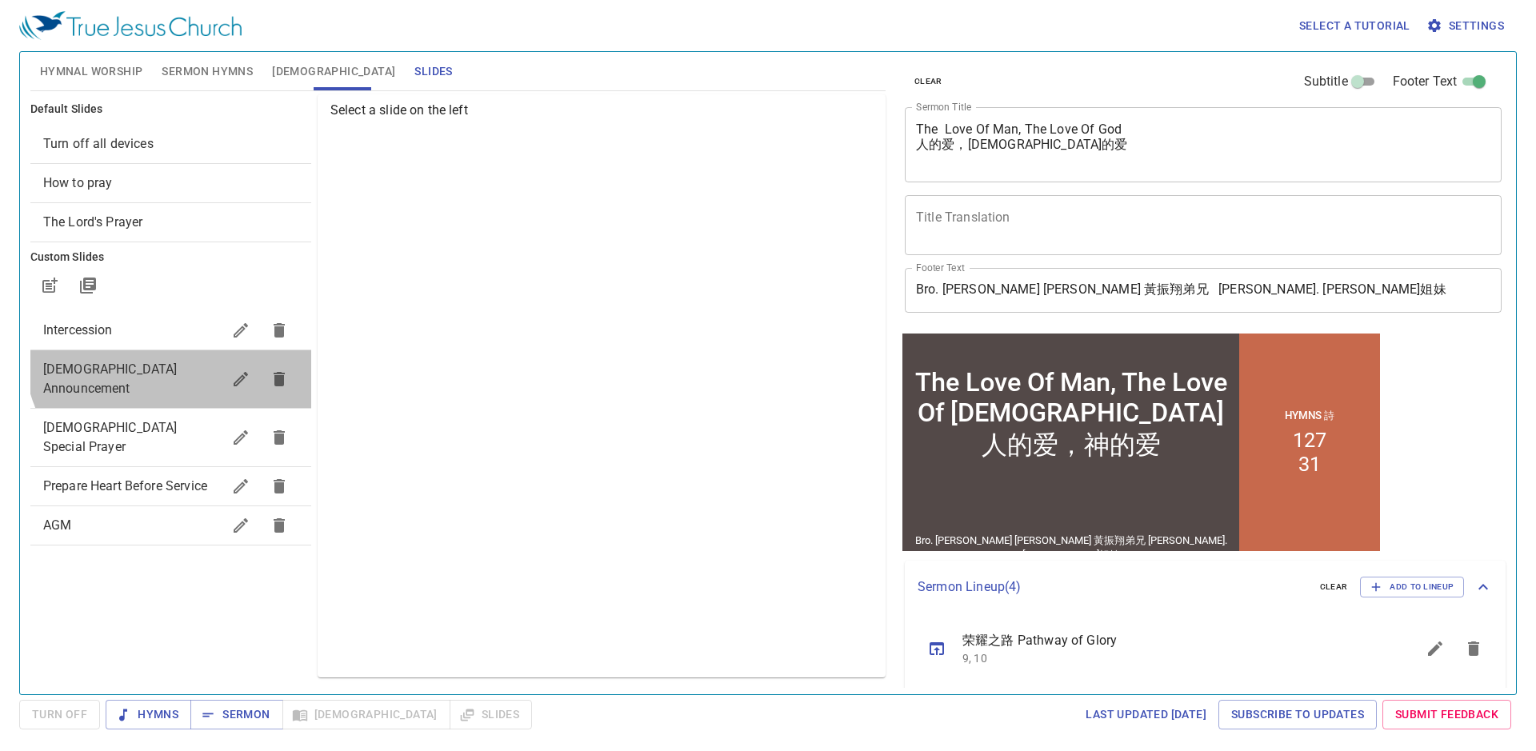
click at [178, 350] on div "[DEMOGRAPHIC_DATA] Announcement" at bounding box center [170, 379] width 281 height 58
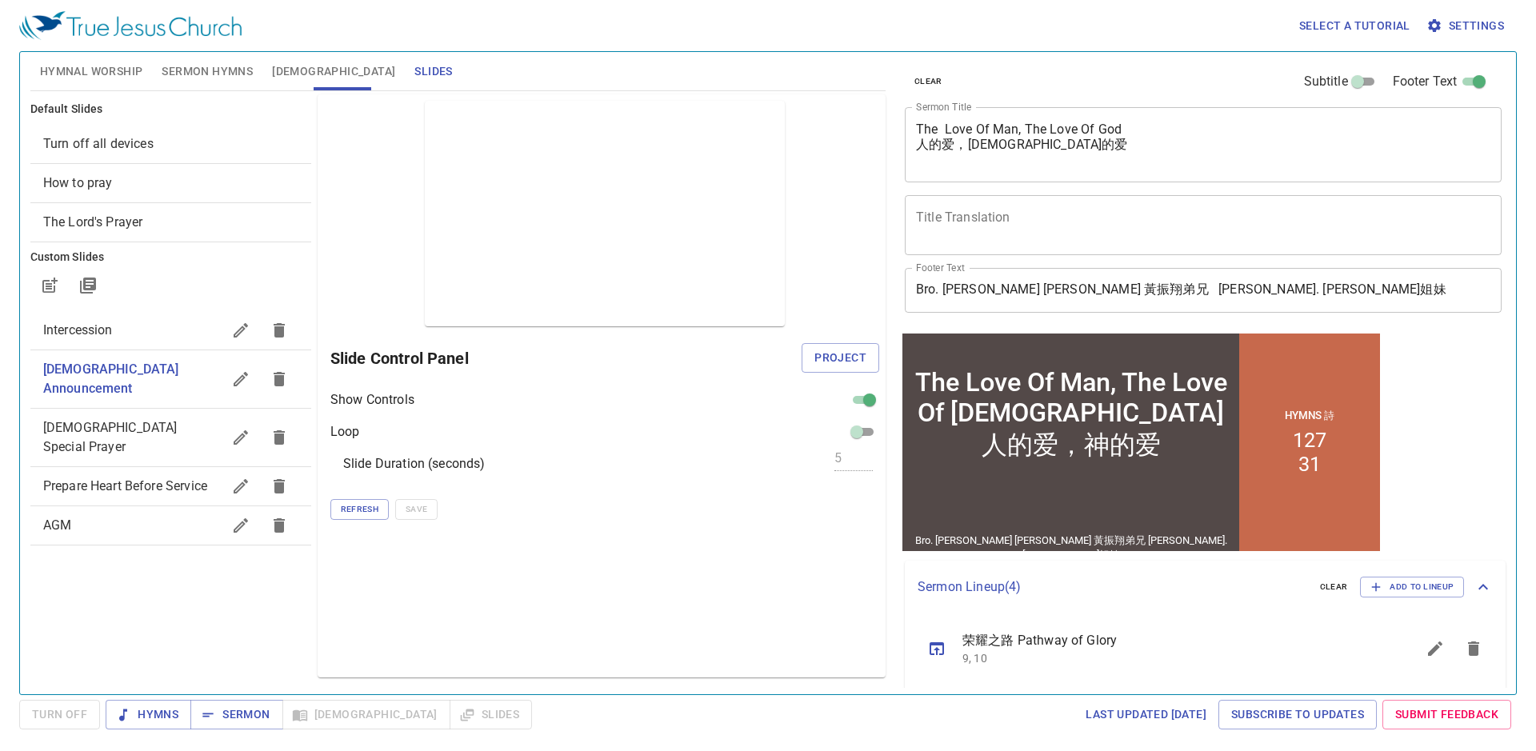
click at [177, 342] on div "Intercession" at bounding box center [170, 330] width 281 height 38
click at [866, 355] on span "Project" at bounding box center [841, 358] width 52 height 20
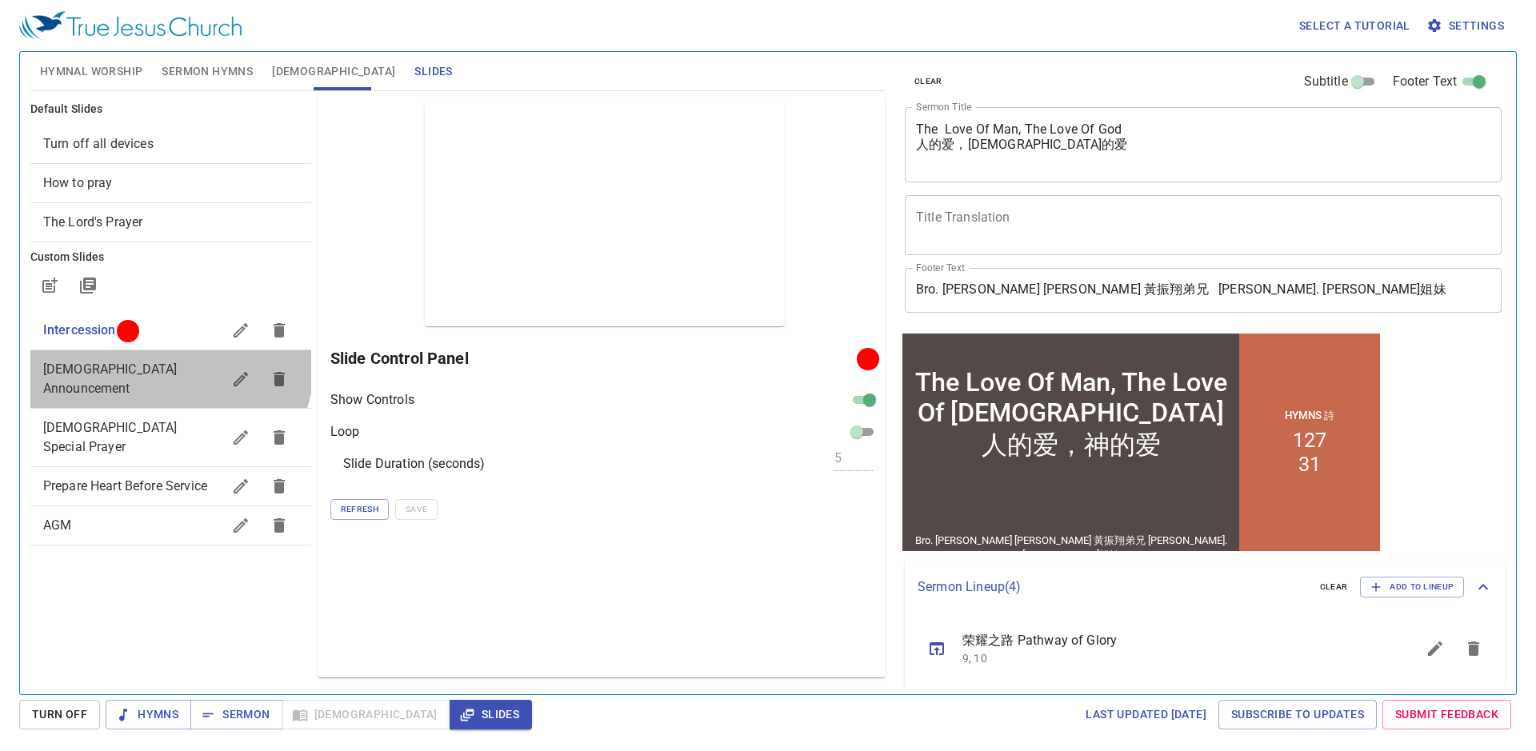
click at [134, 355] on div "[DEMOGRAPHIC_DATA] Announcement" at bounding box center [170, 379] width 281 height 58
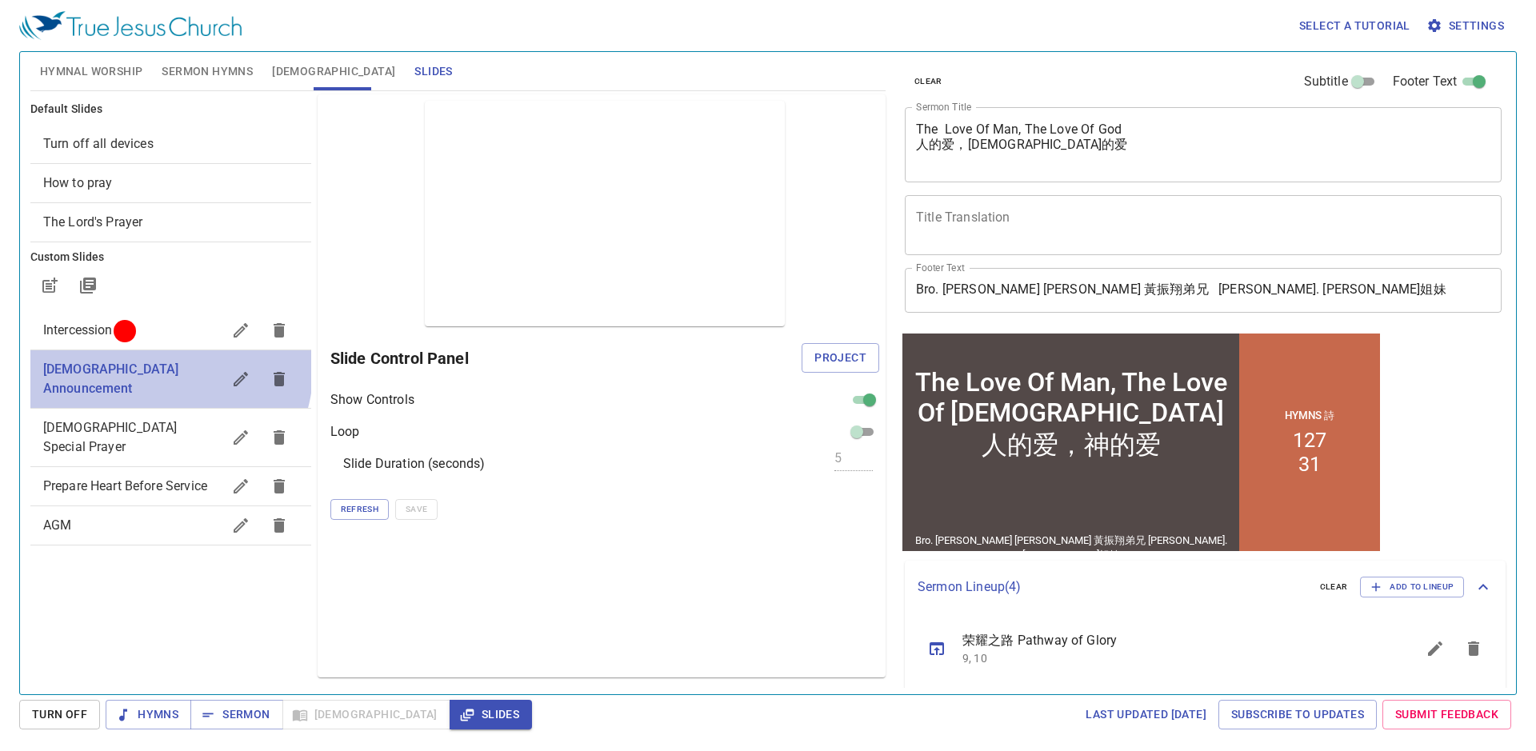
click at [142, 365] on span "[DEMOGRAPHIC_DATA] Announcement" at bounding box center [111, 379] width 136 height 34
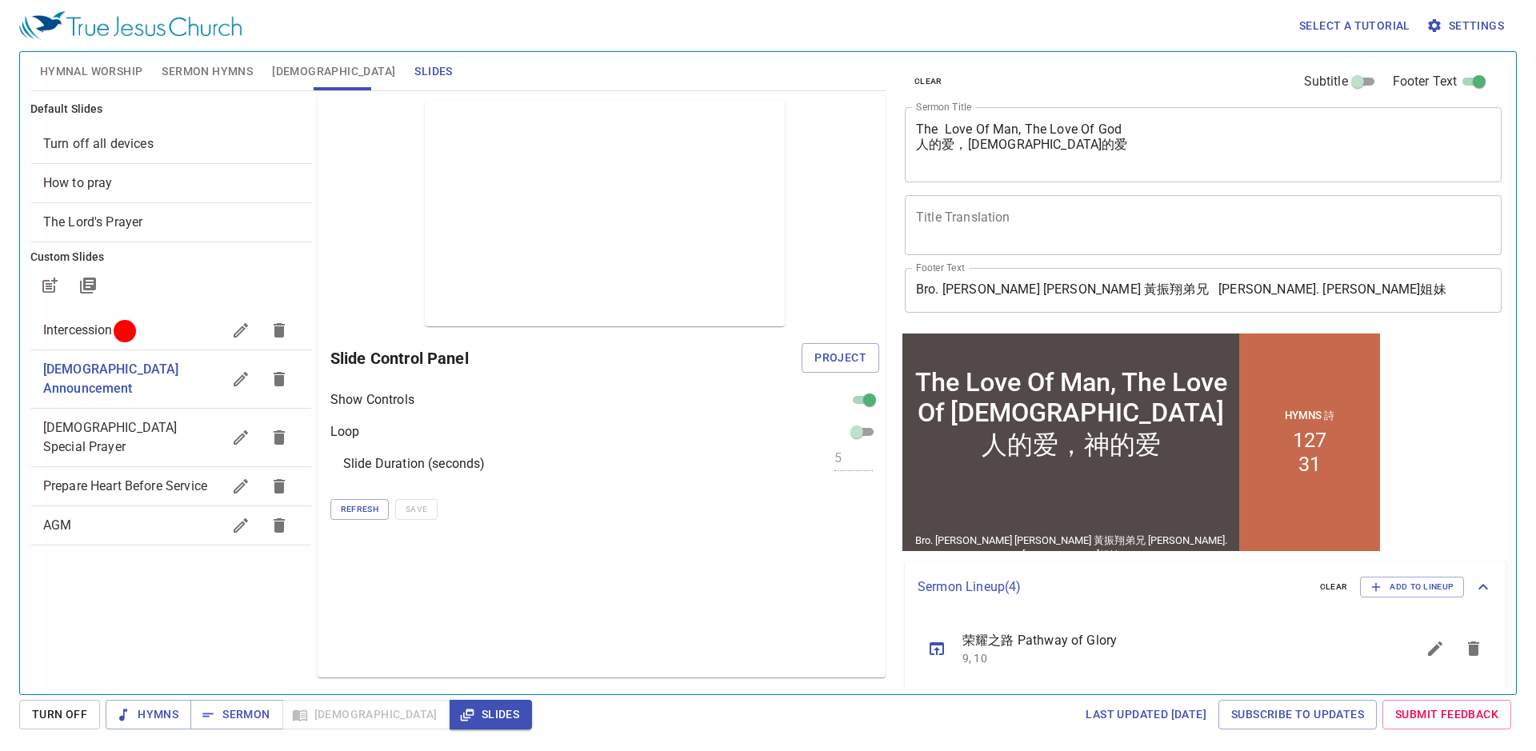
click at [149, 374] on span "[DEMOGRAPHIC_DATA] Announcement" at bounding box center [111, 379] width 136 height 34
click at [634, 407] on div "Show Controls" at bounding box center [604, 400] width 549 height 19
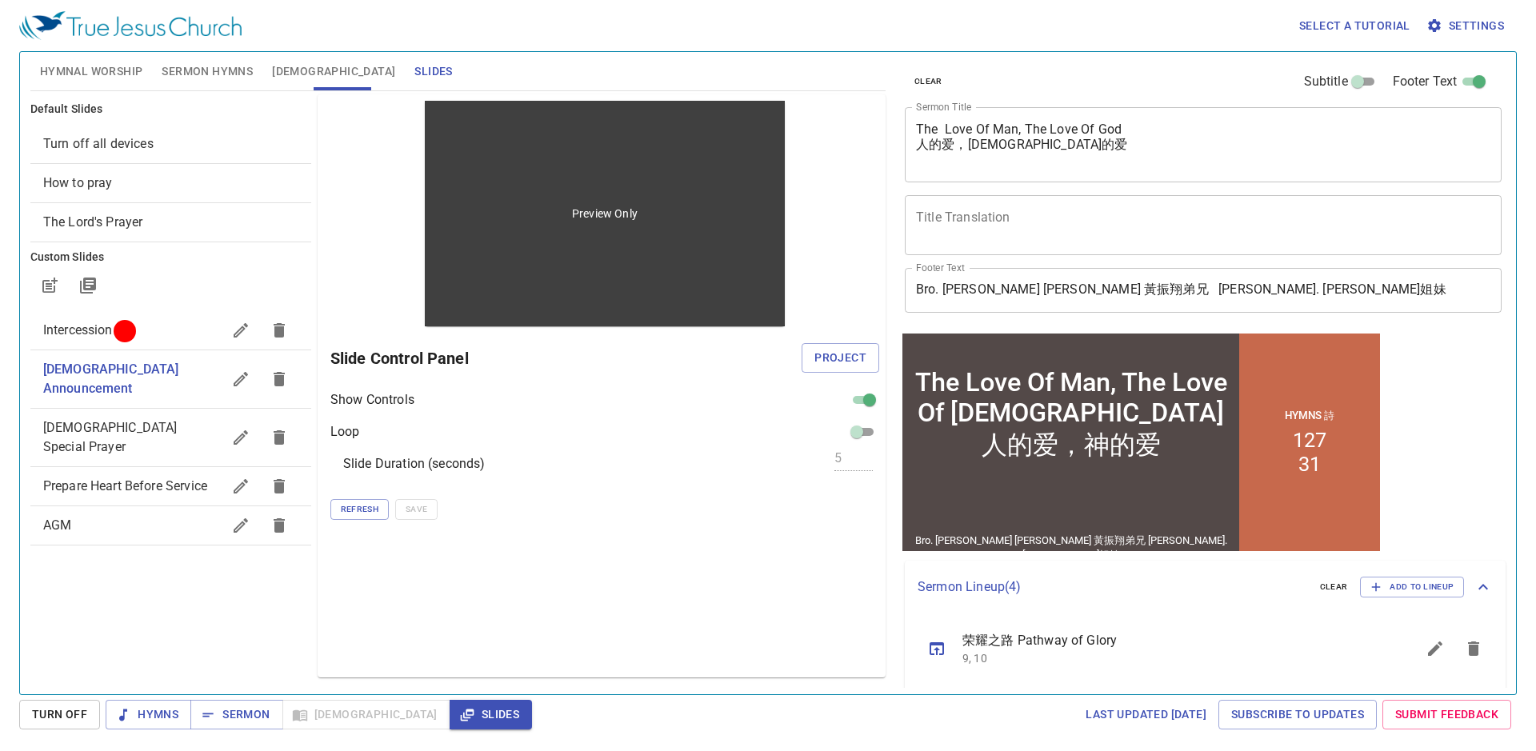
click at [685, 301] on div "Preview Only" at bounding box center [605, 214] width 361 height 226
click at [676, 278] on div "Preview Only" at bounding box center [605, 214] width 361 height 226
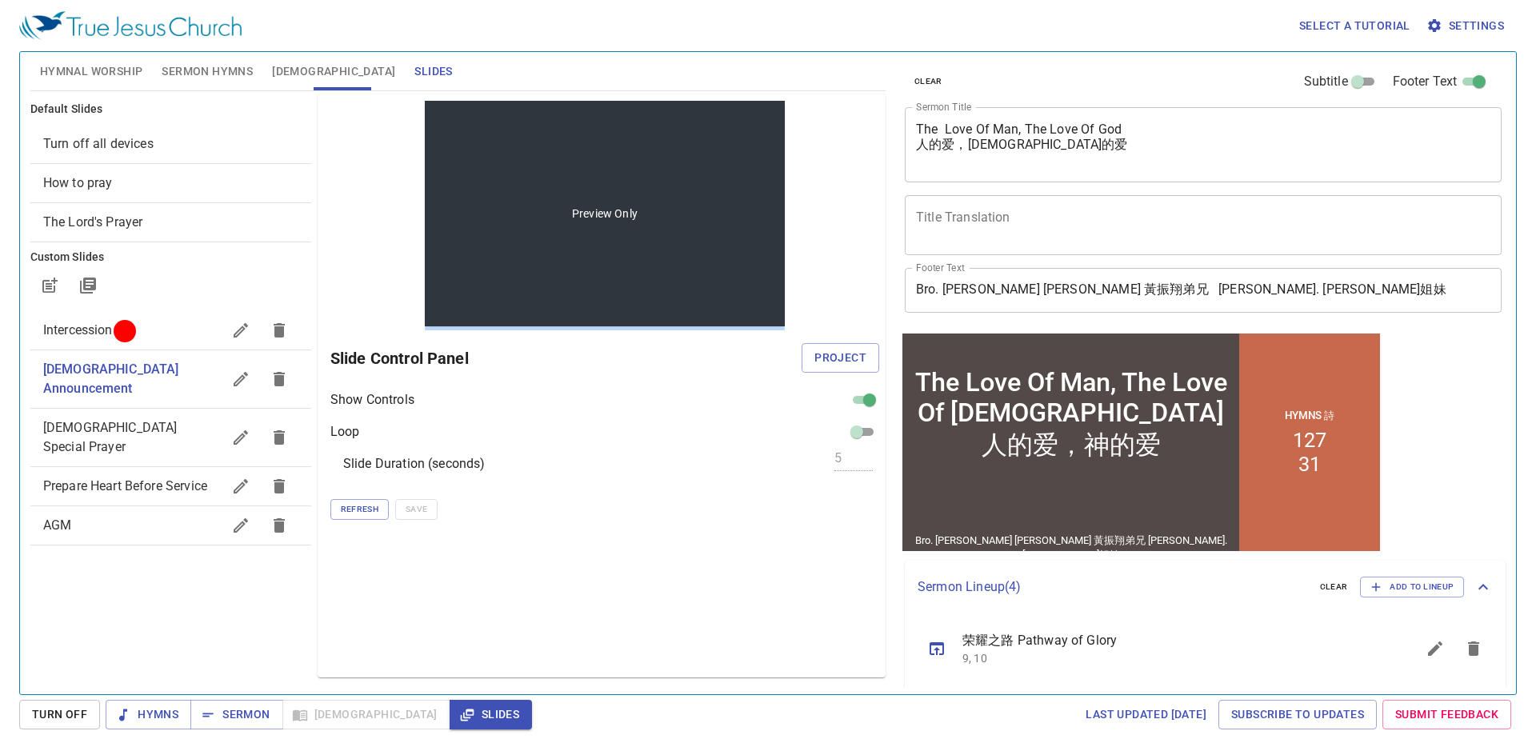
click at [676, 278] on div "Preview Only" at bounding box center [605, 214] width 361 height 226
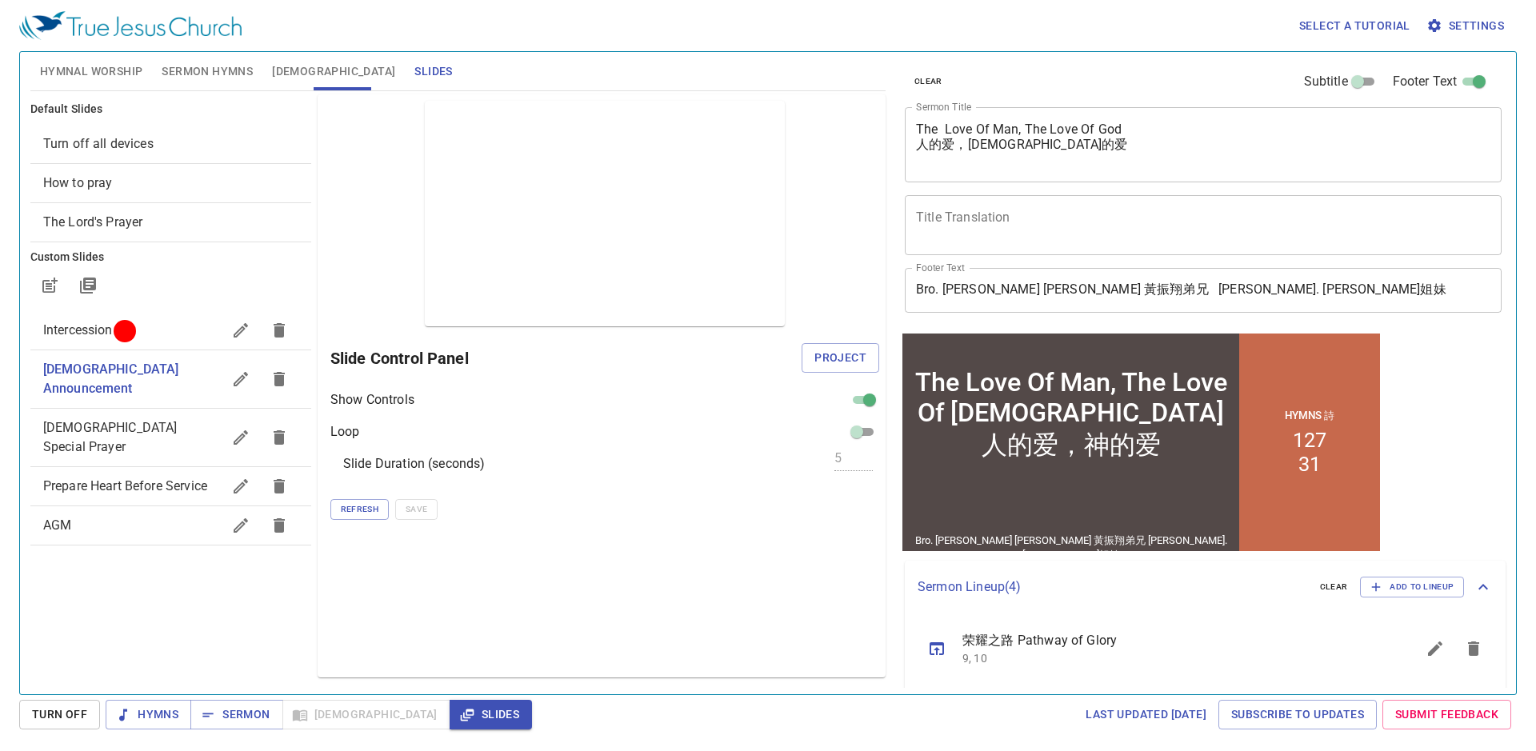
click at [667, 423] on div "Loop" at bounding box center [604, 432] width 549 height 19
click at [860, 352] on span "Project" at bounding box center [841, 358] width 52 height 20
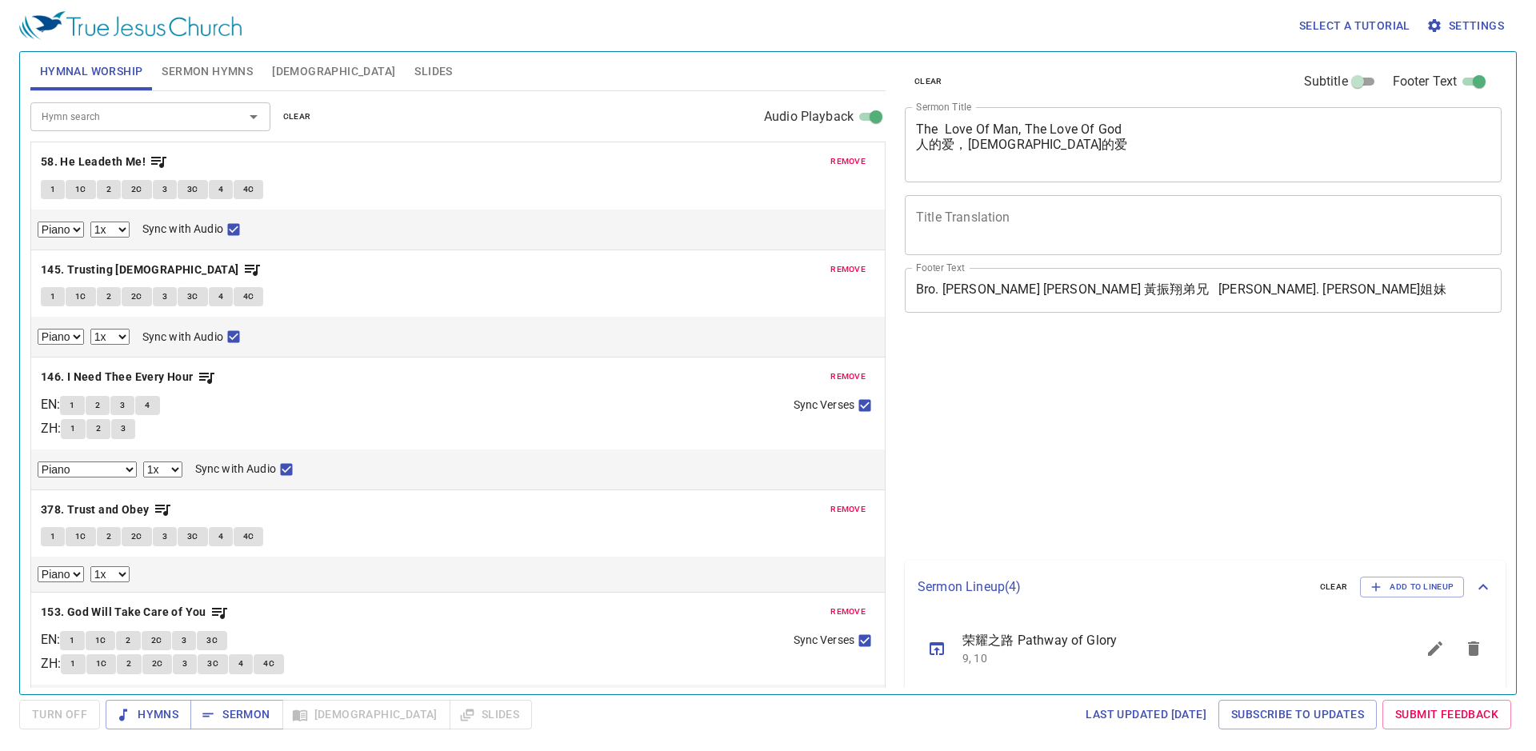
select select "1"
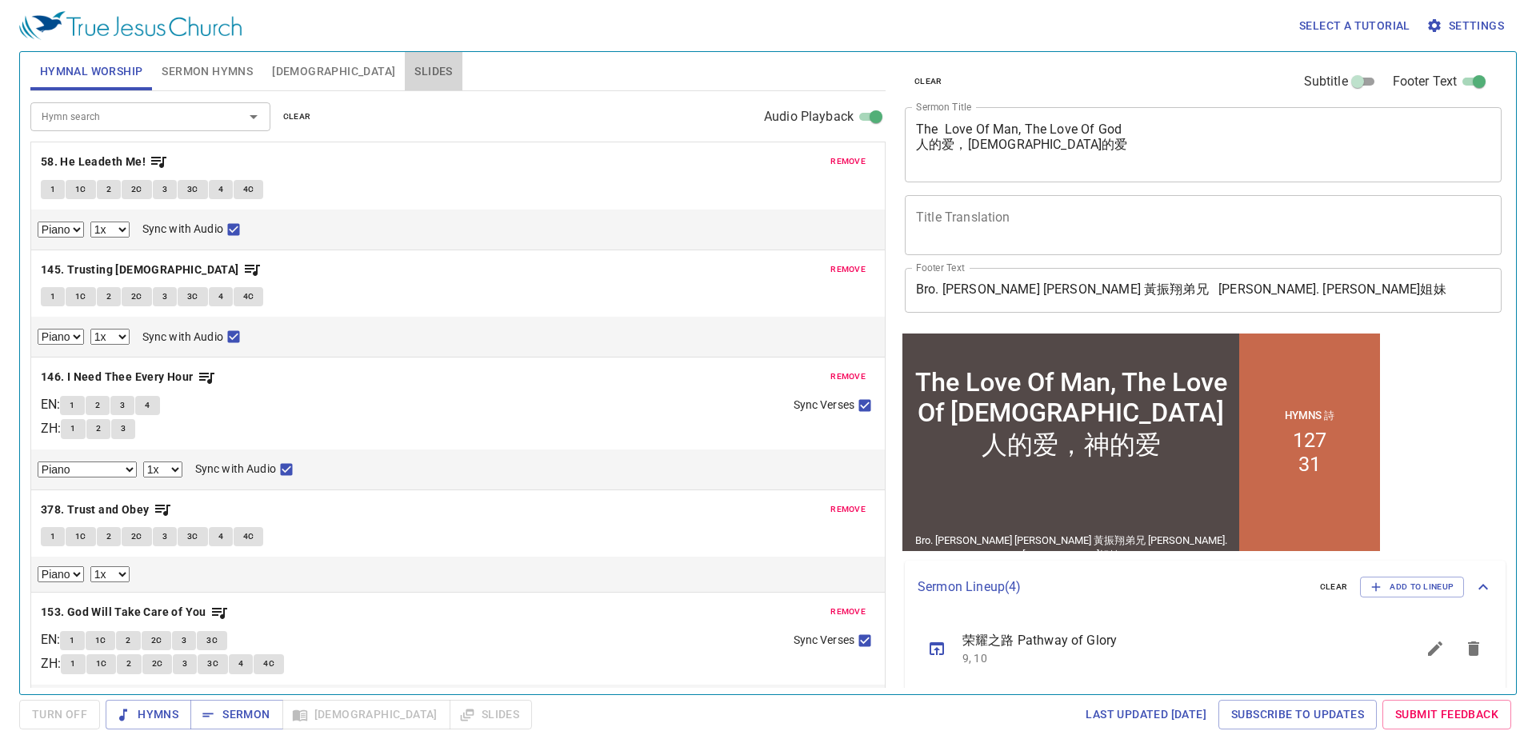
click at [405, 78] on button "Slides" at bounding box center [433, 71] width 57 height 38
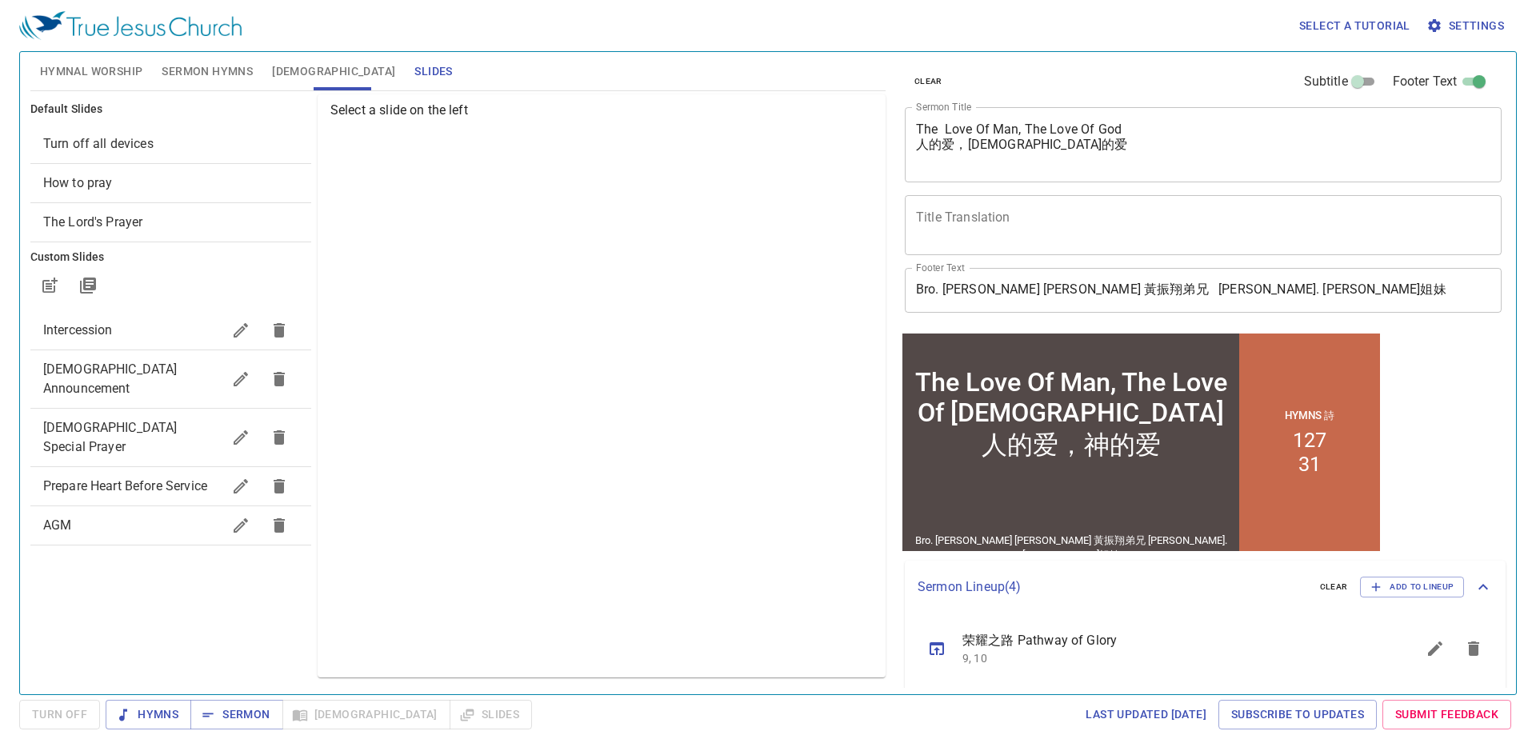
click at [158, 358] on div "[DEMOGRAPHIC_DATA] Announcement" at bounding box center [170, 379] width 281 height 58
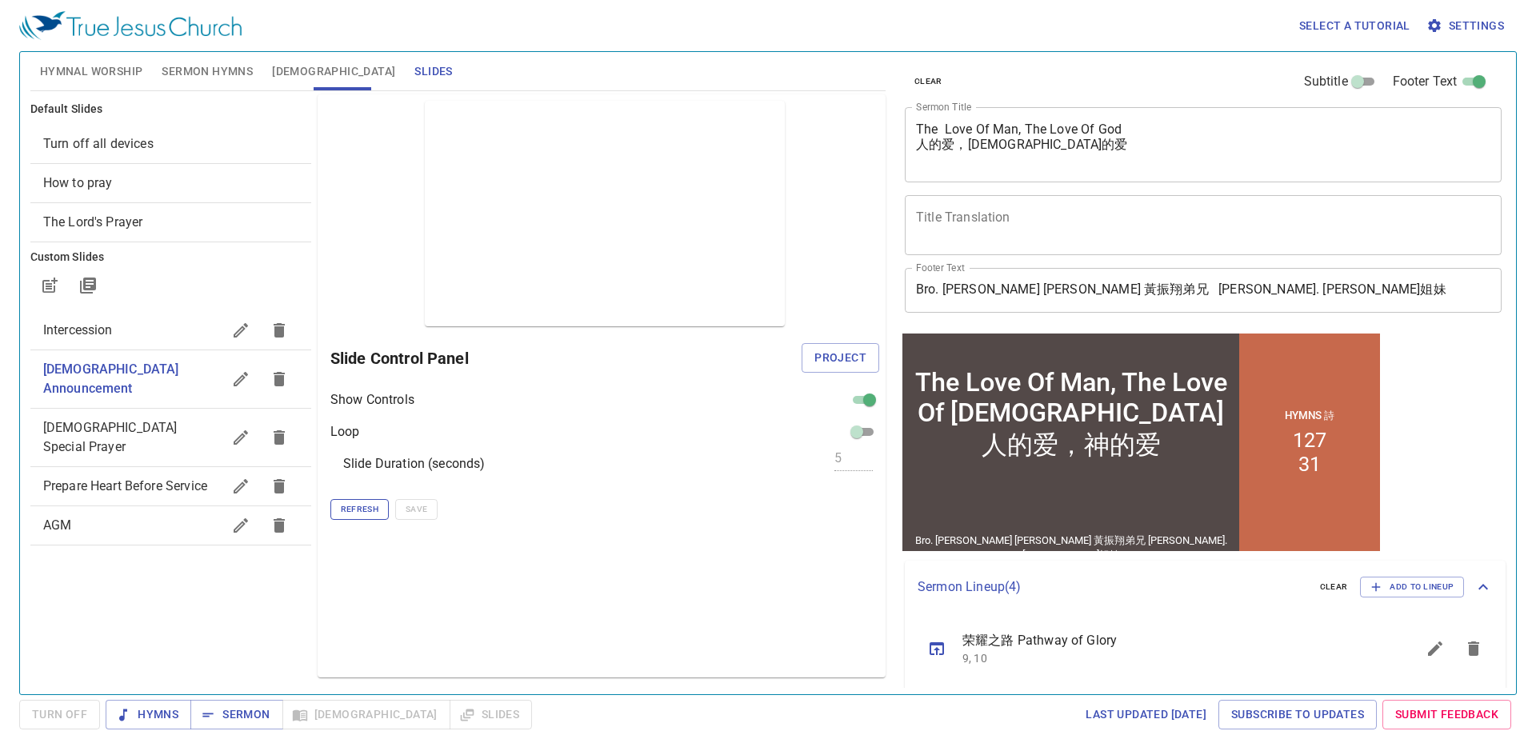
click at [368, 512] on span "Refresh" at bounding box center [360, 510] width 38 height 14
click at [361, 503] on button "Refresh" at bounding box center [359, 509] width 58 height 21
click at [361, 503] on span "Refresh" at bounding box center [360, 510] width 38 height 14
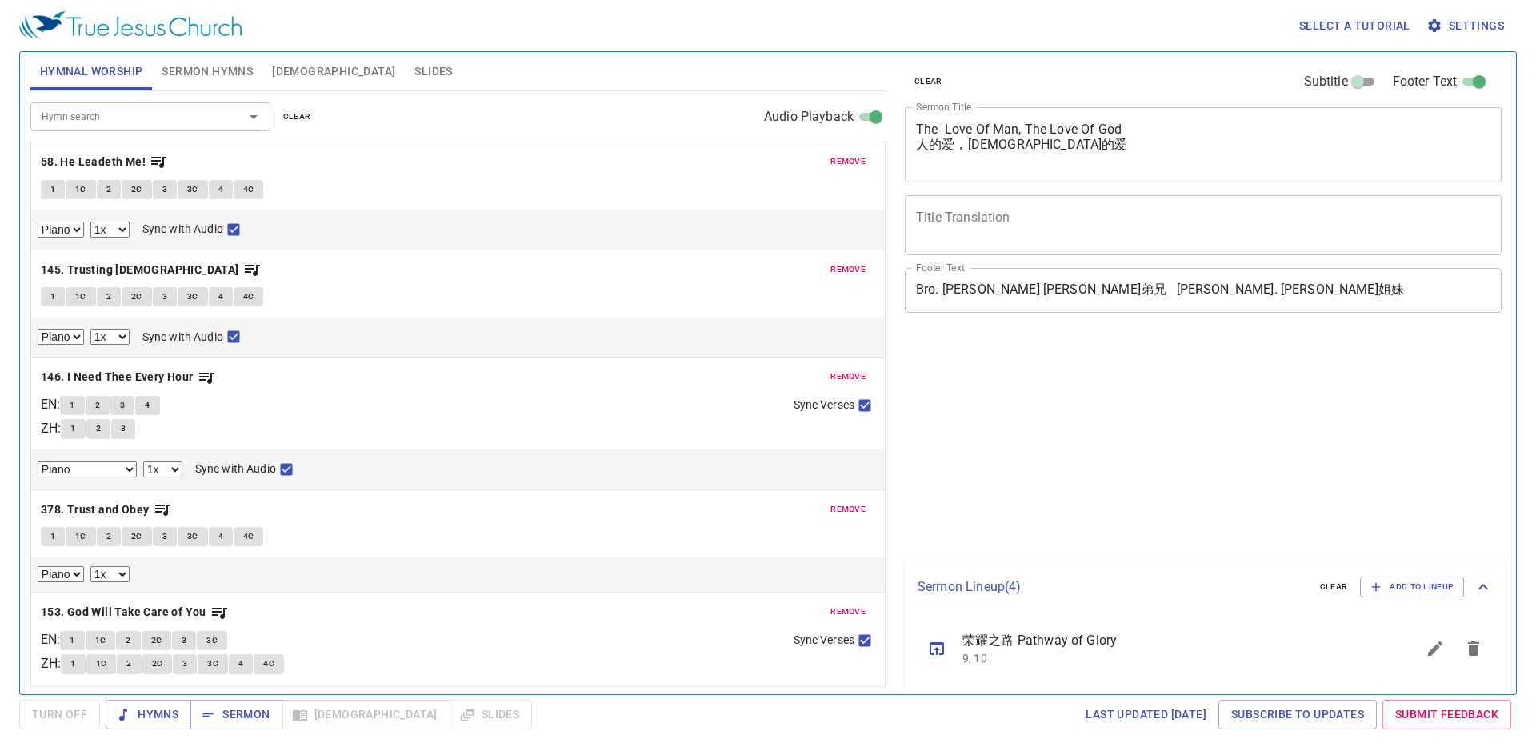
select select "1"
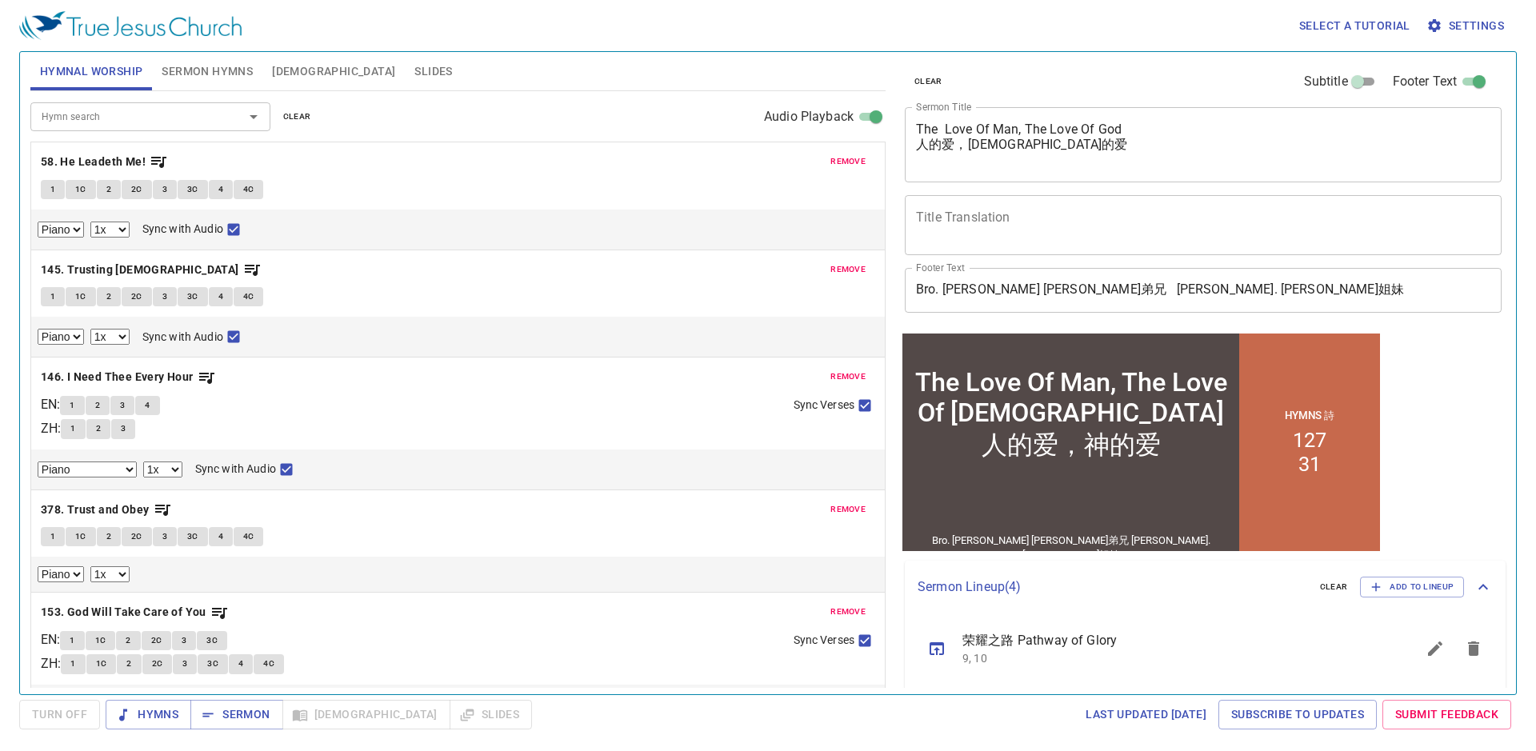
click at [415, 74] on span "Slides" at bounding box center [434, 72] width 38 height 20
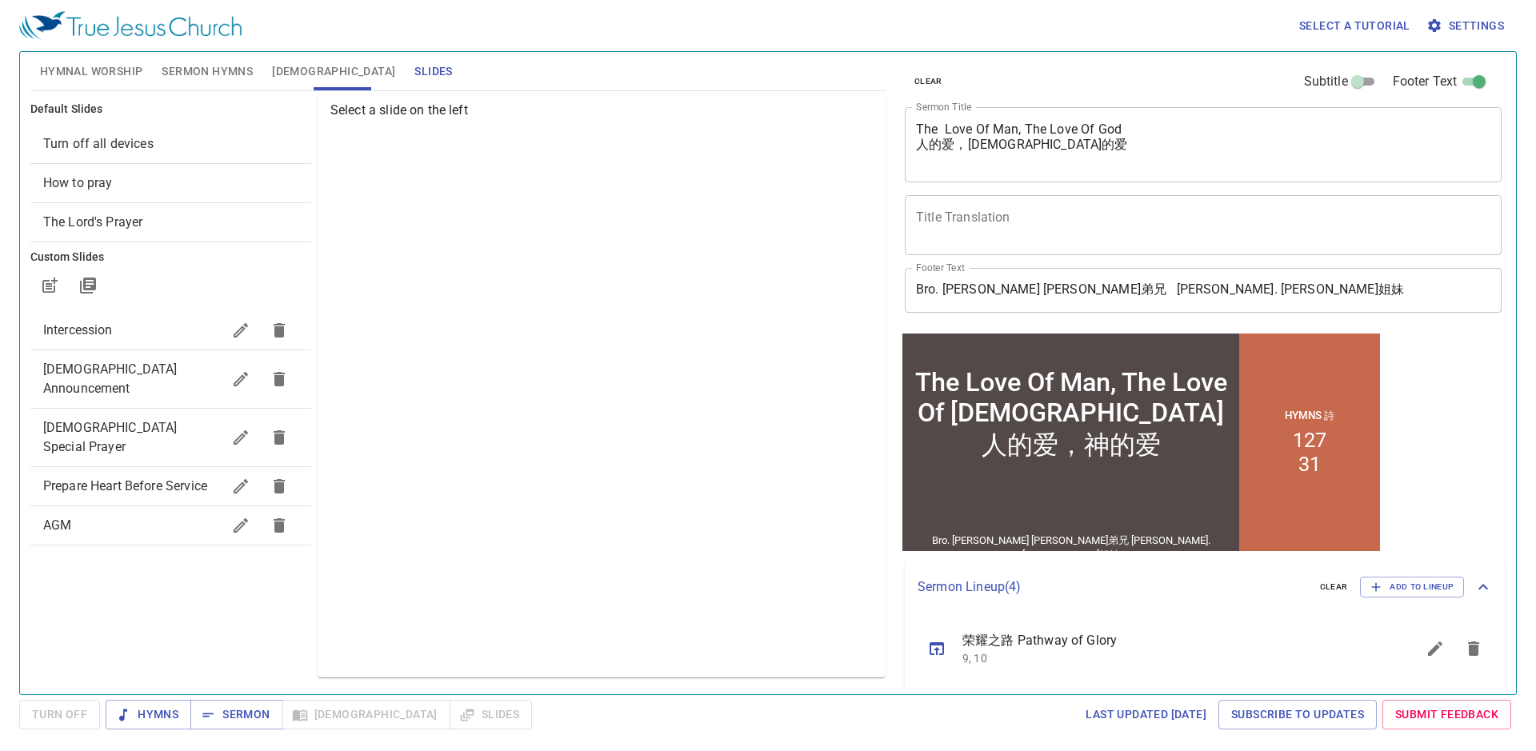
click at [174, 365] on span "[DEMOGRAPHIC_DATA] Announcement" at bounding box center [110, 379] width 134 height 34
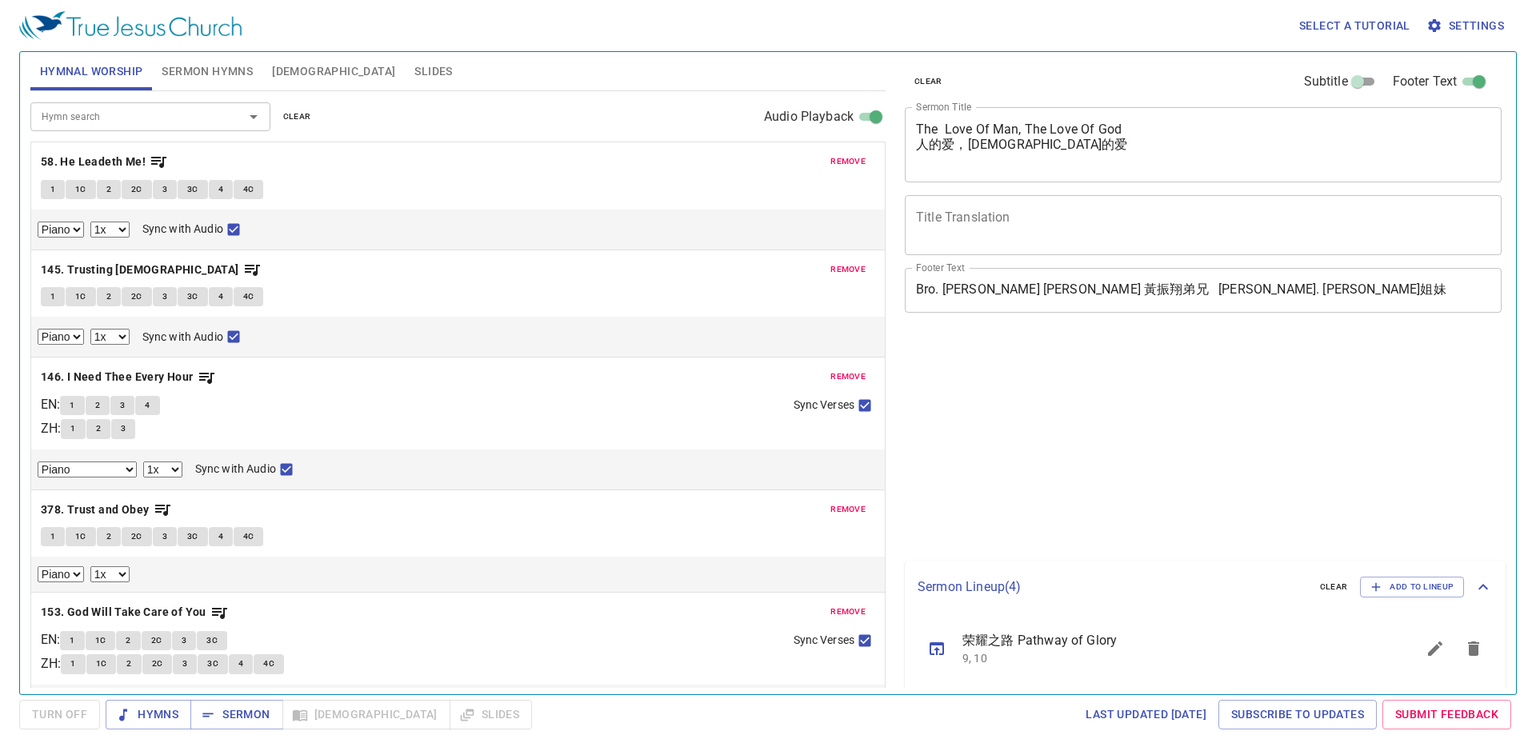
select select "1"
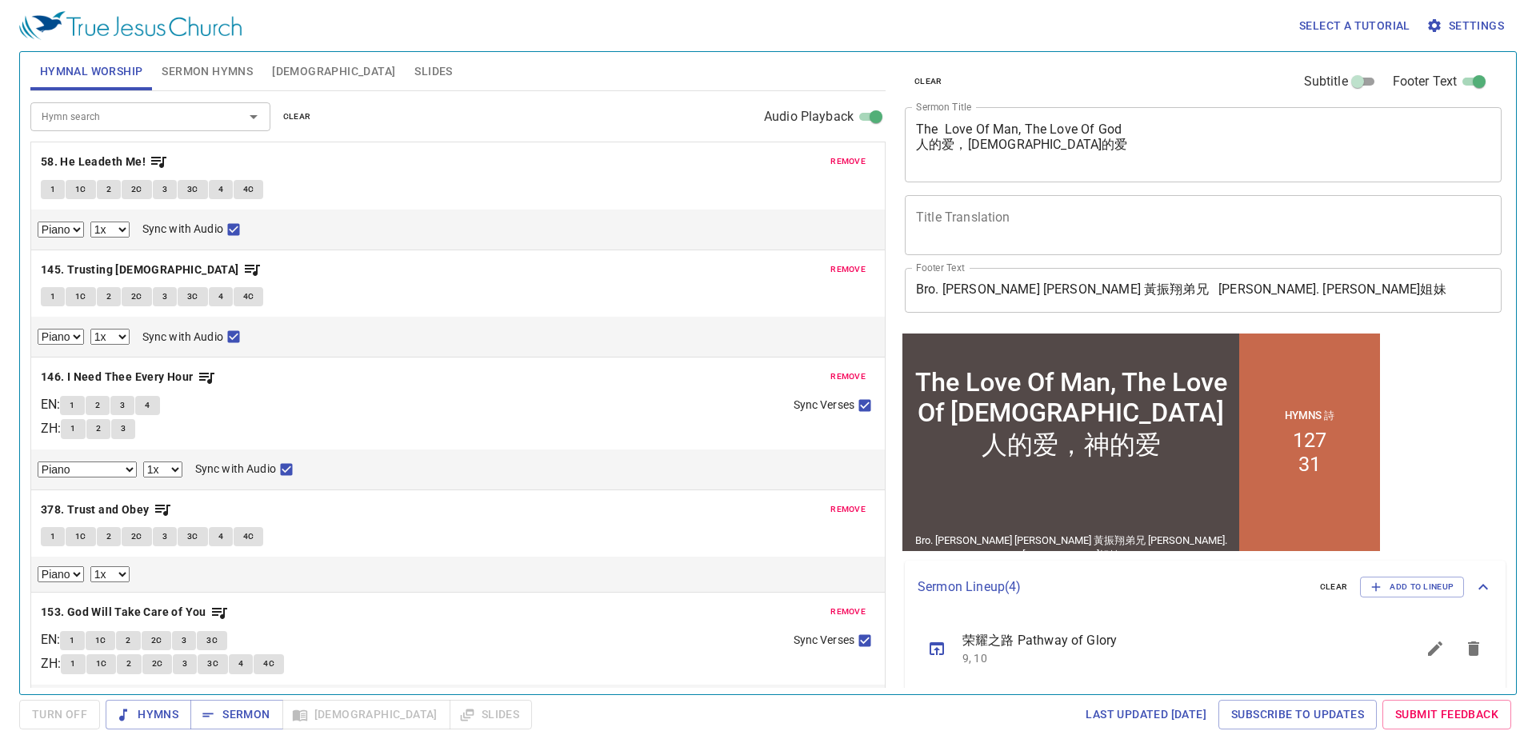
click at [415, 74] on span "Slides" at bounding box center [434, 72] width 38 height 20
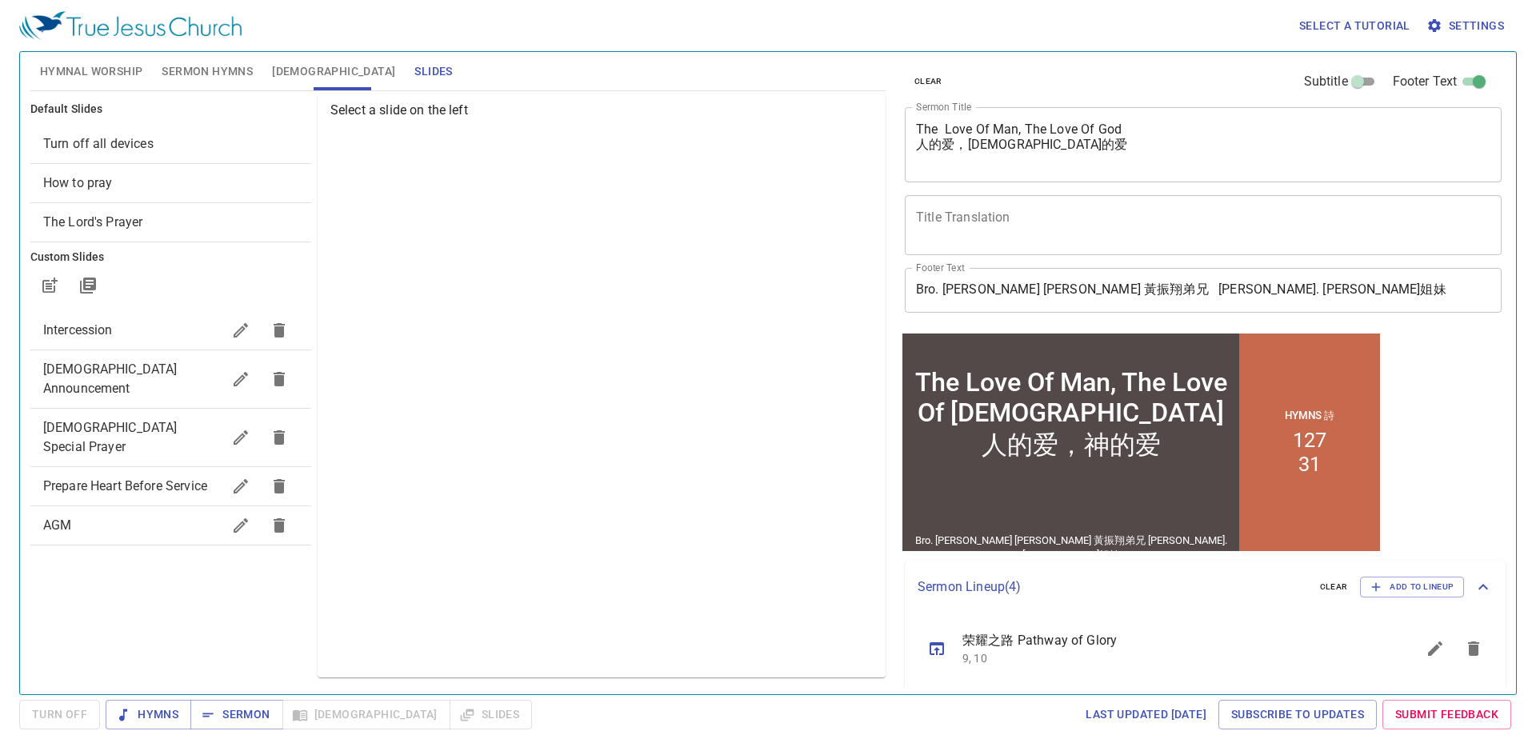
click at [162, 378] on span "Church Announcement" at bounding box center [132, 379] width 178 height 38
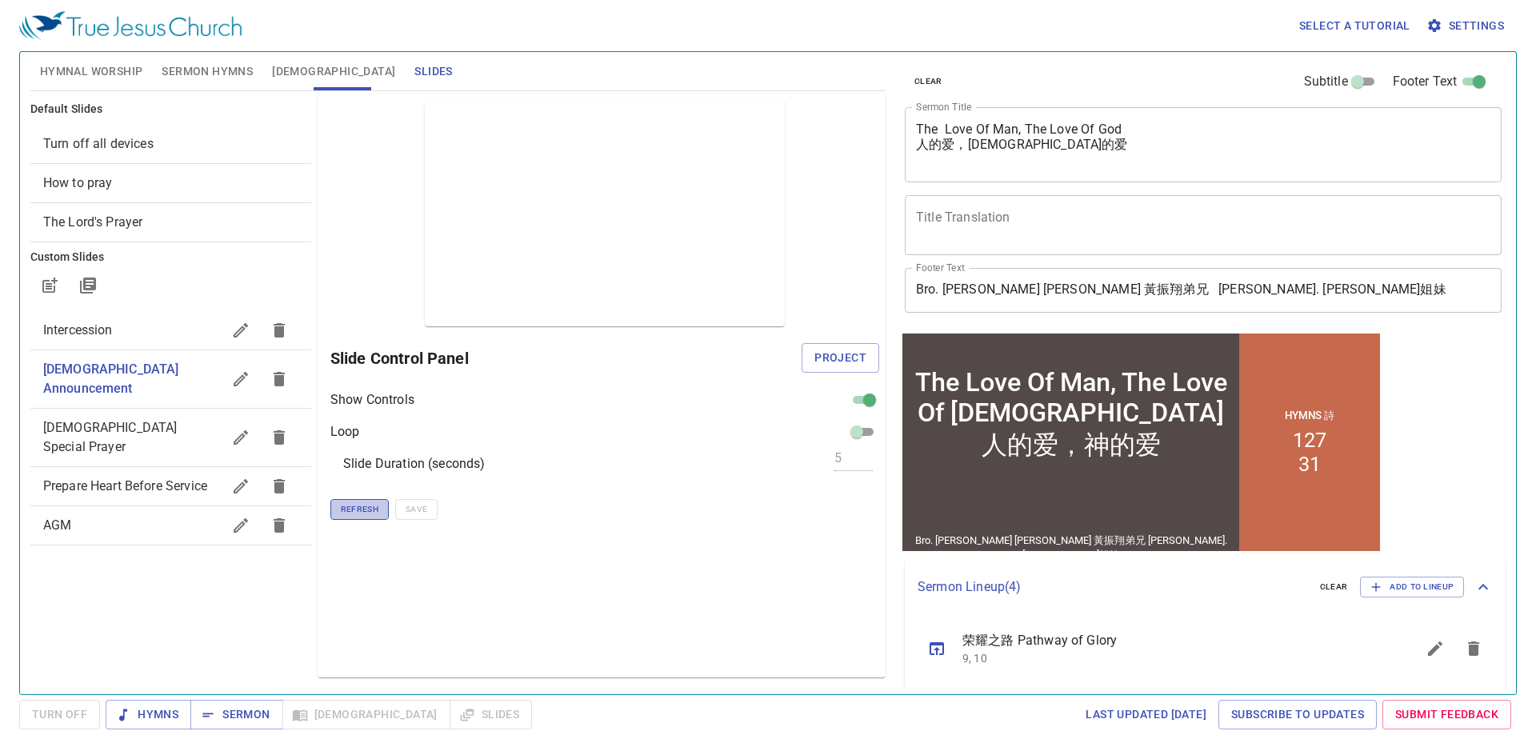
click at [367, 510] on span "Refresh" at bounding box center [360, 510] width 38 height 14
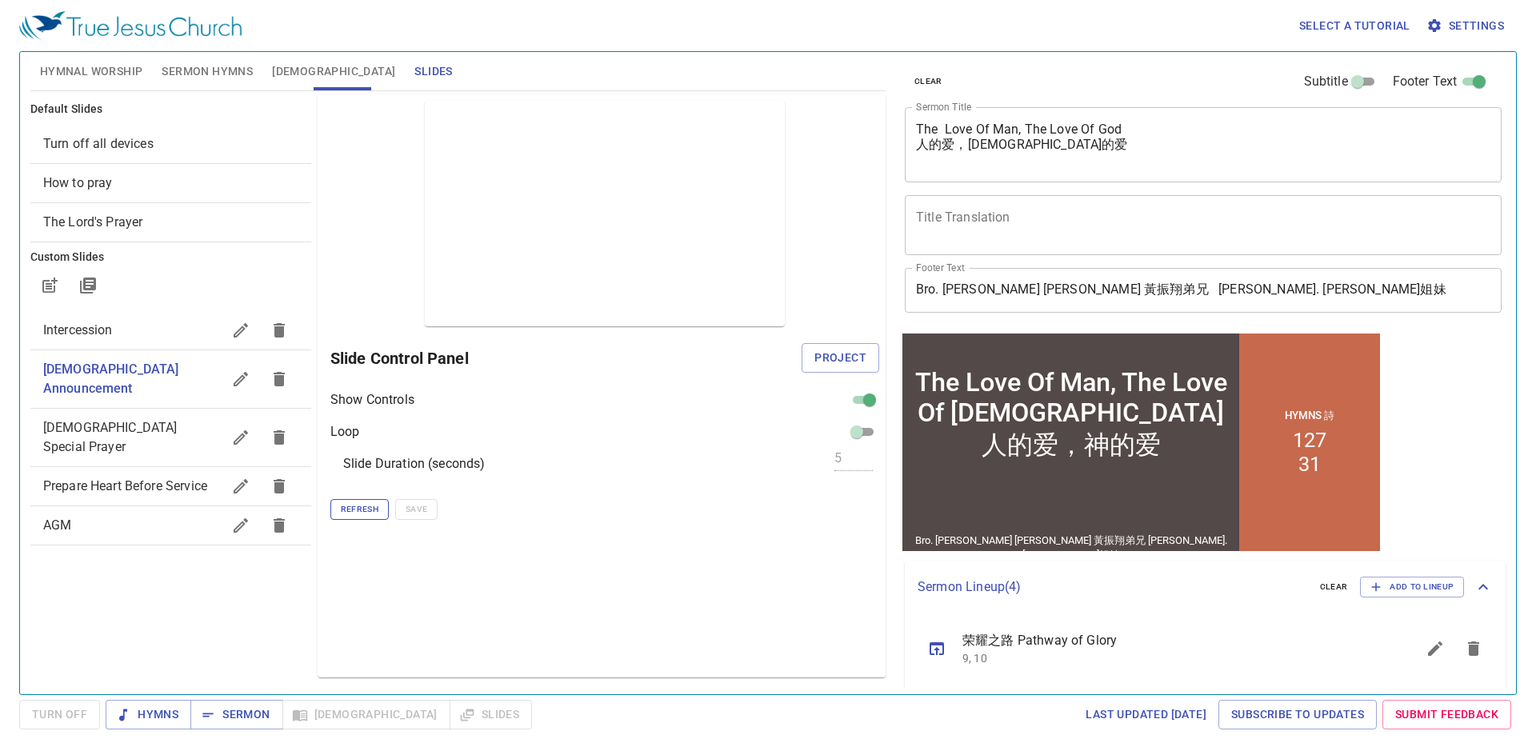
click at [367, 510] on span "Refresh" at bounding box center [360, 510] width 38 height 14
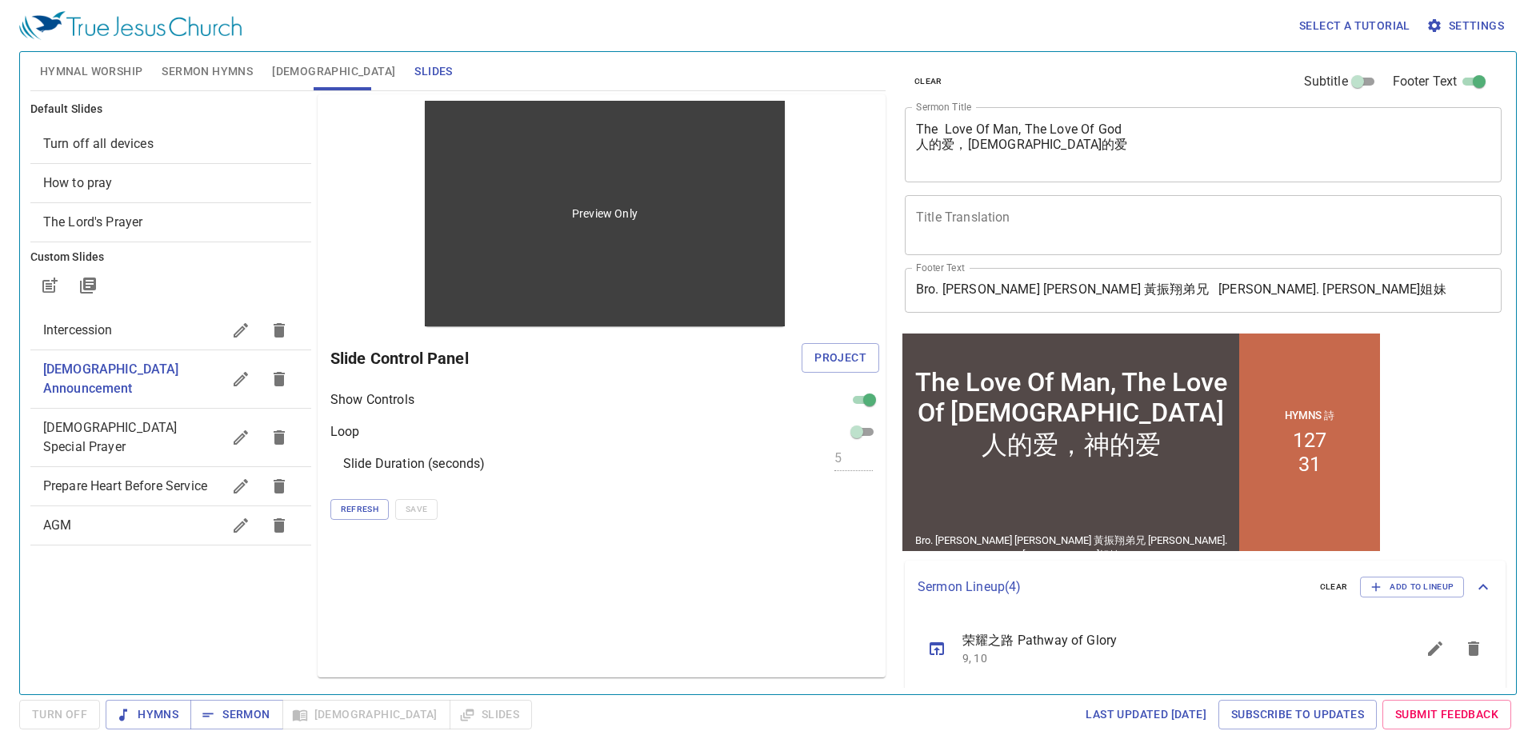
click at [595, 284] on div "Preview Only" at bounding box center [605, 214] width 361 height 226
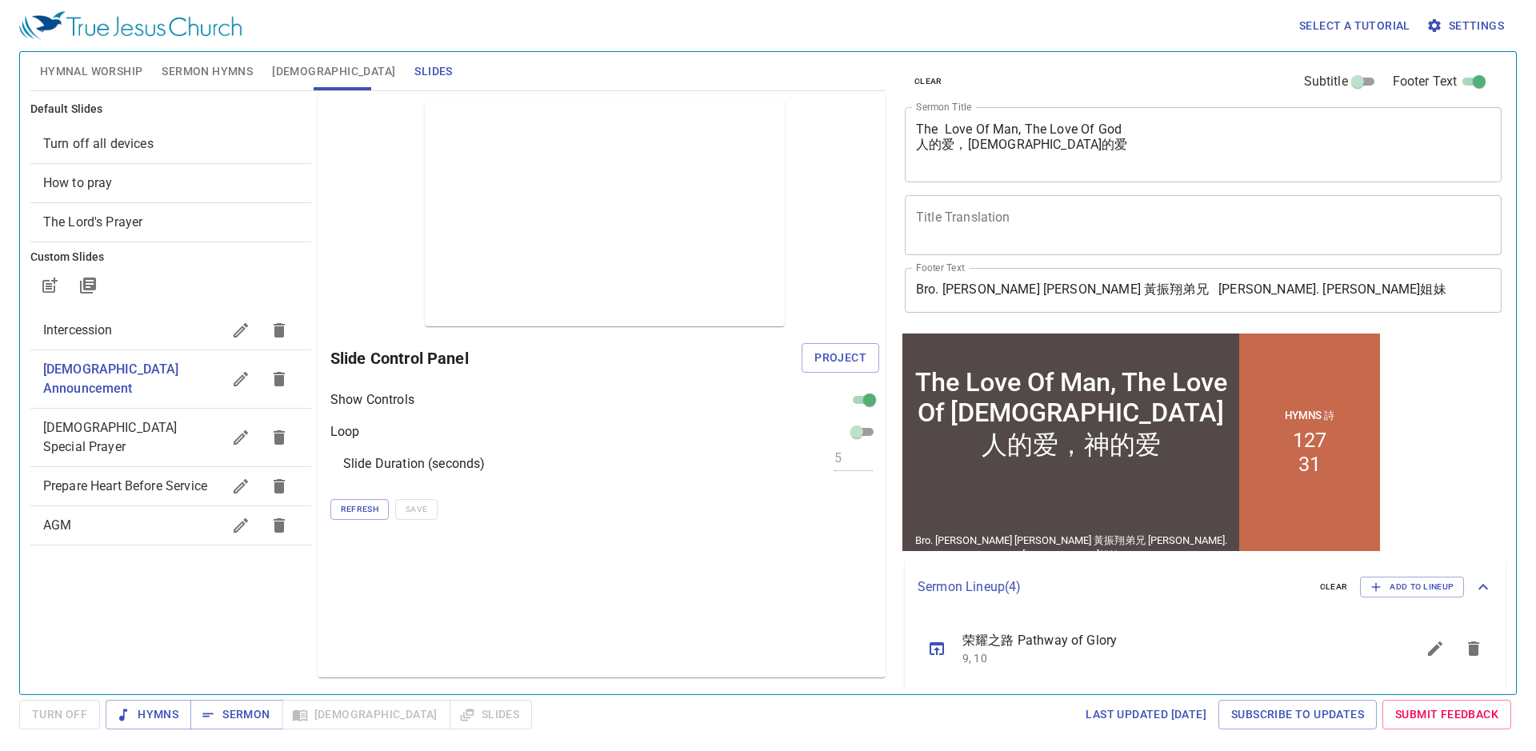
click at [239, 370] on icon "button" at bounding box center [240, 379] width 19 height 19
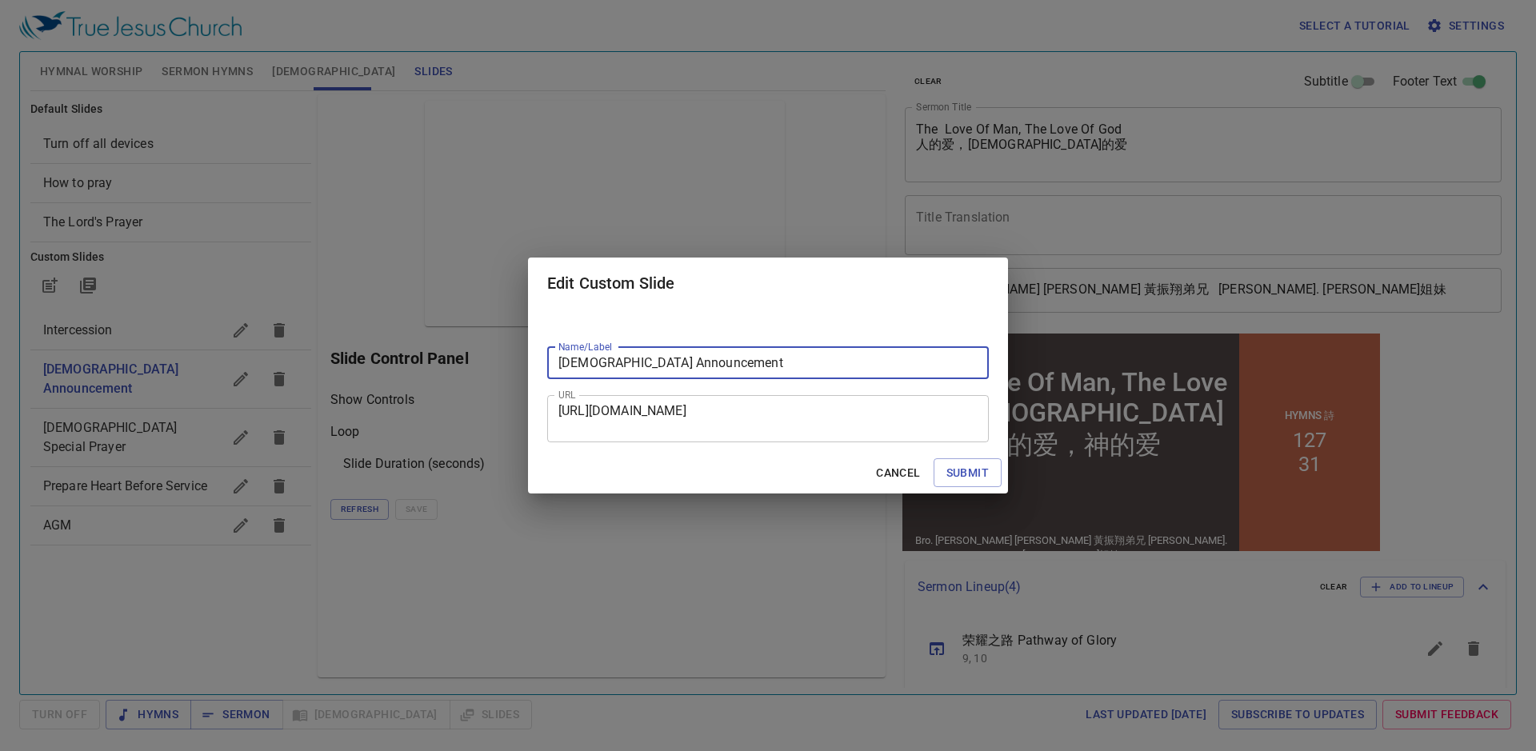
click at [792, 411] on textarea "https://docs.google.com/presentation/d/1PjcFg3zGQzOdmVn7_9rLrLYuldPYU3oF/edit?u…" at bounding box center [768, 418] width 419 height 30
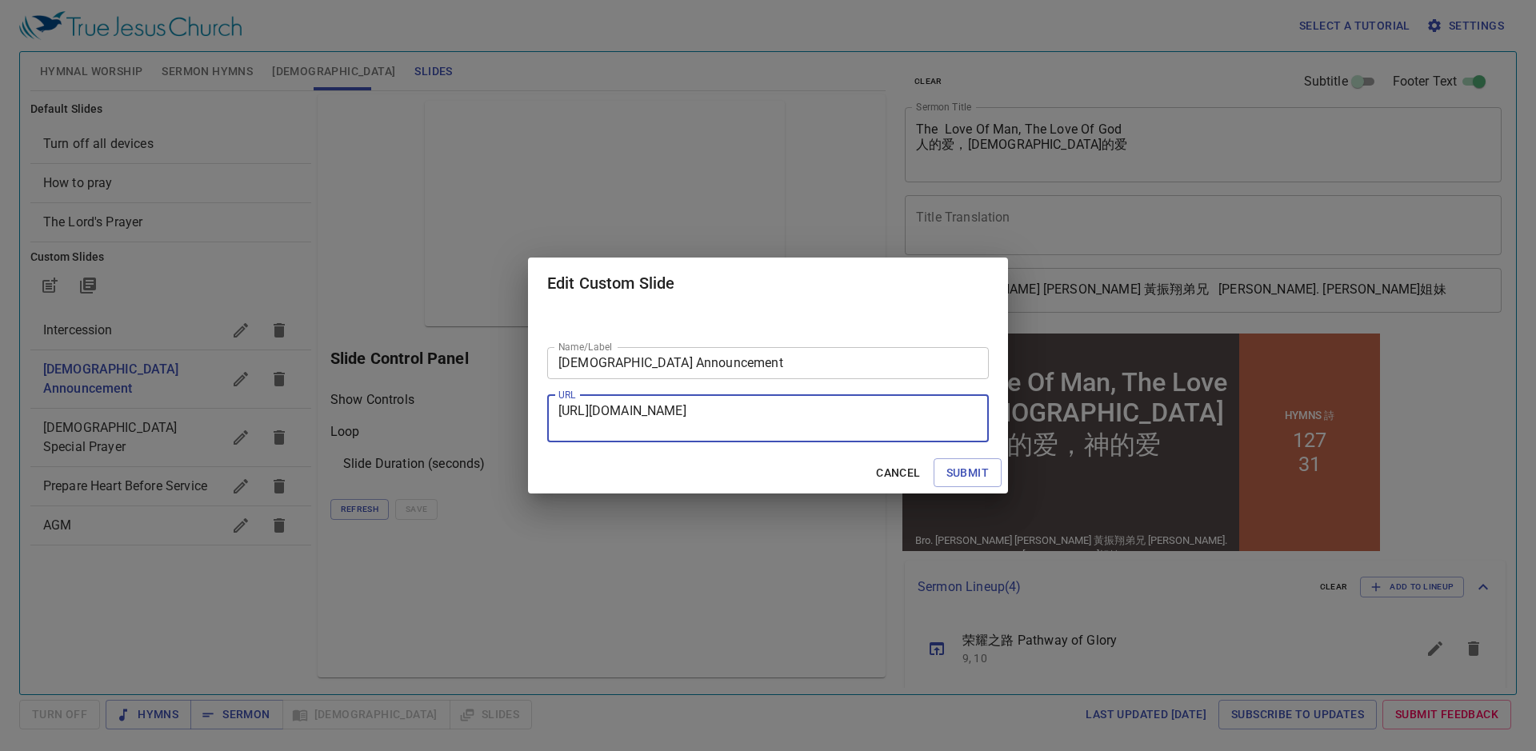
click at [792, 411] on textarea "https://docs.google.com/presentation/d/1PjcFg3zGQzOdmVn7_9rLrLYuldPYU3oF/edit?u…" at bounding box center [768, 418] width 419 height 30
paste textarea "slide=id.g23bfaa6dfb4_0_0#slide=id.g23bfaa6dfb4_0_0"
type textarea "https://docs.google.com/presentation/d/1PjcFg3zGQzOdmVn7_9rLrLYuldPYU3oF/edit?s…"
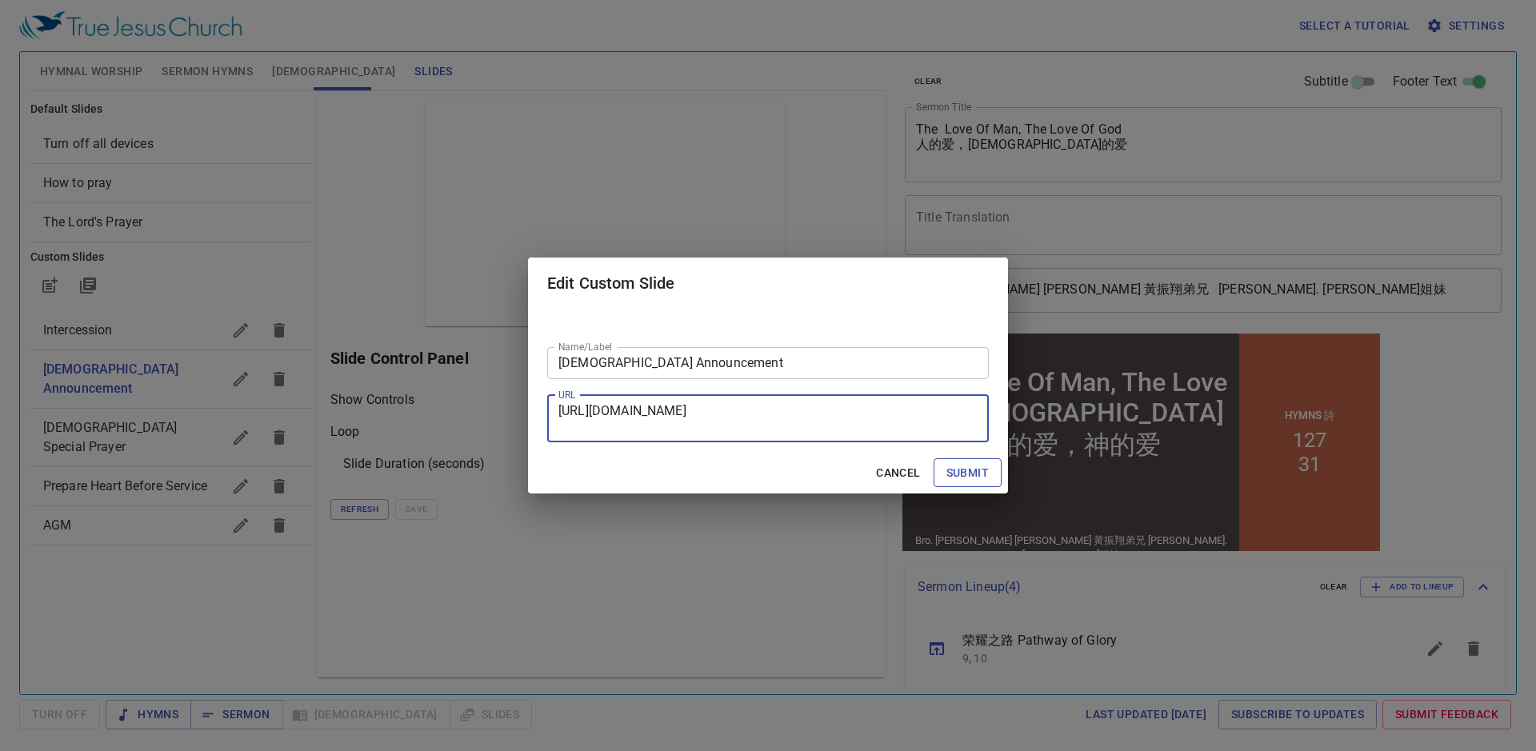
click at [982, 473] on span "Submit" at bounding box center [968, 473] width 42 height 20
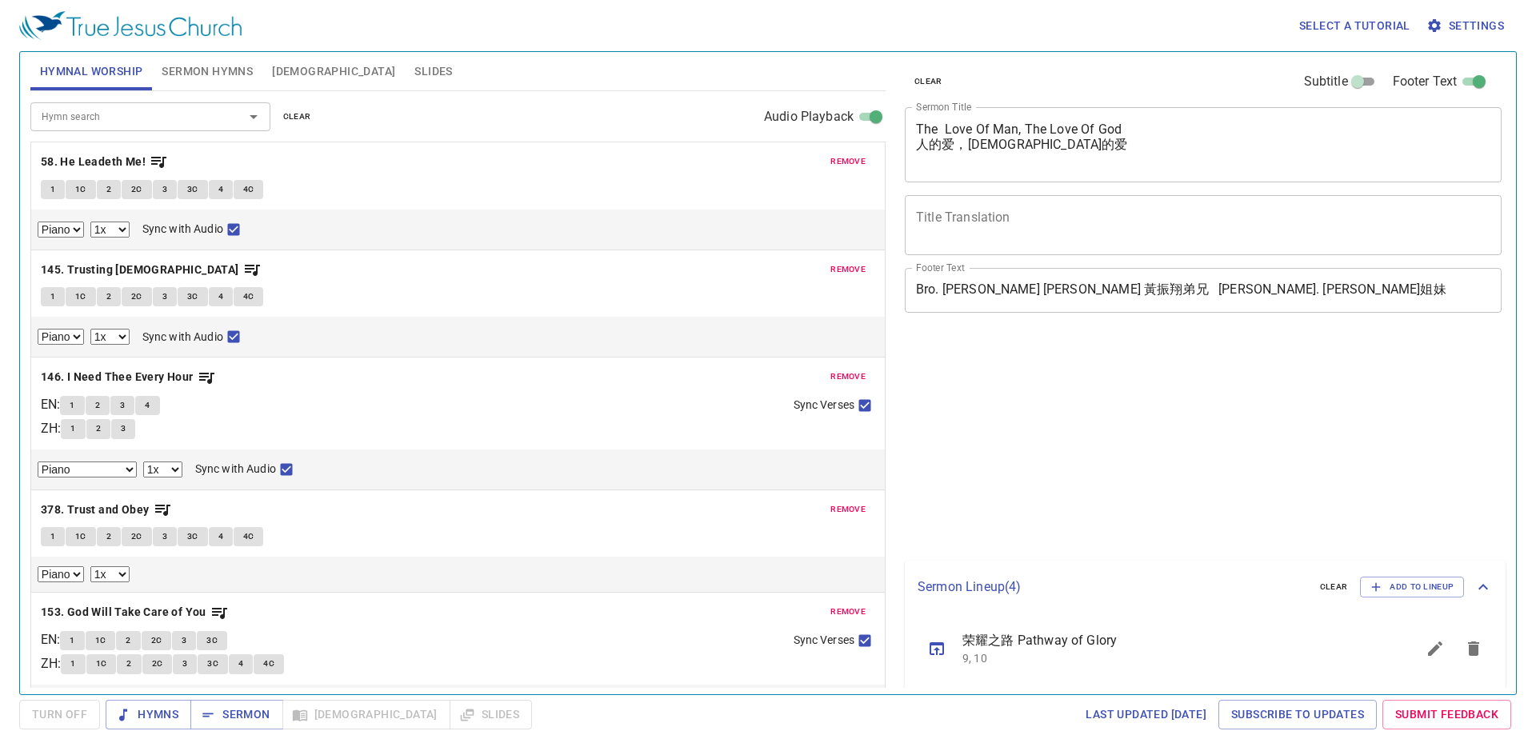
select select "1"
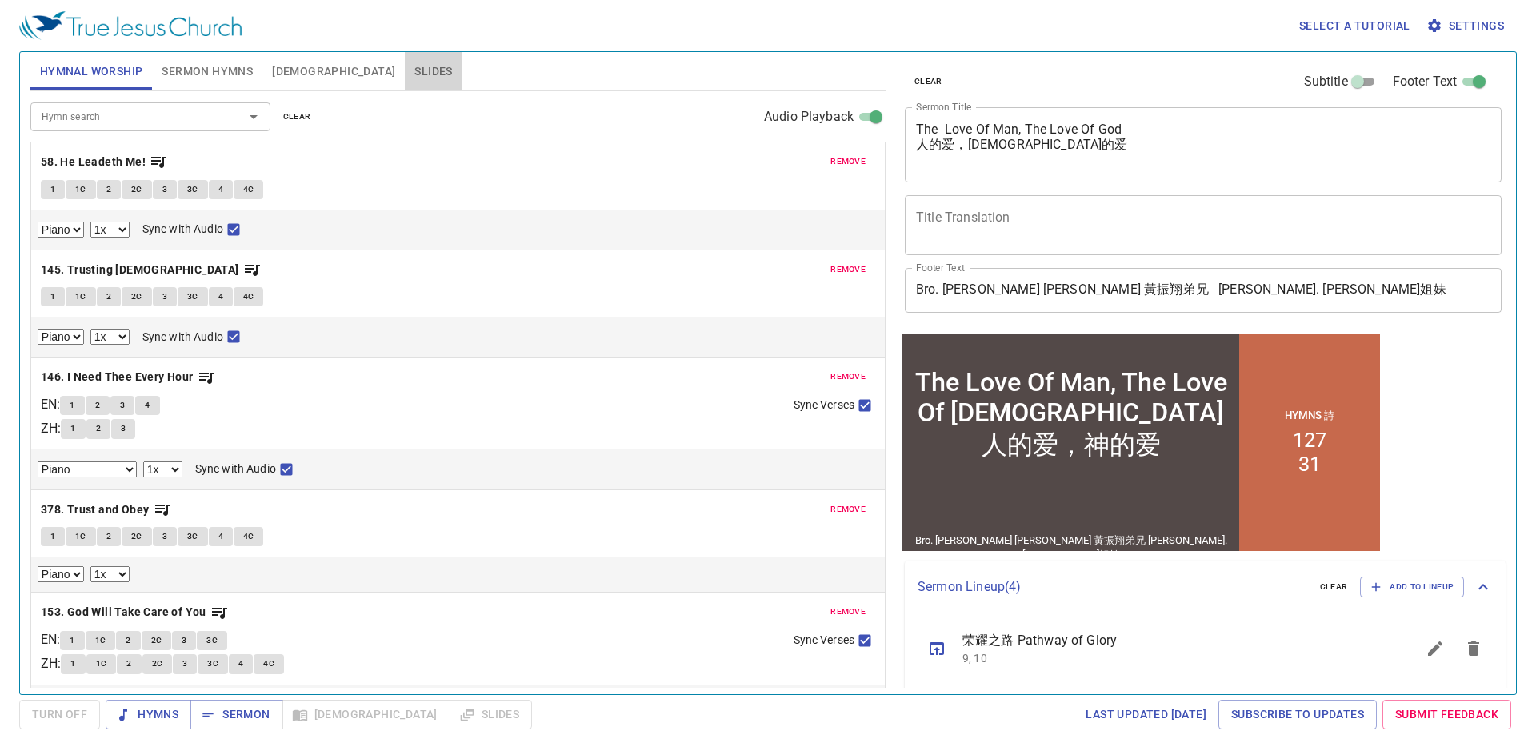
click at [415, 80] on span "Slides" at bounding box center [434, 72] width 38 height 20
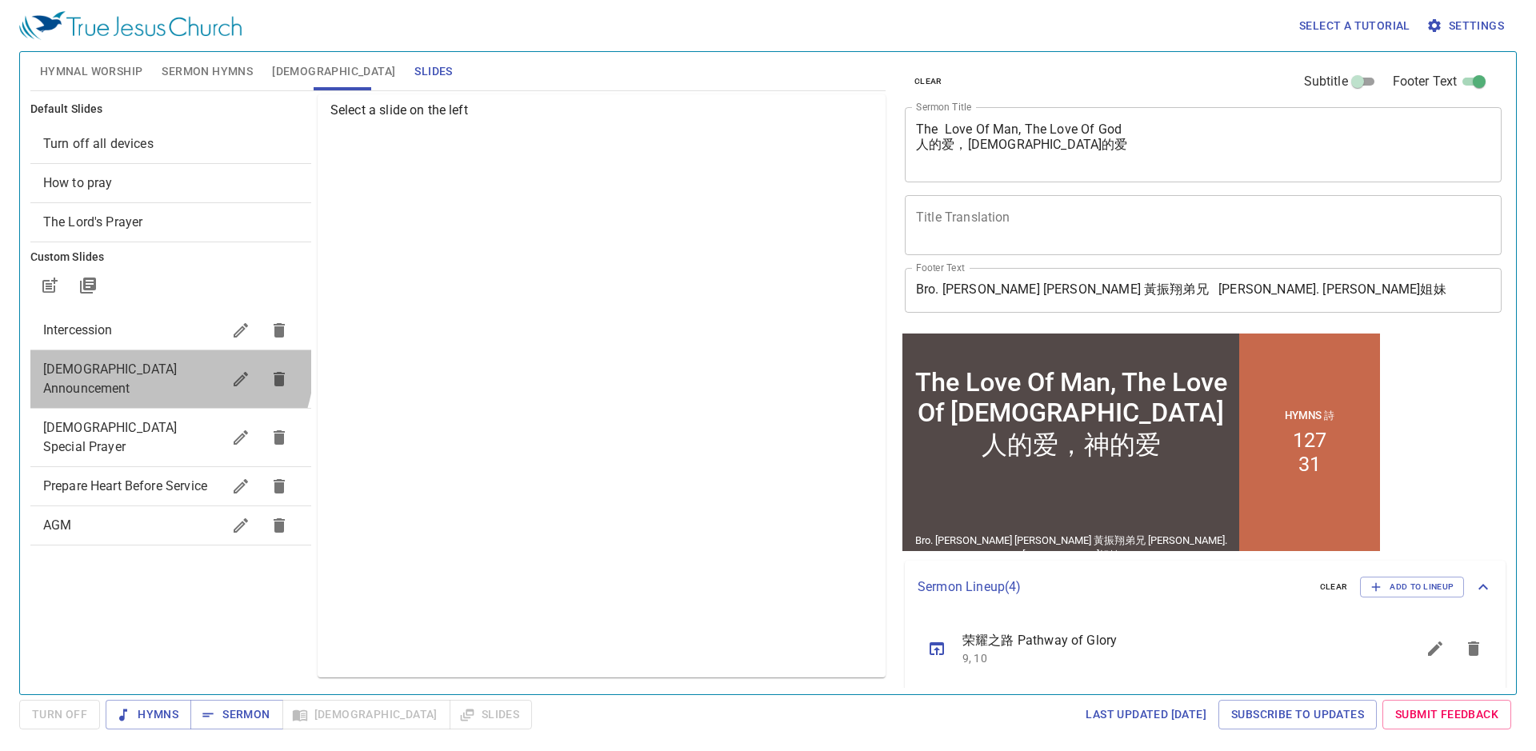
click at [147, 361] on span "[DEMOGRAPHIC_DATA] Announcement" at bounding box center [132, 379] width 178 height 38
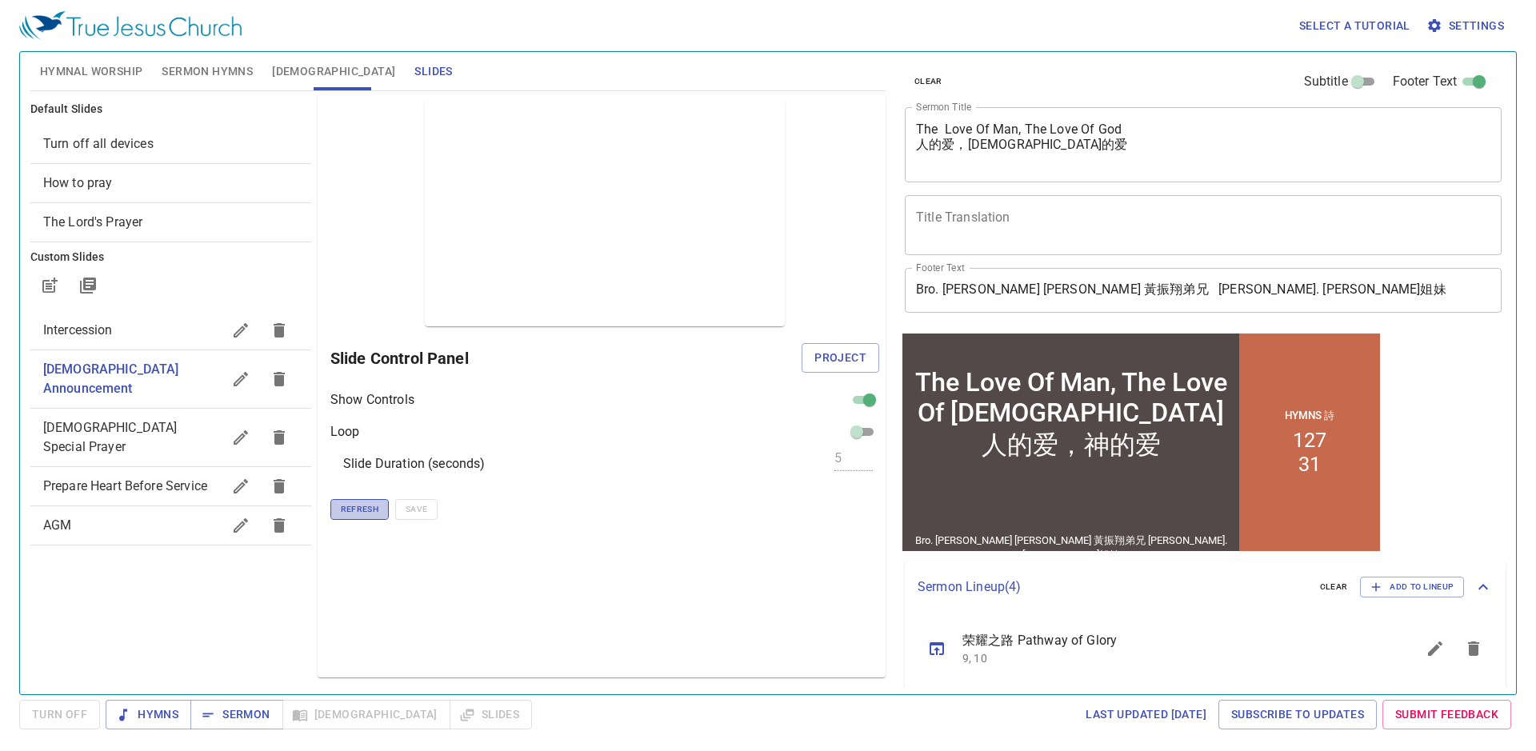
click at [363, 511] on span "Refresh" at bounding box center [360, 510] width 38 height 14
click at [819, 357] on span "Project" at bounding box center [841, 358] width 52 height 20
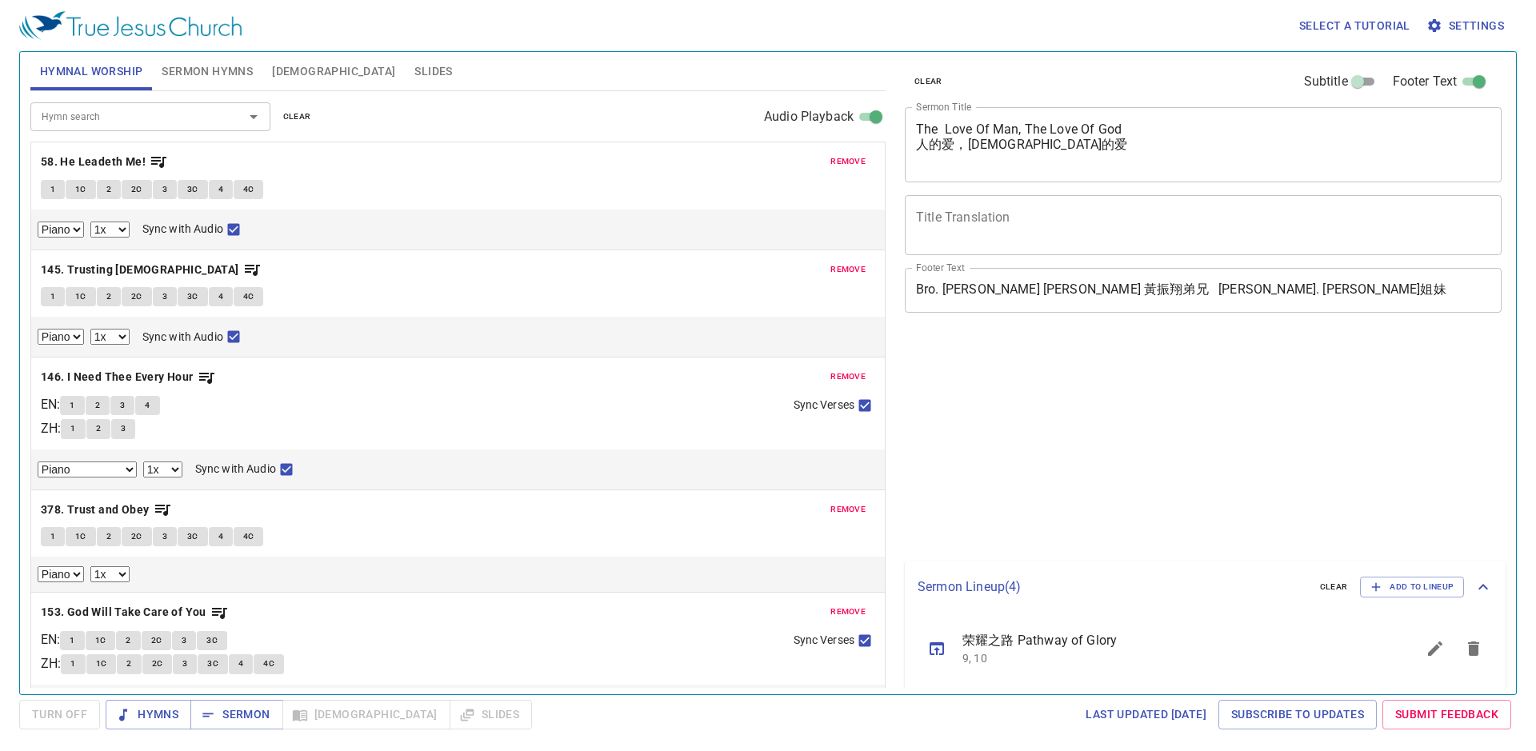
select select "1"
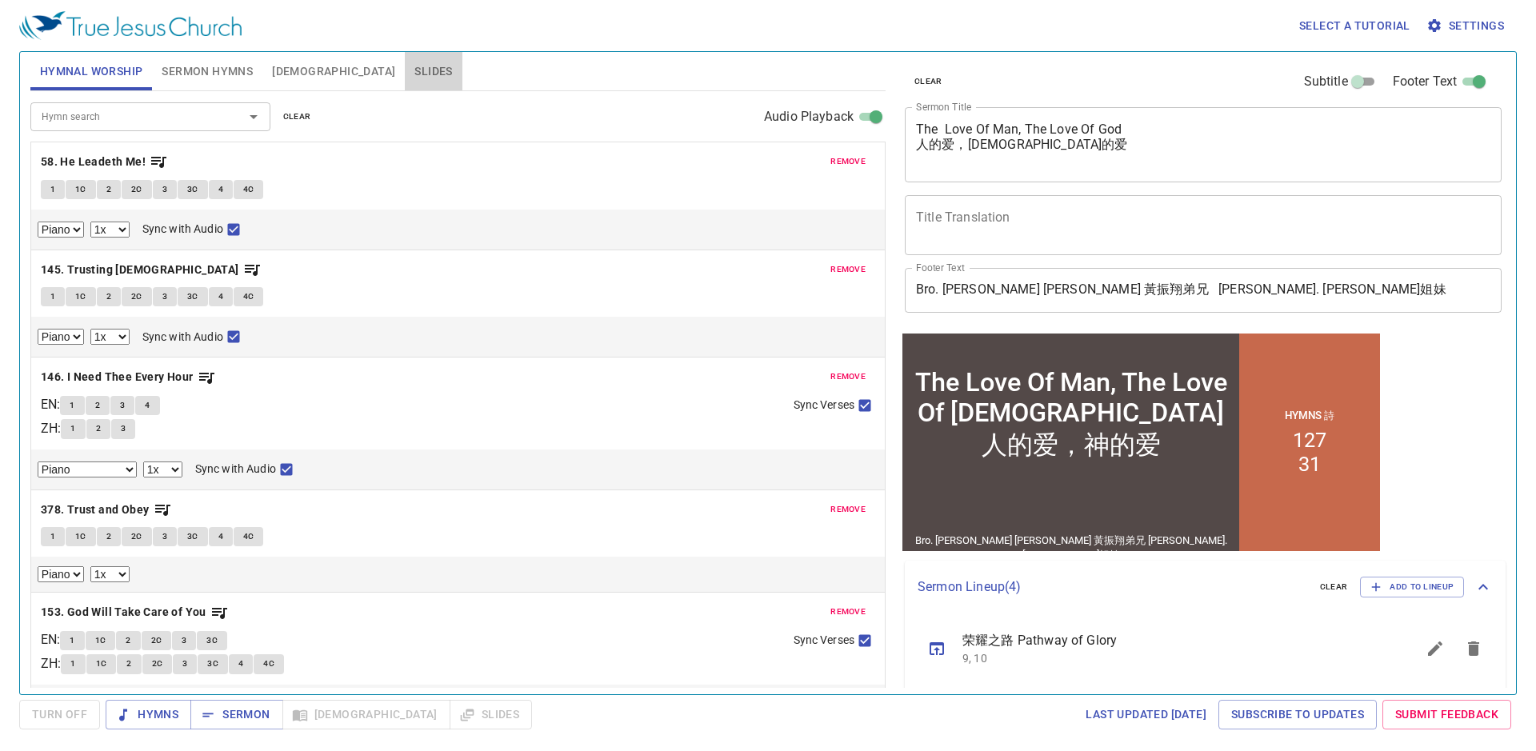
click at [415, 70] on span "Slides" at bounding box center [434, 72] width 38 height 20
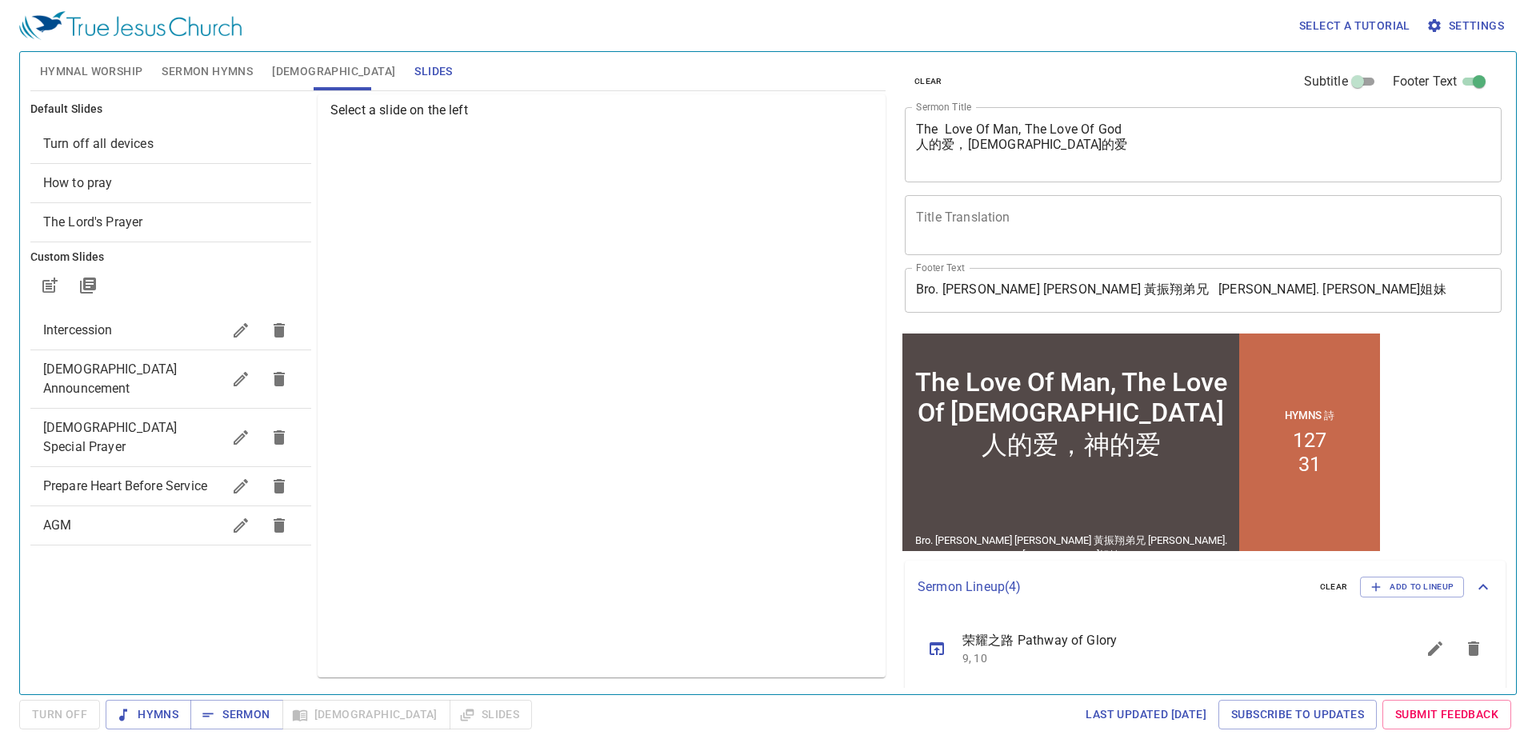
click at [166, 367] on span "Church Announcement" at bounding box center [110, 379] width 134 height 34
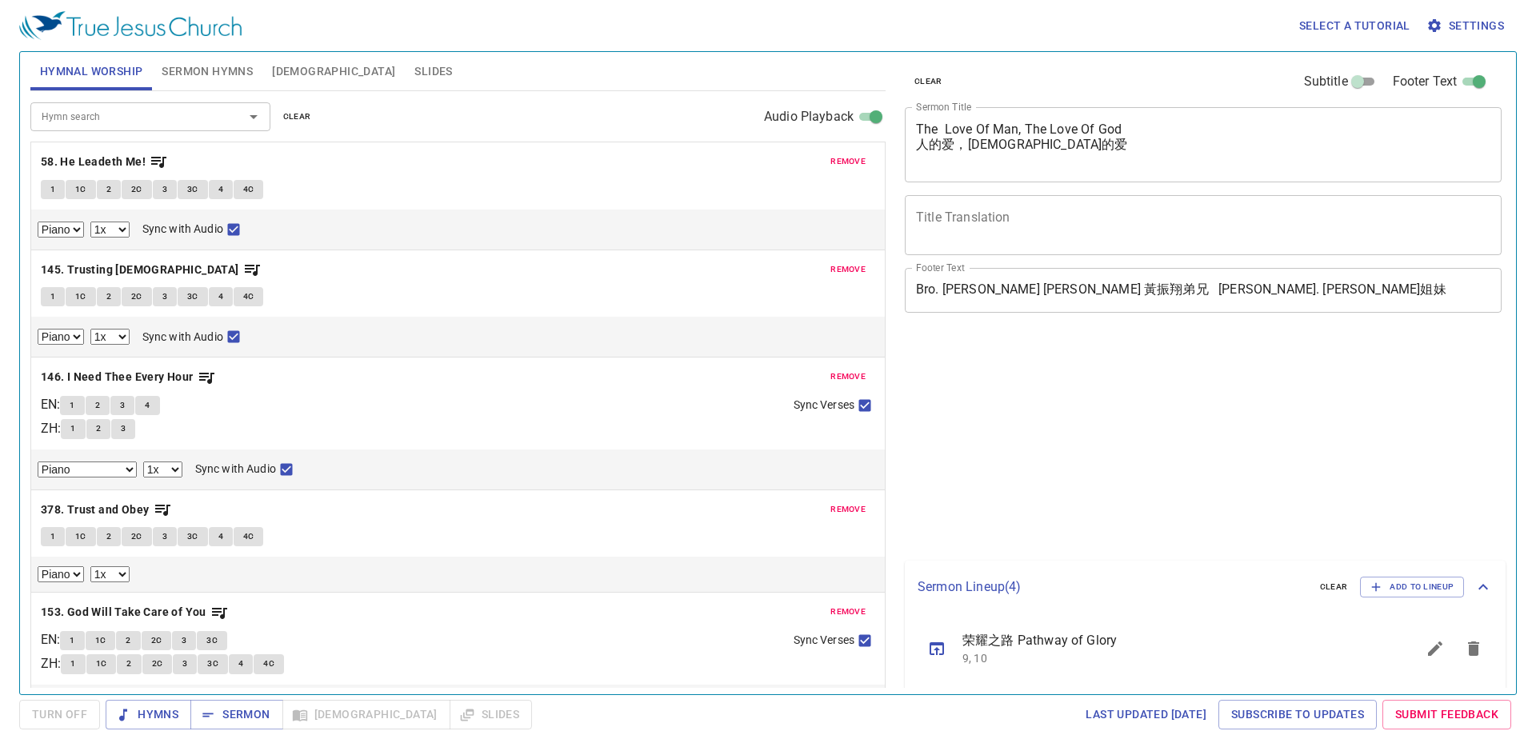
select select "1"
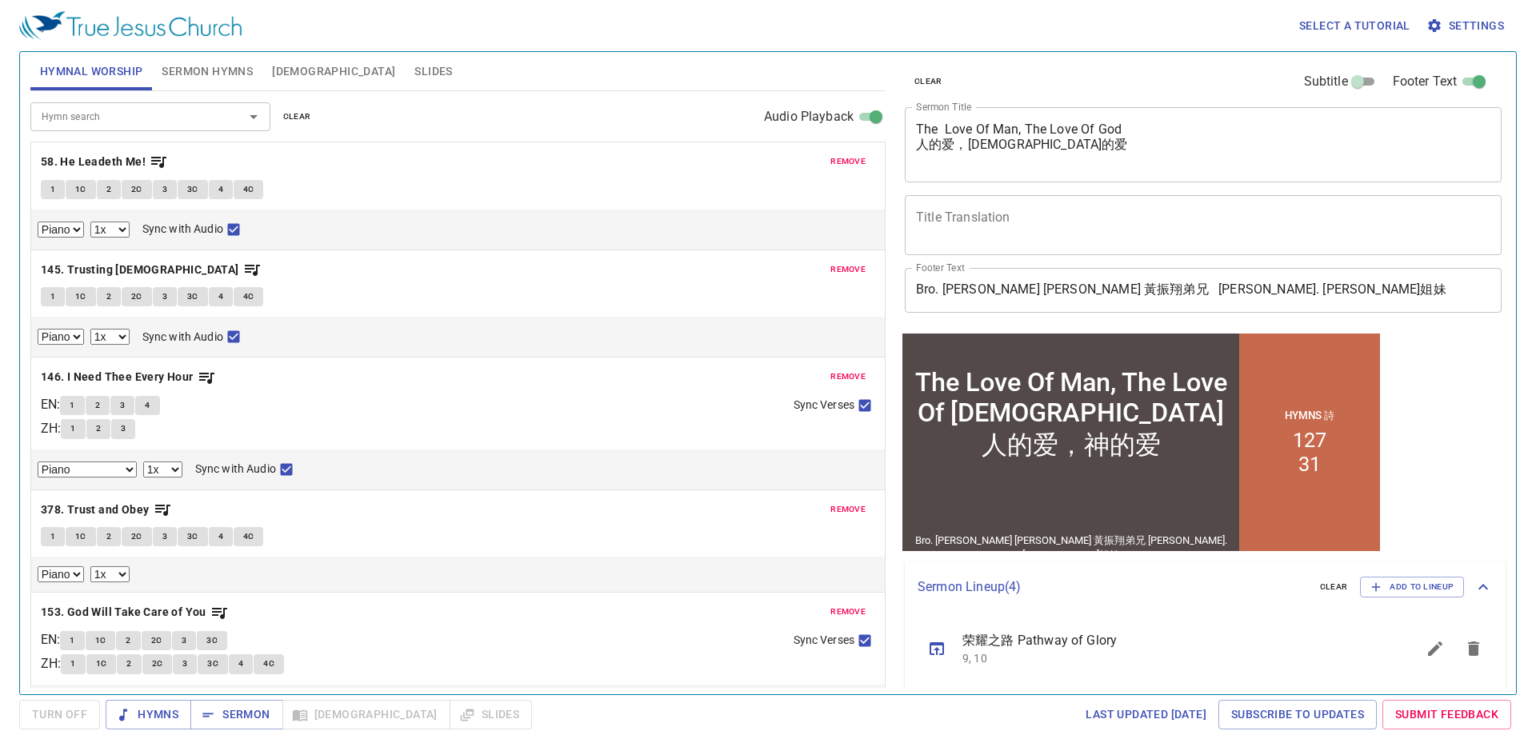
click at [415, 73] on span "Slides" at bounding box center [434, 72] width 38 height 20
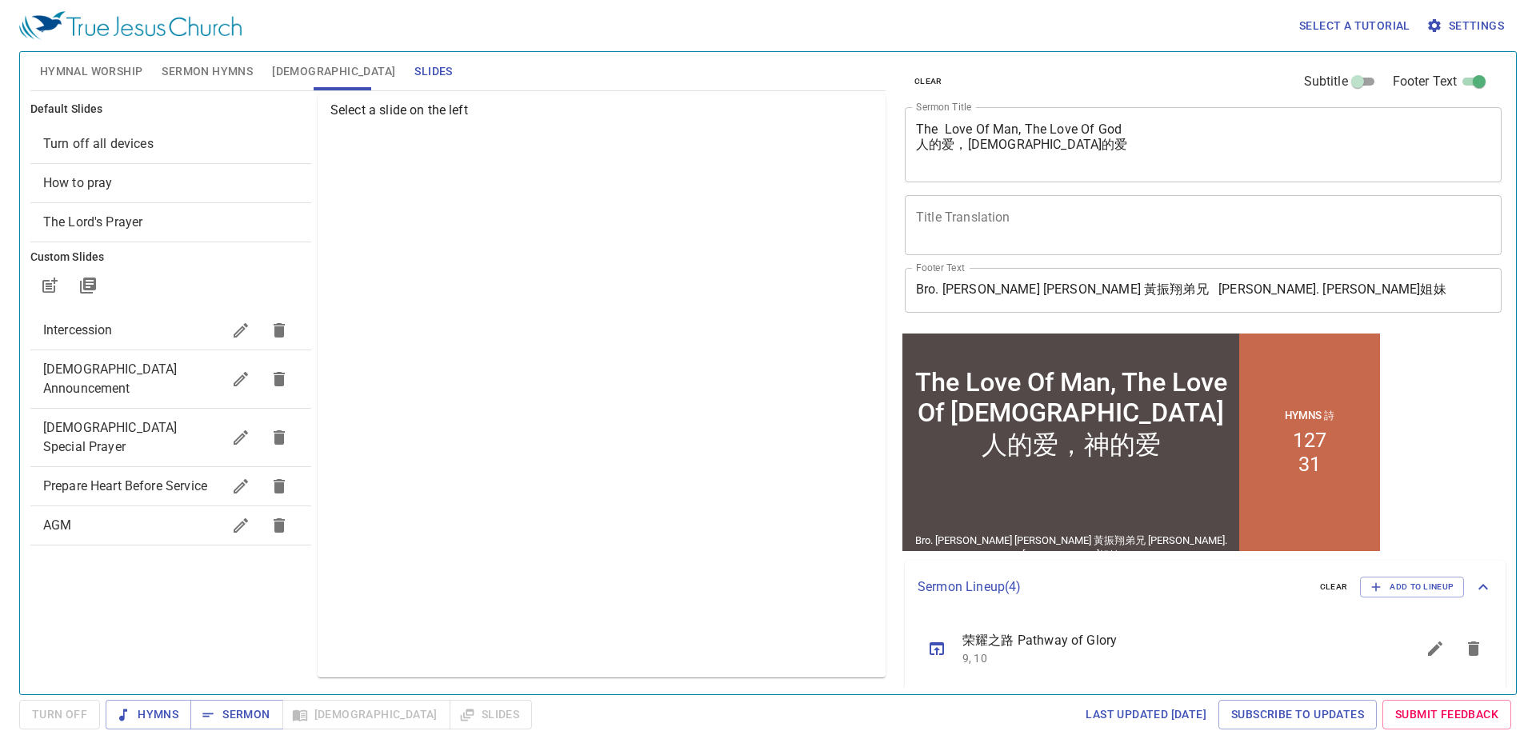
click at [166, 366] on span "[DEMOGRAPHIC_DATA] Announcement" at bounding box center [110, 379] width 134 height 34
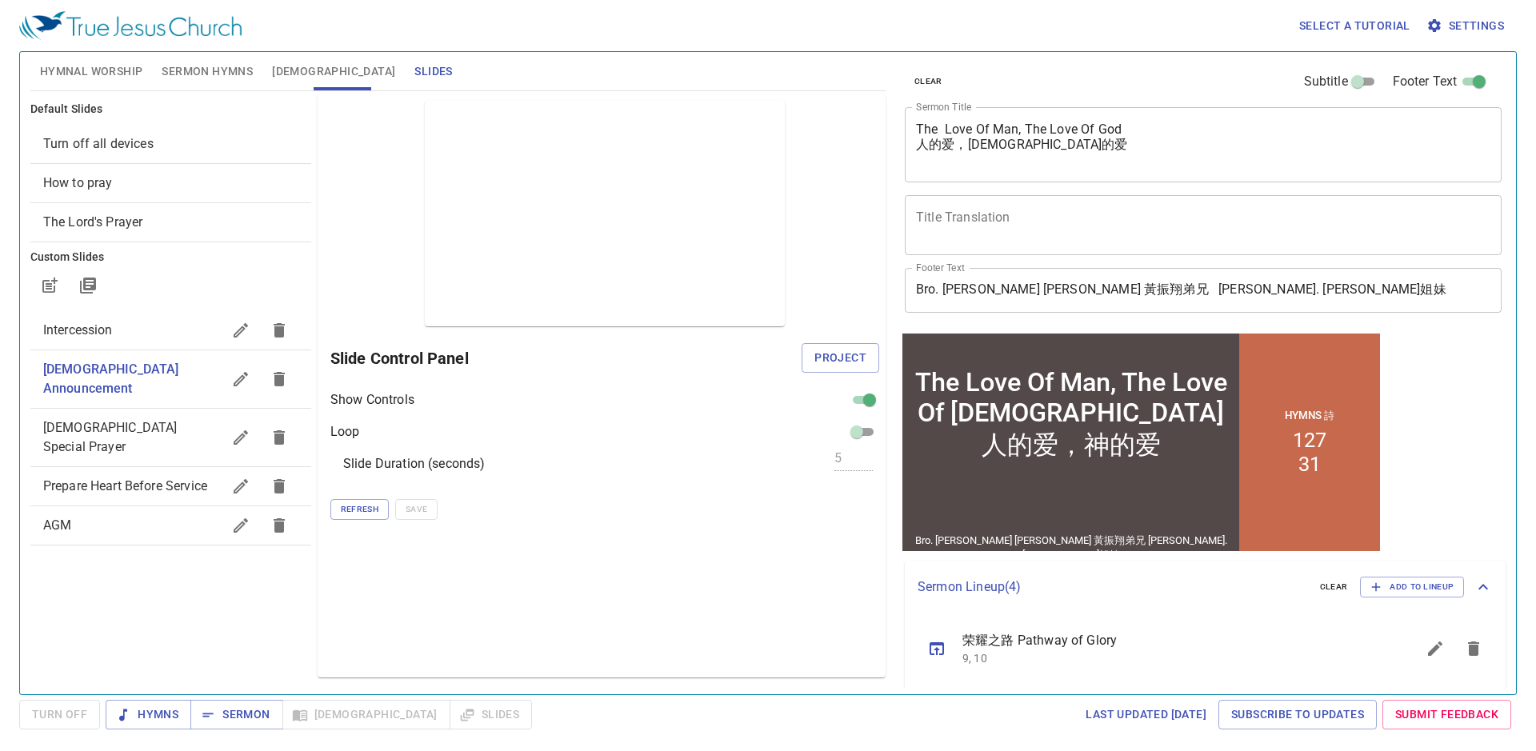
click at [161, 328] on span "Intercession" at bounding box center [132, 330] width 178 height 19
click at [157, 420] on span "[DEMOGRAPHIC_DATA] Special Prayer" at bounding box center [110, 437] width 134 height 34
click at [147, 479] on span "Prepare Heart Before Service" at bounding box center [125, 486] width 164 height 15
checkbox input "true"
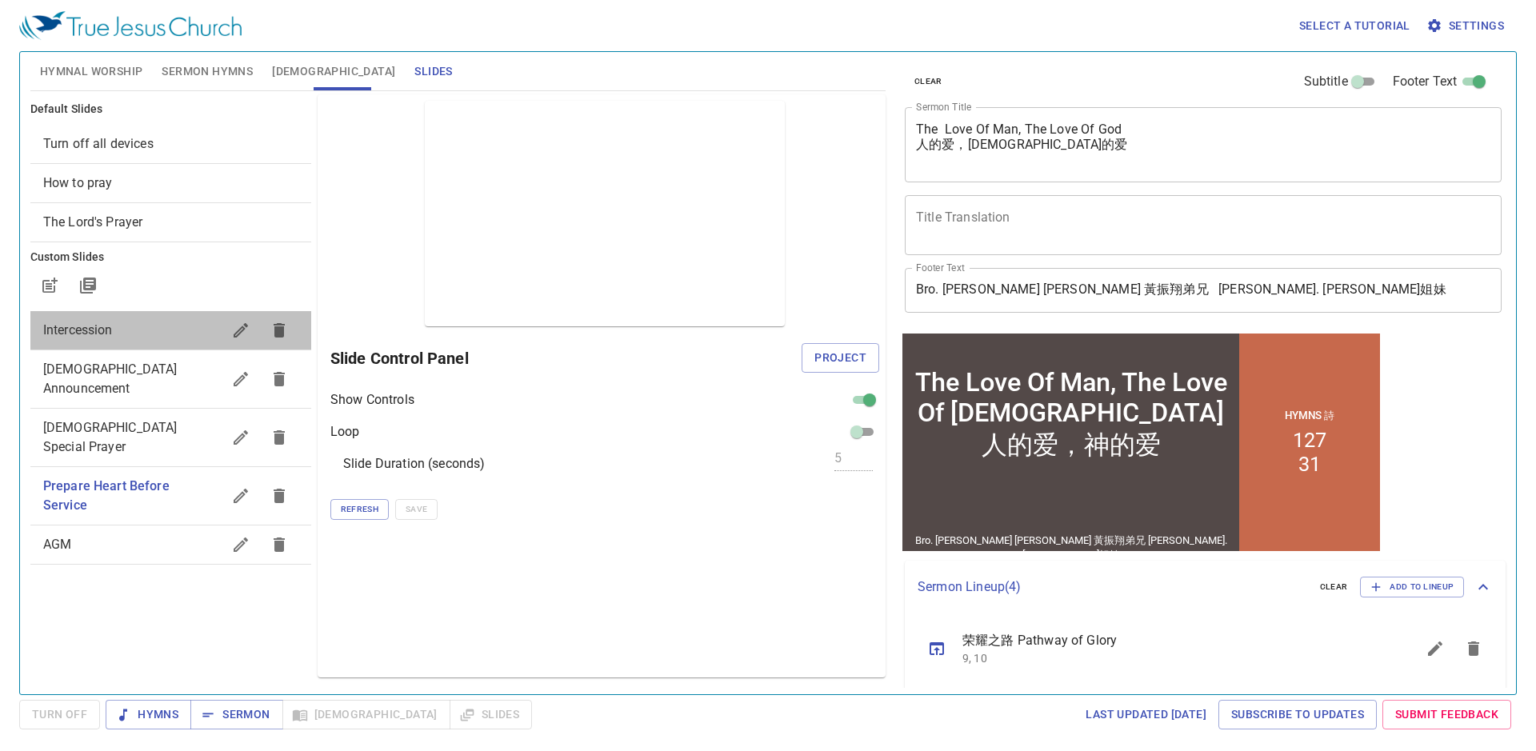
click at [163, 342] on div "Intercession" at bounding box center [170, 330] width 281 height 38
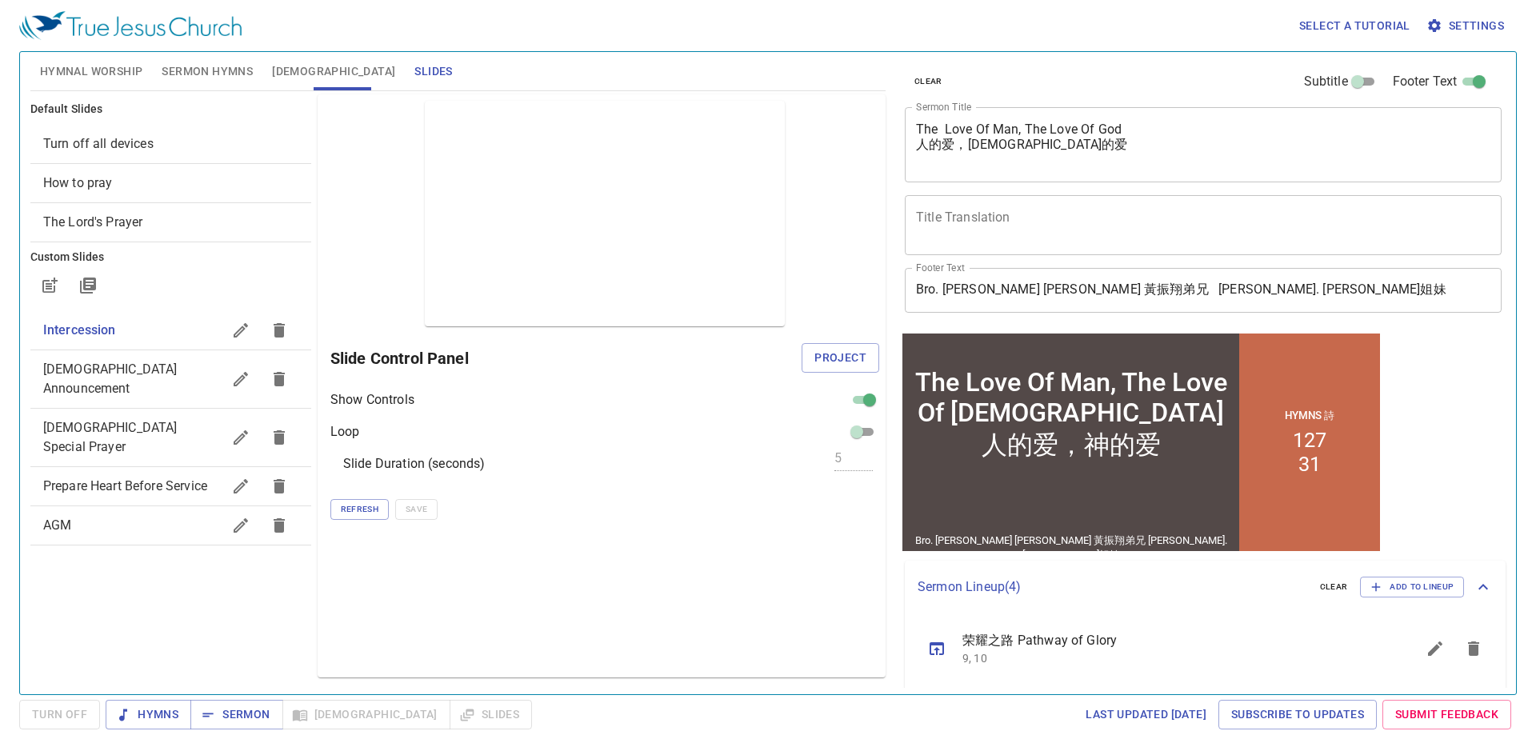
click at [156, 376] on span "[DEMOGRAPHIC_DATA] Announcement" at bounding box center [110, 379] width 134 height 34
click at [240, 370] on icon "button" at bounding box center [240, 379] width 19 height 19
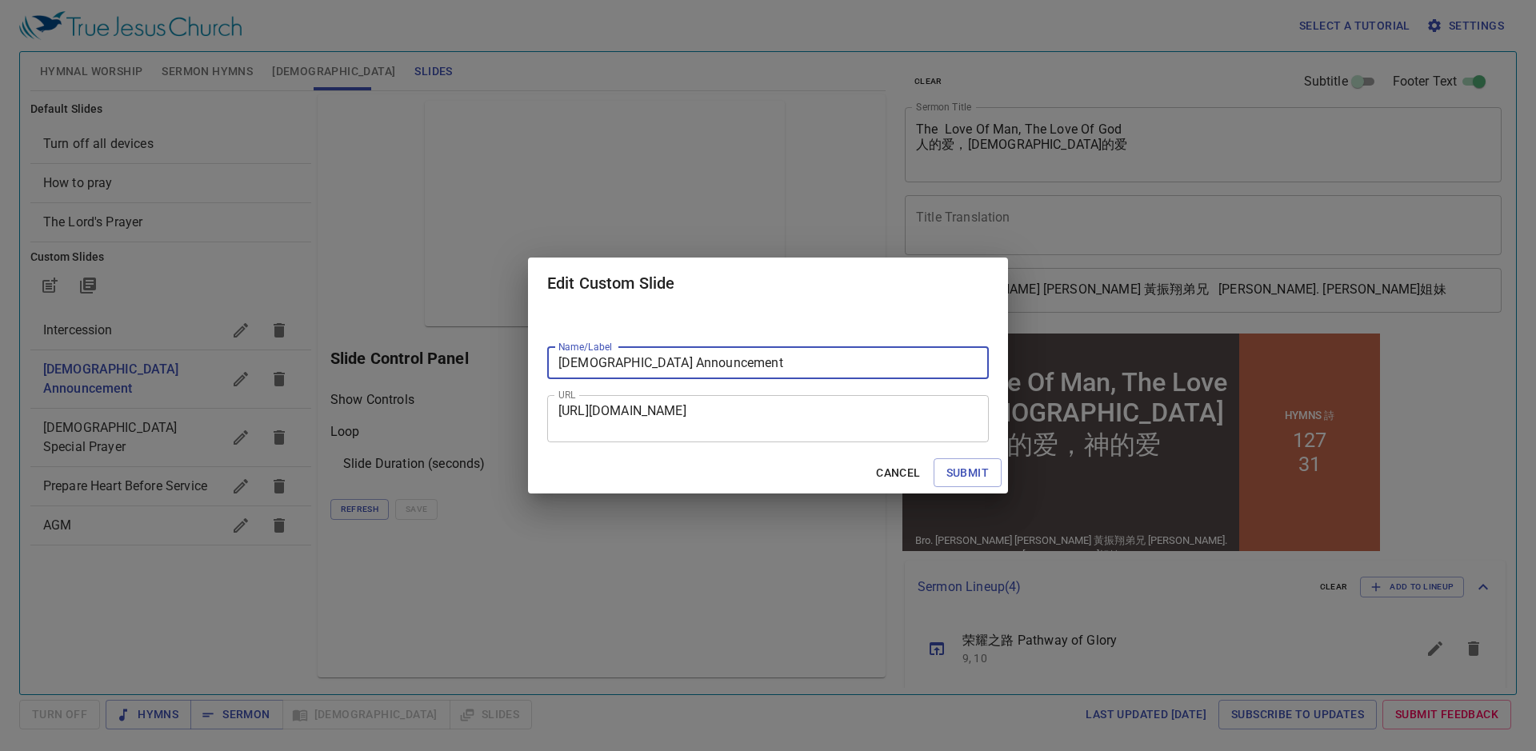
click at [631, 422] on textarea "https://docs.google.com/presentation/d/1PjcFg3zGQzOdmVn7_9rLrLYuldPYU3oF/edit?s…" at bounding box center [768, 418] width 419 height 30
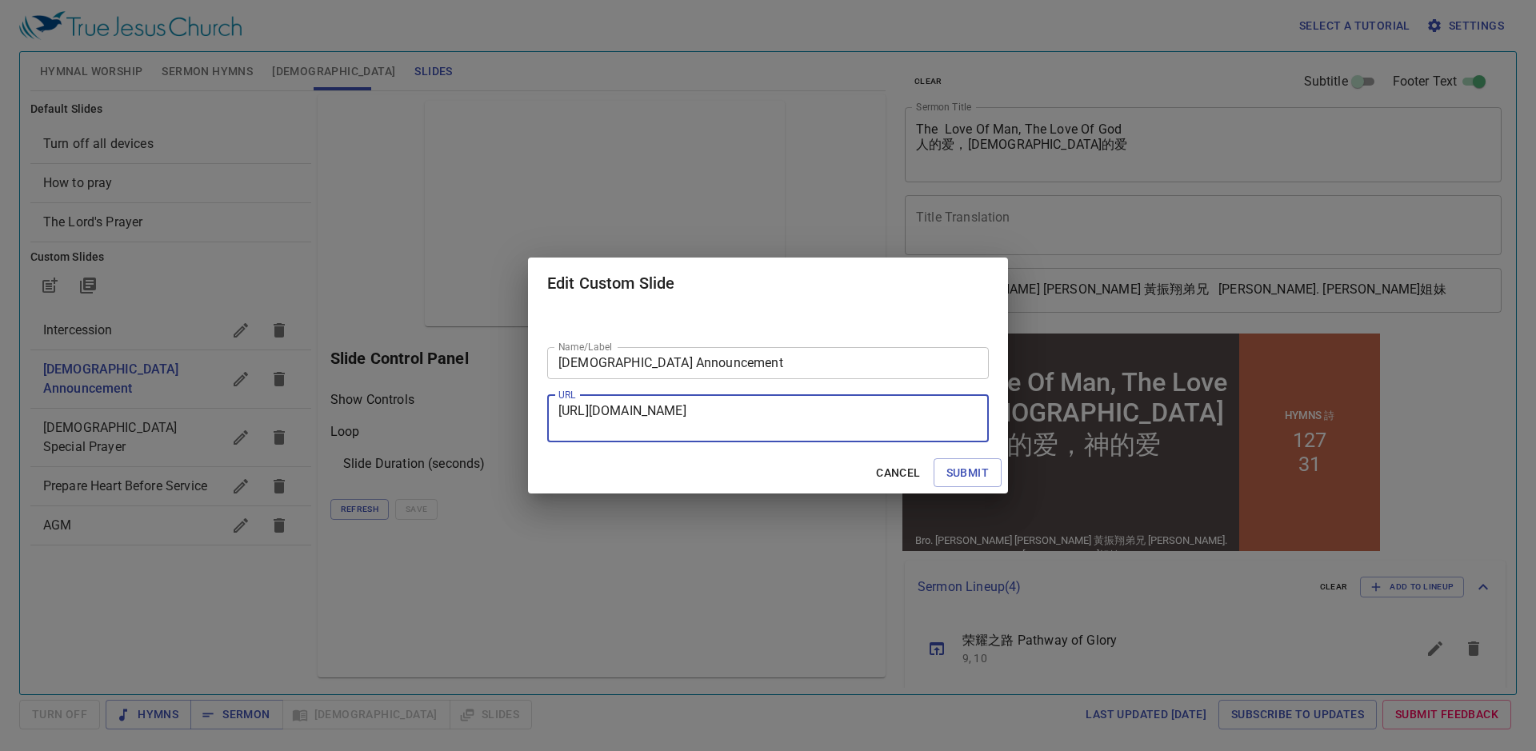
click at [631, 422] on textarea "https://docs.google.com/presentation/d/1PjcFg3zGQzOdmVn7_9rLrLYuldPYU3oF/edit?s…" at bounding box center [768, 418] width 419 height 30
paste textarea "https://docs.google.com/presentation/d/1PjcFg3zGQzOdmVn7_9rLrLYuldPYU3oF/edit?s…"
type textarea "https://docs.google.com/presentation/d/1PjcFg3zGQzOdmVn7_9rLrLYuldPYU3oF/edit?s…"
click at [959, 477] on span "Submit" at bounding box center [968, 473] width 42 height 20
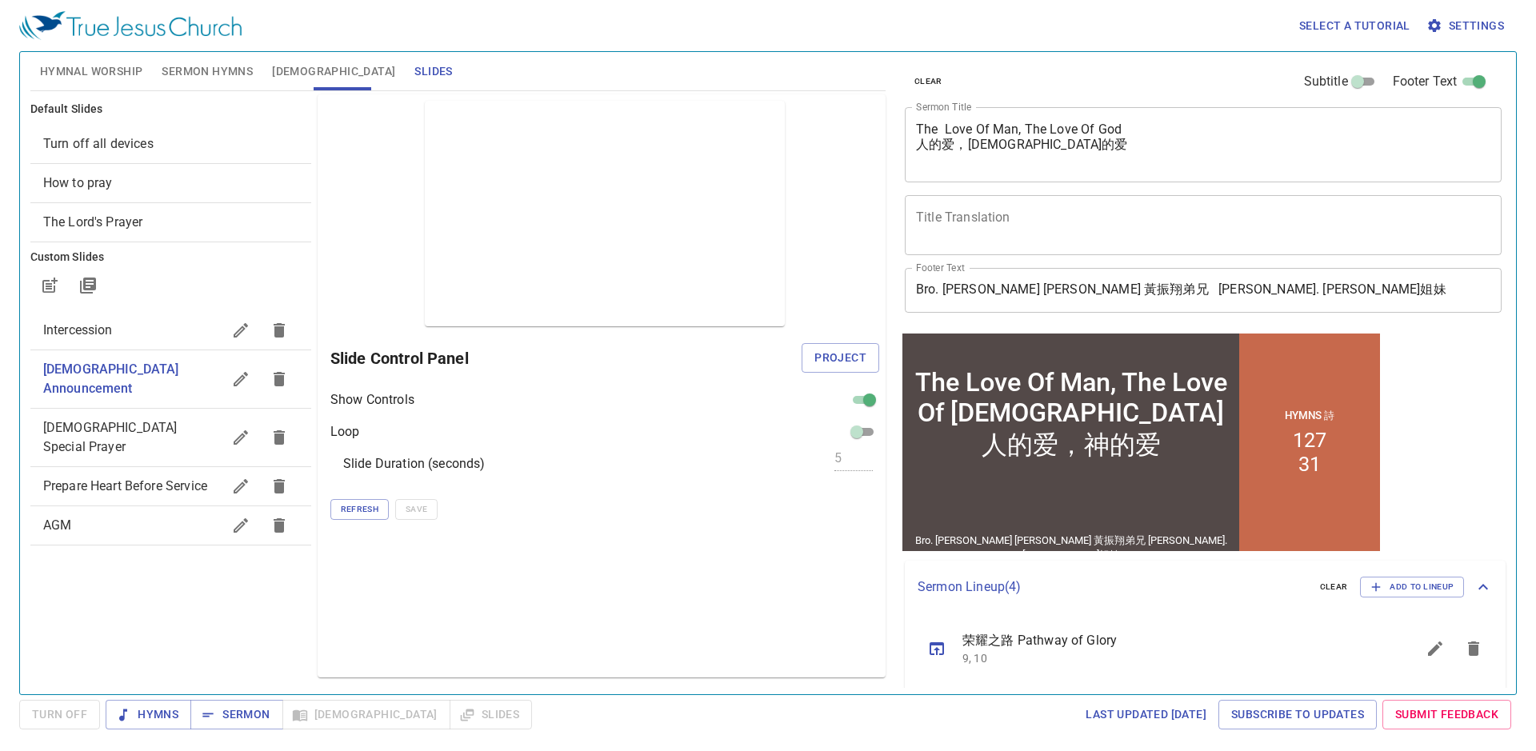
drag, startPoint x: 559, startPoint y: 752, endPoint x: 579, endPoint y: 752, distance: 19.2
drag, startPoint x: 579, startPoint y: 752, endPoint x: 862, endPoint y: 358, distance: 485.0
click at [862, 358] on span "Project" at bounding box center [841, 358] width 52 height 20
click at [137, 420] on span "Evangelical Special Prayer" at bounding box center [110, 437] width 134 height 34
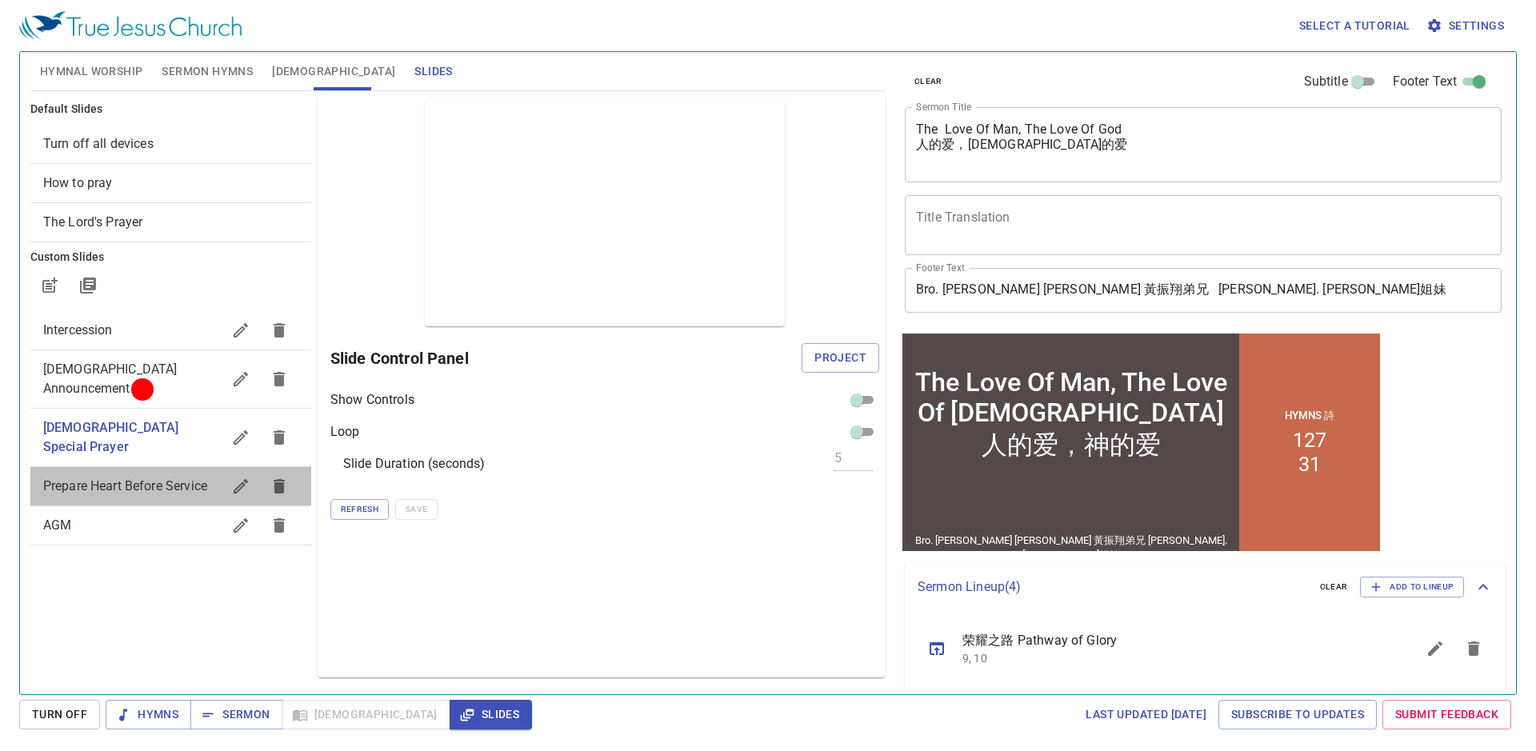
click at [146, 479] on span "Prepare Heart Before Service" at bounding box center [125, 486] width 164 height 15
checkbox input "true"
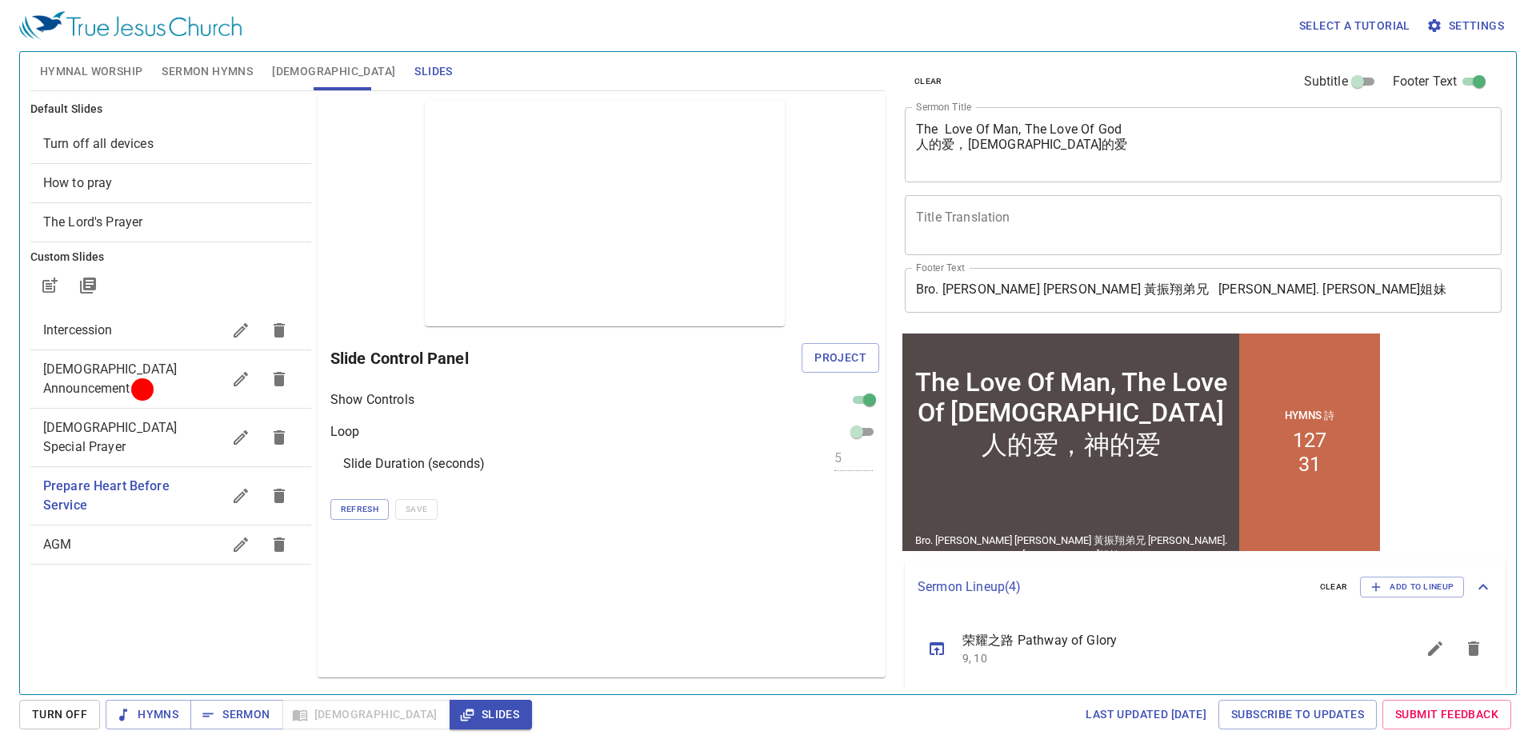
click at [186, 358] on div "Church Announcement" at bounding box center [170, 379] width 281 height 58
click at [157, 337] on span "Intercession" at bounding box center [132, 330] width 178 height 19
click at [245, 333] on icon "button" at bounding box center [240, 330] width 19 height 19
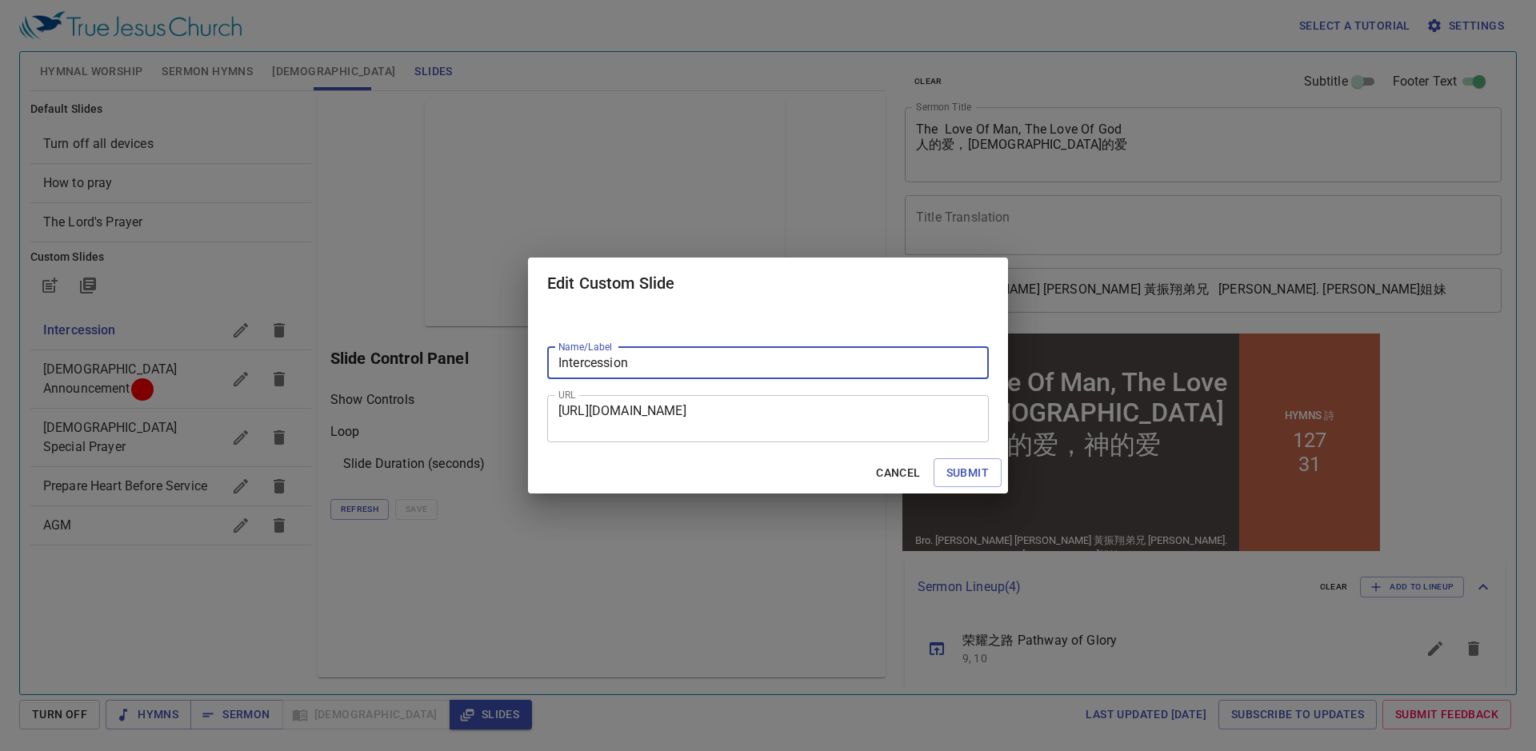
click at [907, 472] on span "Cancel" at bounding box center [898, 473] width 44 height 20
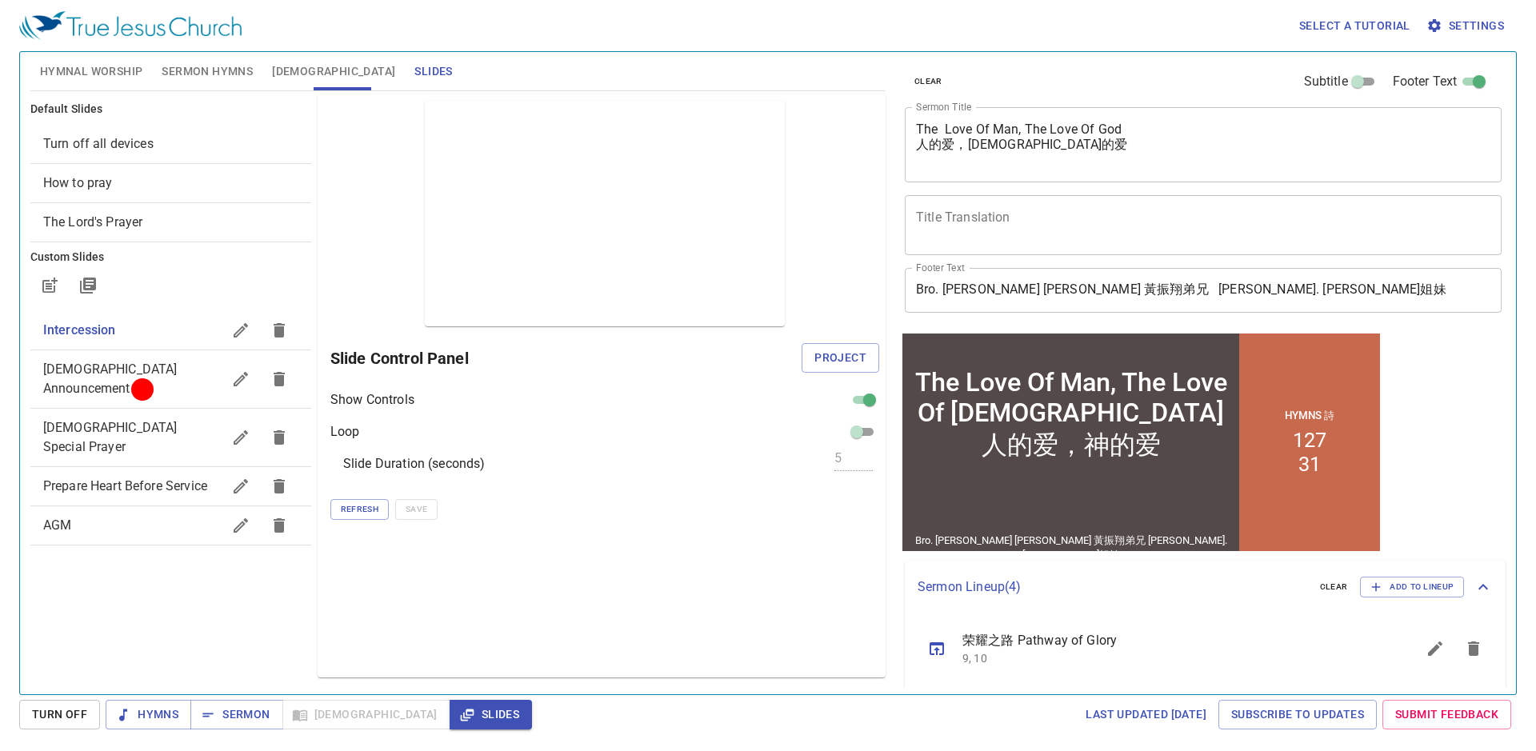
click at [149, 372] on span "Church Announcement" at bounding box center [110, 379] width 134 height 34
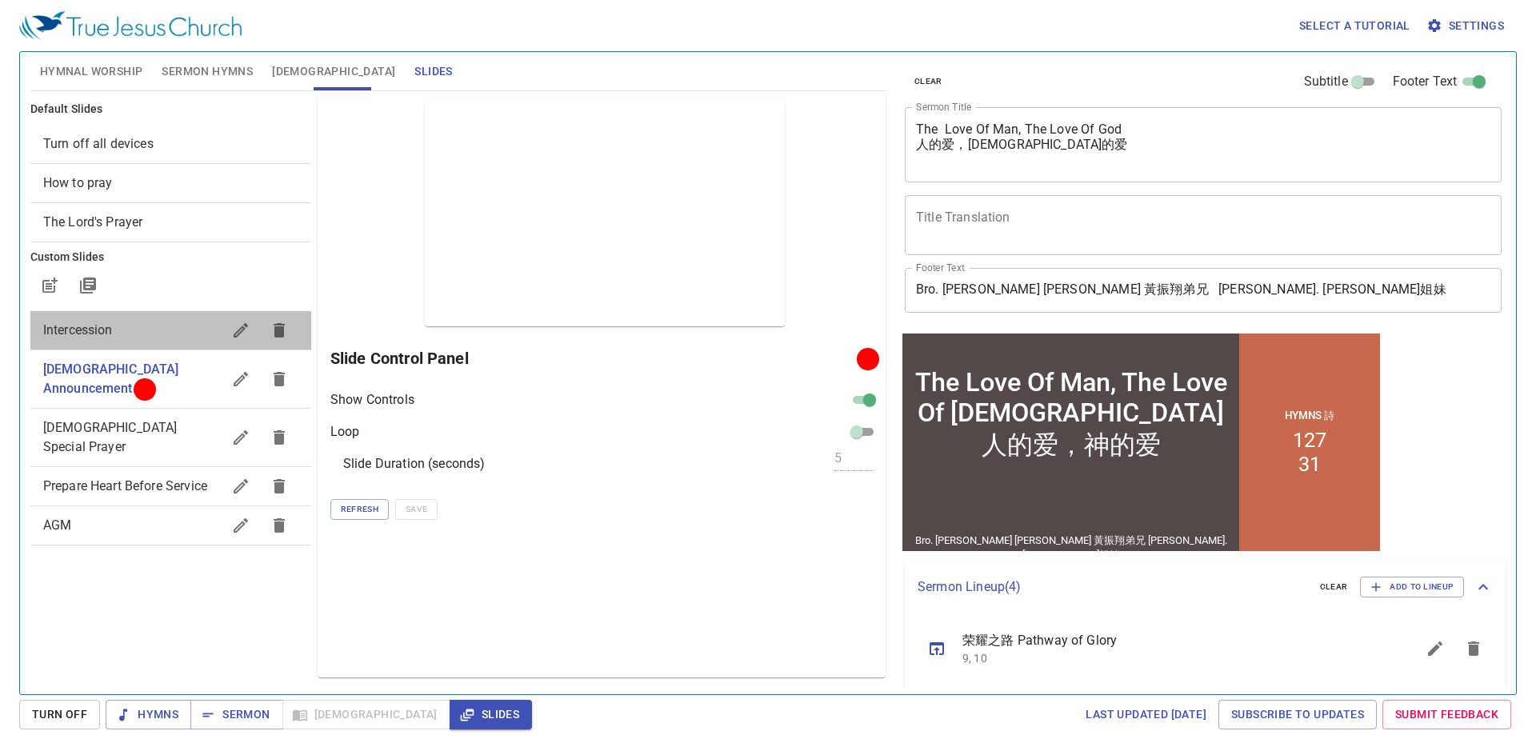
click at [158, 325] on span "Intercession" at bounding box center [132, 330] width 178 height 19
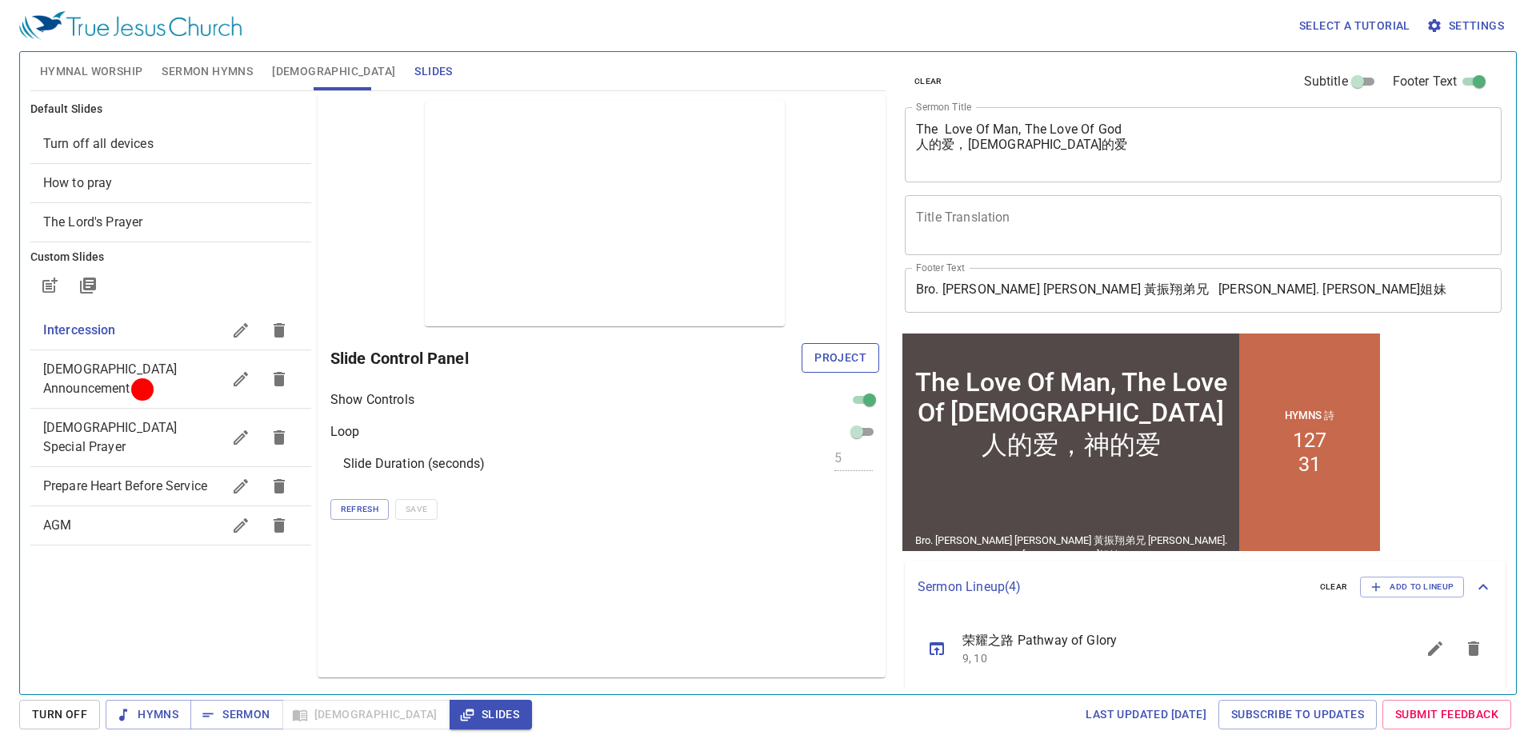
click at [851, 362] on span "Project" at bounding box center [841, 358] width 52 height 20
click at [91, 719] on button "Turn Off" at bounding box center [59, 715] width 81 height 30
click at [807, 346] on button "Project" at bounding box center [841, 358] width 78 height 30
